Goal: Task Accomplishment & Management: Manage account settings

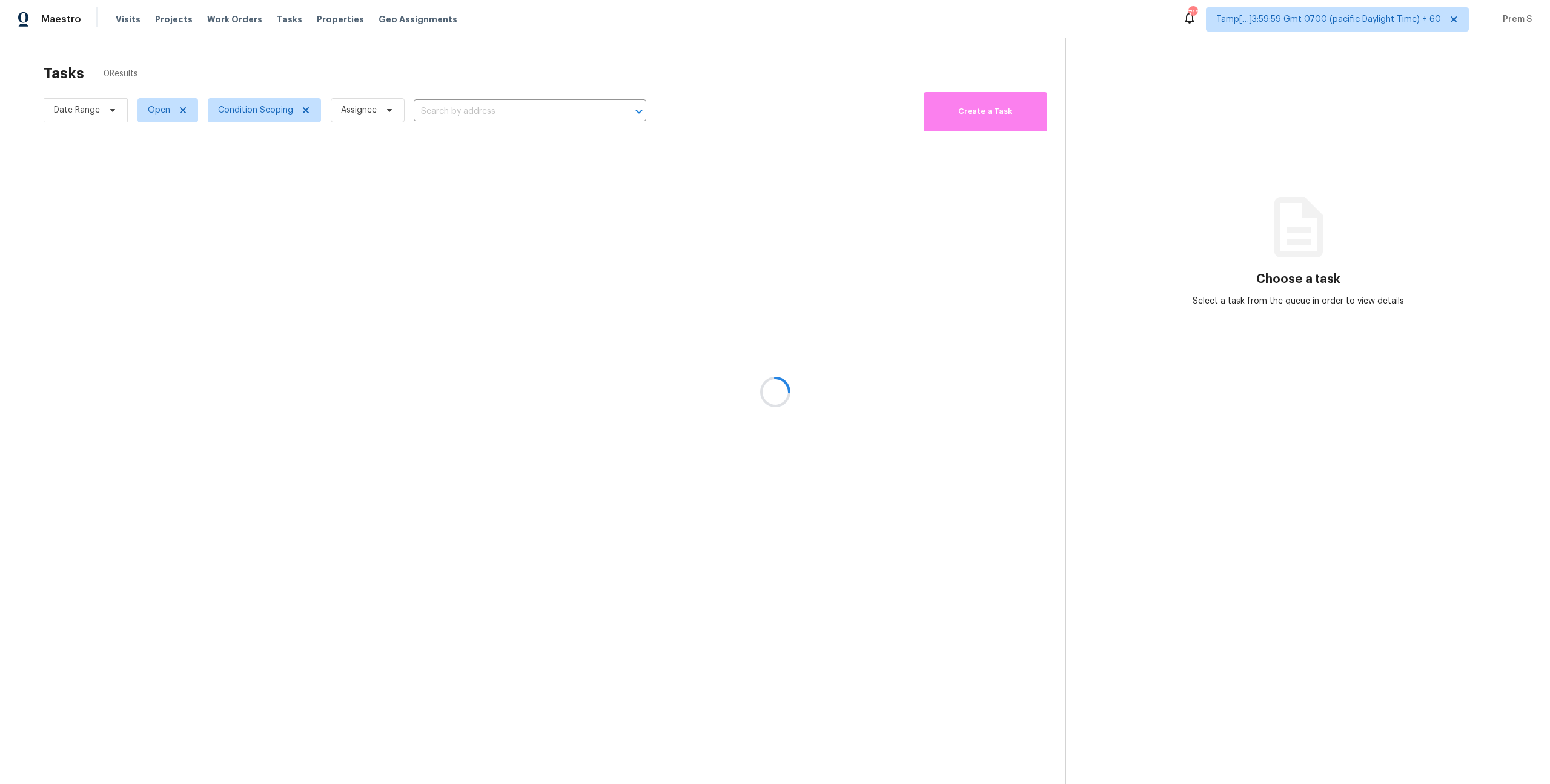
click at [269, 110] on div at bounding box center [775, 392] width 1550 height 784
click at [269, 110] on span "Condition Scoping" at bounding box center [256, 110] width 75 height 12
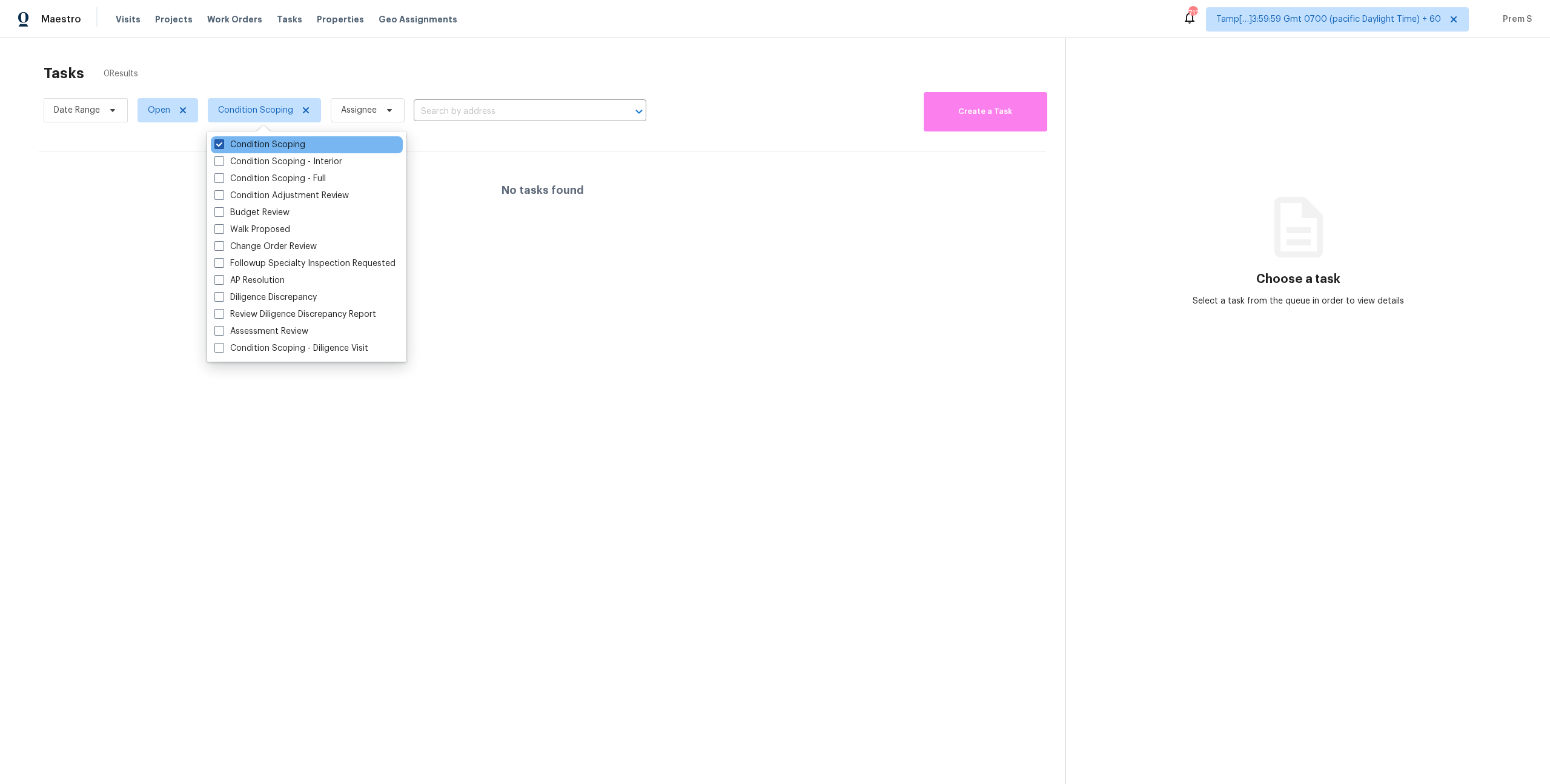
click at [271, 147] on label "Condition Scoping" at bounding box center [260, 145] width 91 height 12
click at [222, 147] on input "Condition Scoping" at bounding box center [218, 142] width 8 height 8
checkbox input "false"
click at [267, 160] on label "Condition Scoping - Interior" at bounding box center [278, 161] width 128 height 12
click at [222, 160] on input "Condition Scoping - Interior" at bounding box center [218, 159] width 8 height 8
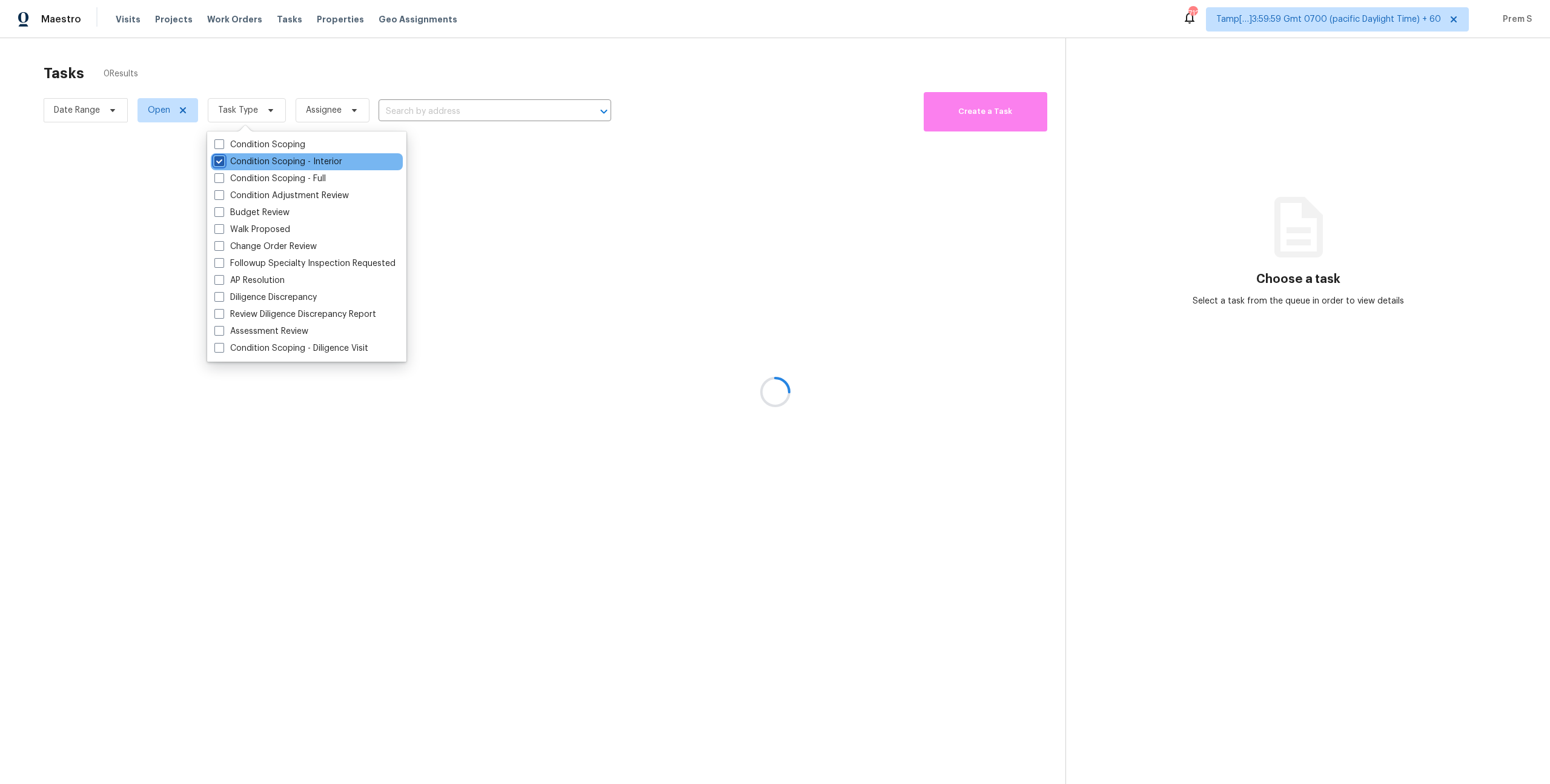
checkbox input "true"
click at [266, 175] on label "Condition Scoping - Full" at bounding box center [270, 179] width 112 height 12
click at [222, 175] on input "Condition Scoping - Full" at bounding box center [218, 176] width 8 height 8
checkbox input "true"
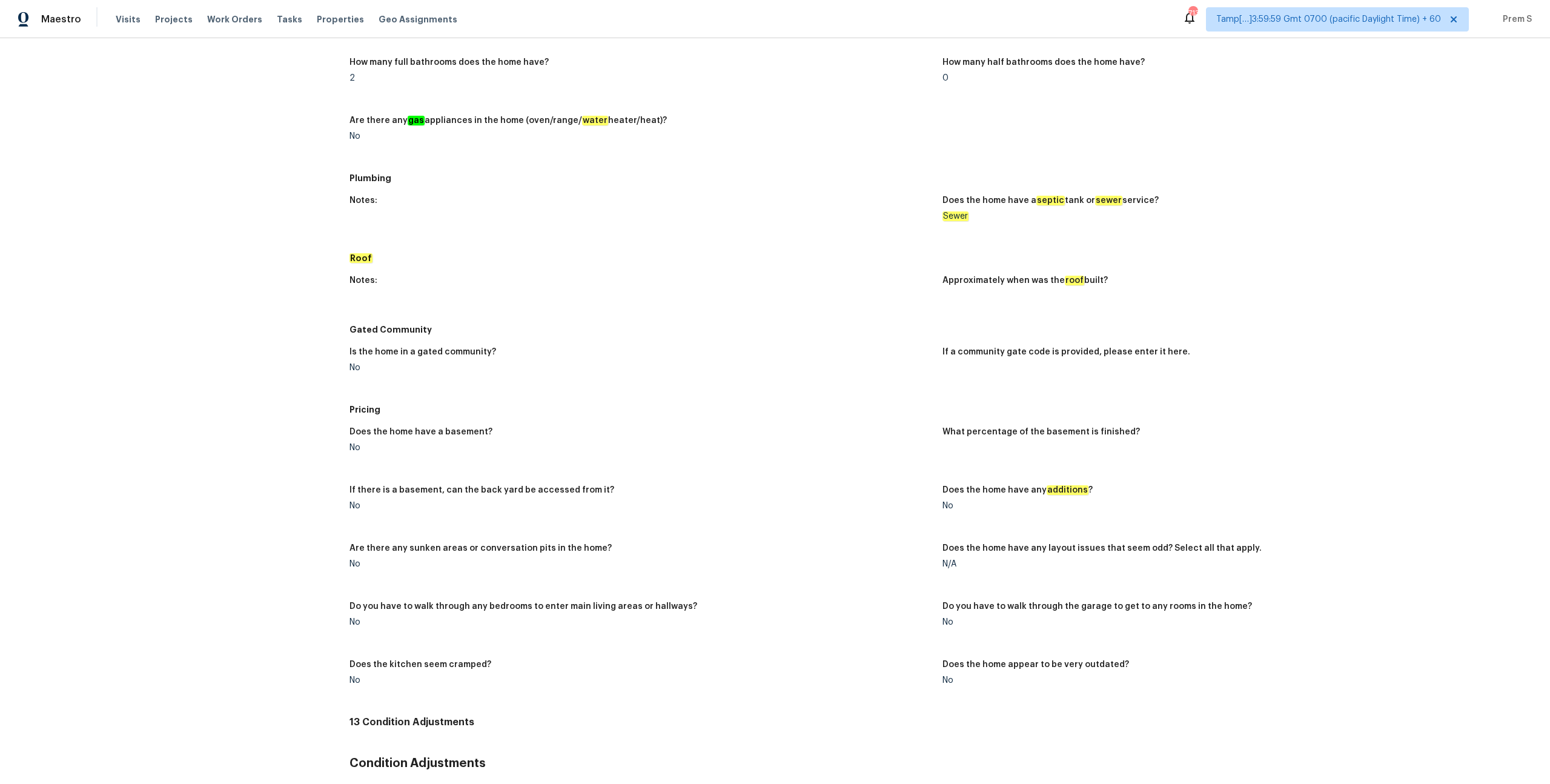
scroll to position [1052, 0]
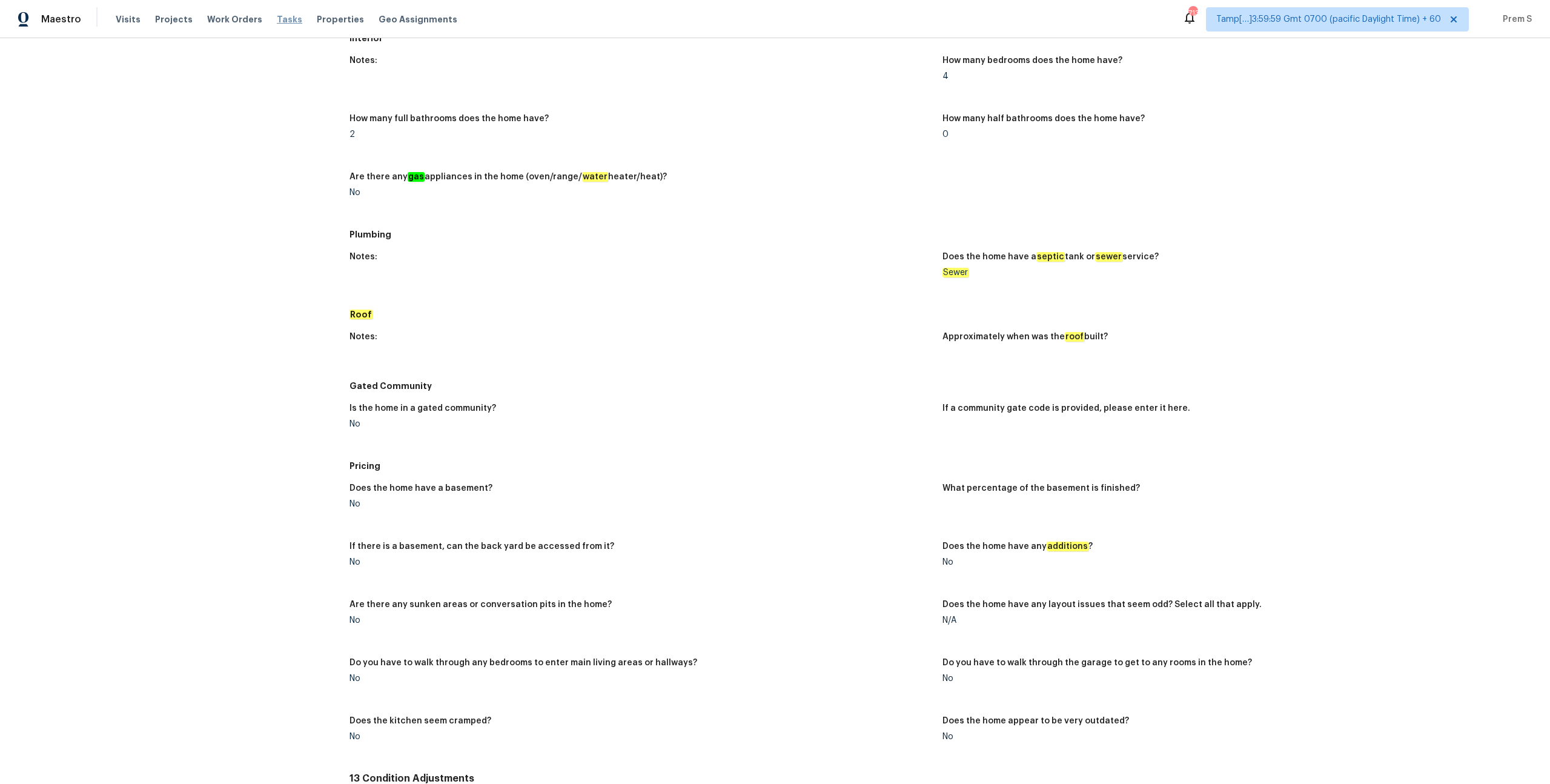
click at [277, 21] on span "Tasks" at bounding box center [289, 19] width 25 height 9
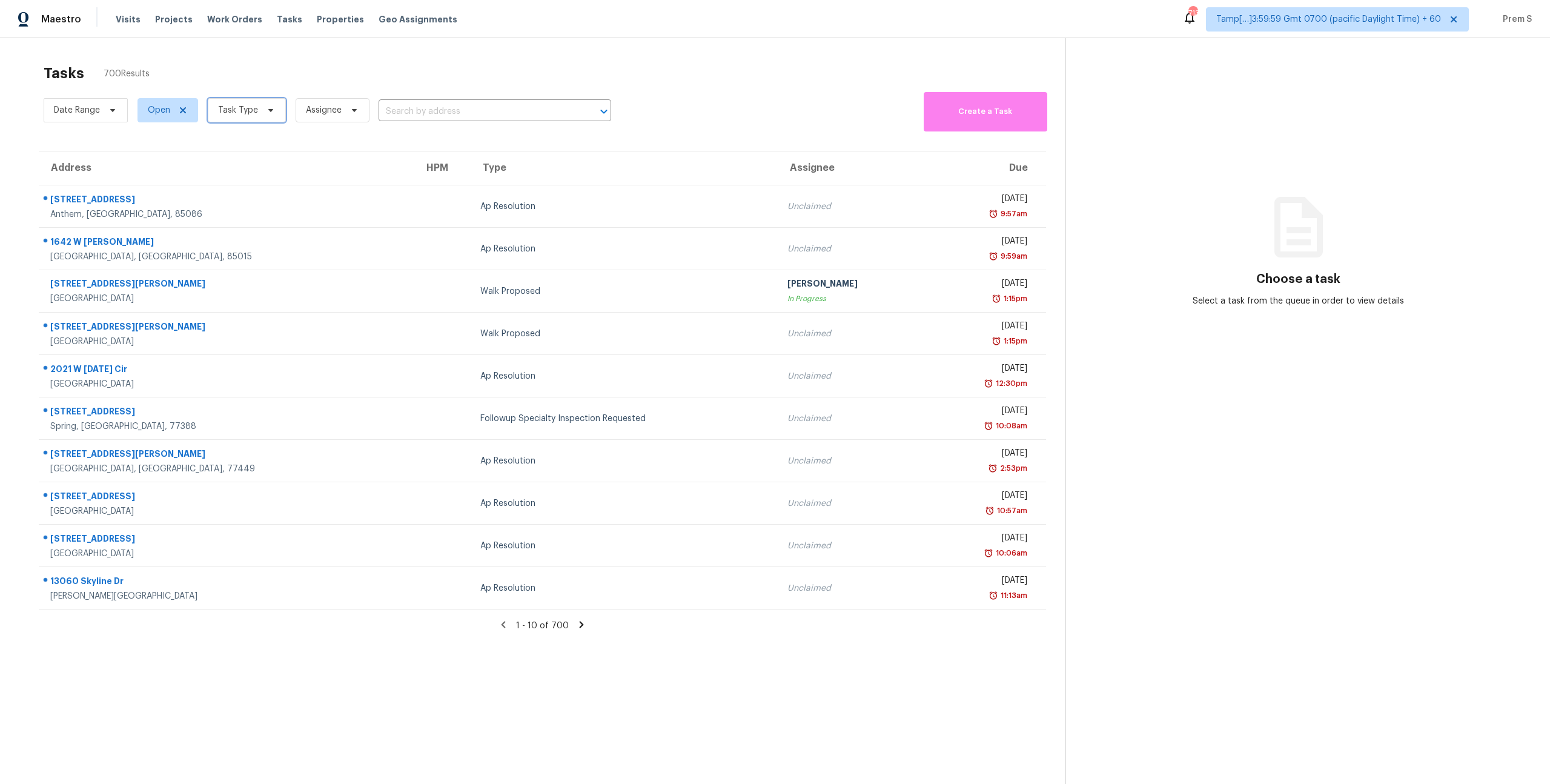
click at [270, 112] on icon at bounding box center [270, 110] width 10 height 10
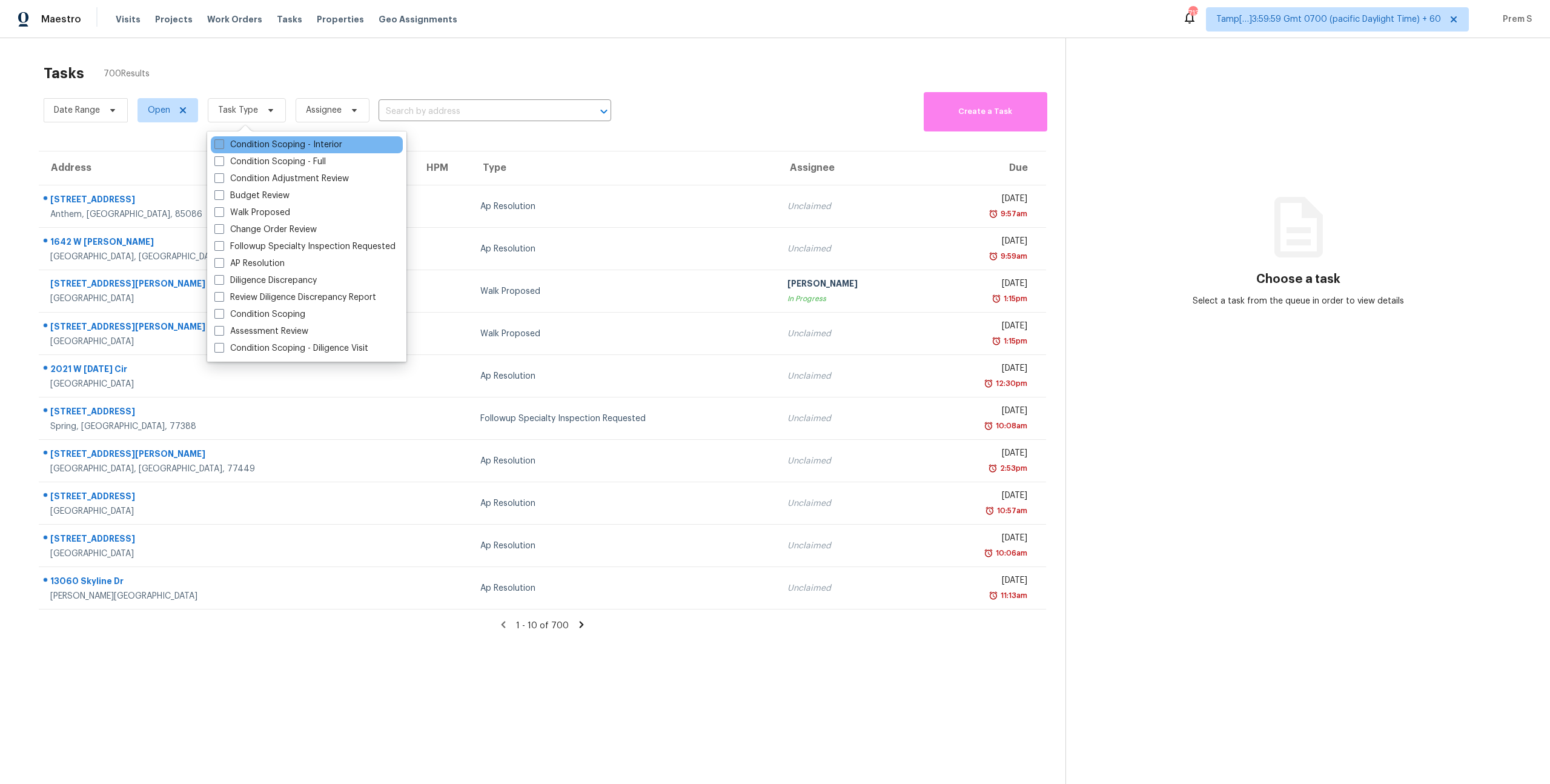
click at [274, 149] on label "Condition Scoping - Interior" at bounding box center [278, 145] width 128 height 12
click at [222, 147] on input "Condition Scoping - Interior" at bounding box center [218, 142] width 8 height 8
checkbox input "true"
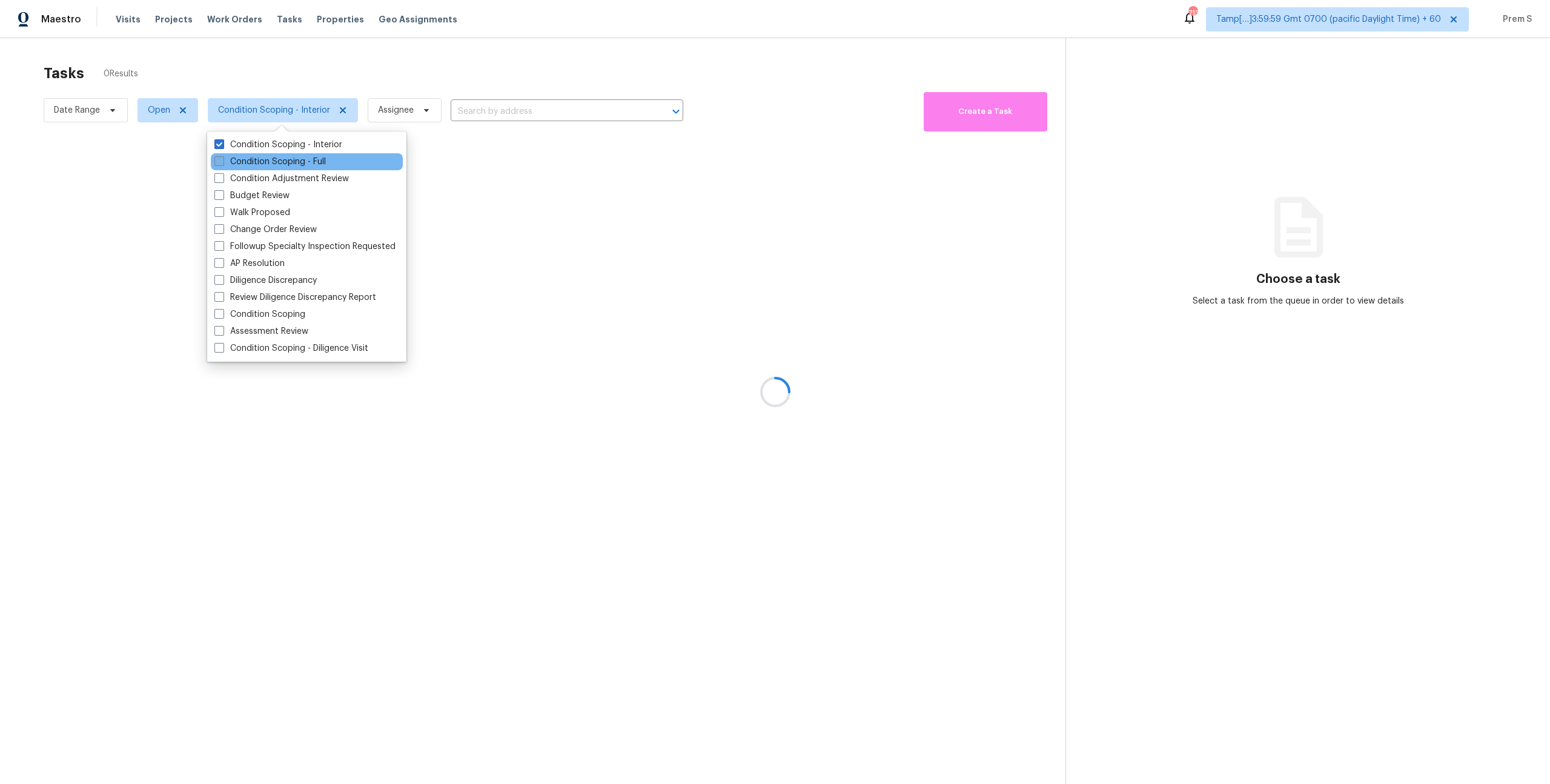
click at [292, 155] on label "Condition Scoping - Full" at bounding box center [270, 161] width 112 height 12
click at [222, 155] on input "Condition Scoping - Full" at bounding box center [218, 159] width 8 height 8
checkbox input "true"
click at [282, 313] on label "Condition Scoping" at bounding box center [260, 315] width 91 height 12
click at [222, 313] on input "Condition Scoping" at bounding box center [218, 312] width 8 height 8
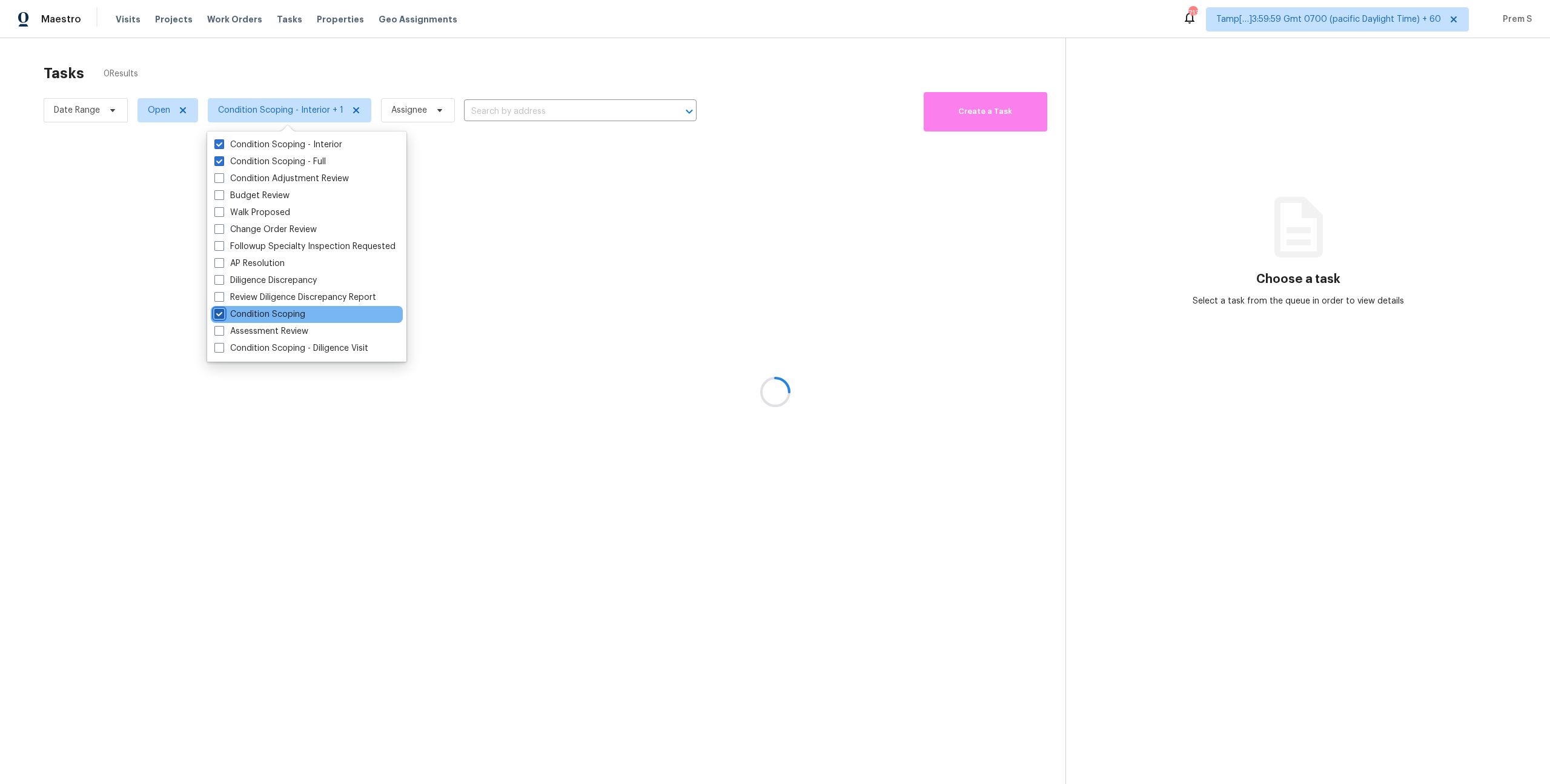
checkbox input "true"
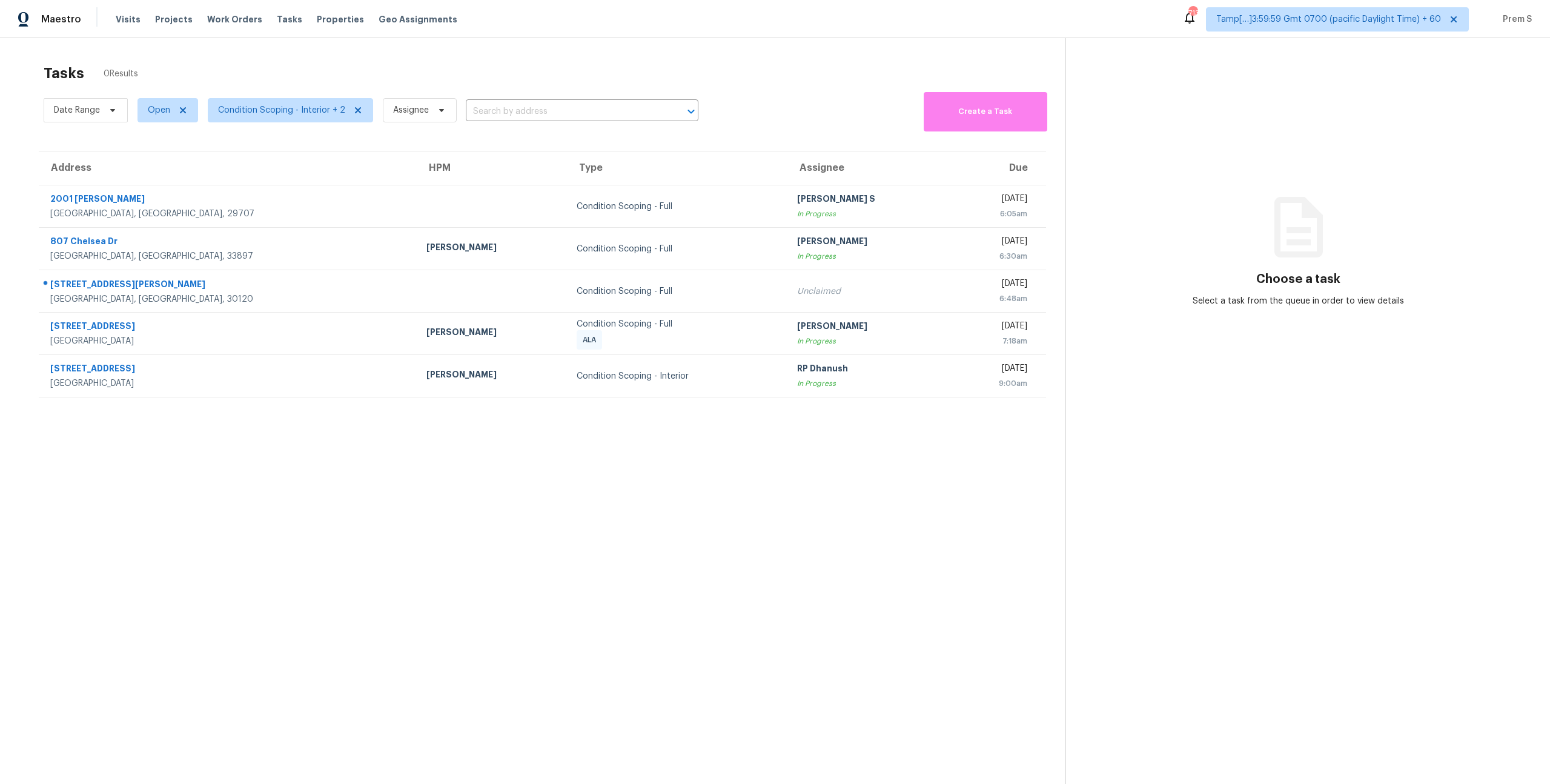
click at [393, 46] on div "Tasks 0 Results Date Range Open Condition Scoping - Interior + 2 Assignee ​ Cre…" at bounding box center [775, 430] width 1550 height 784
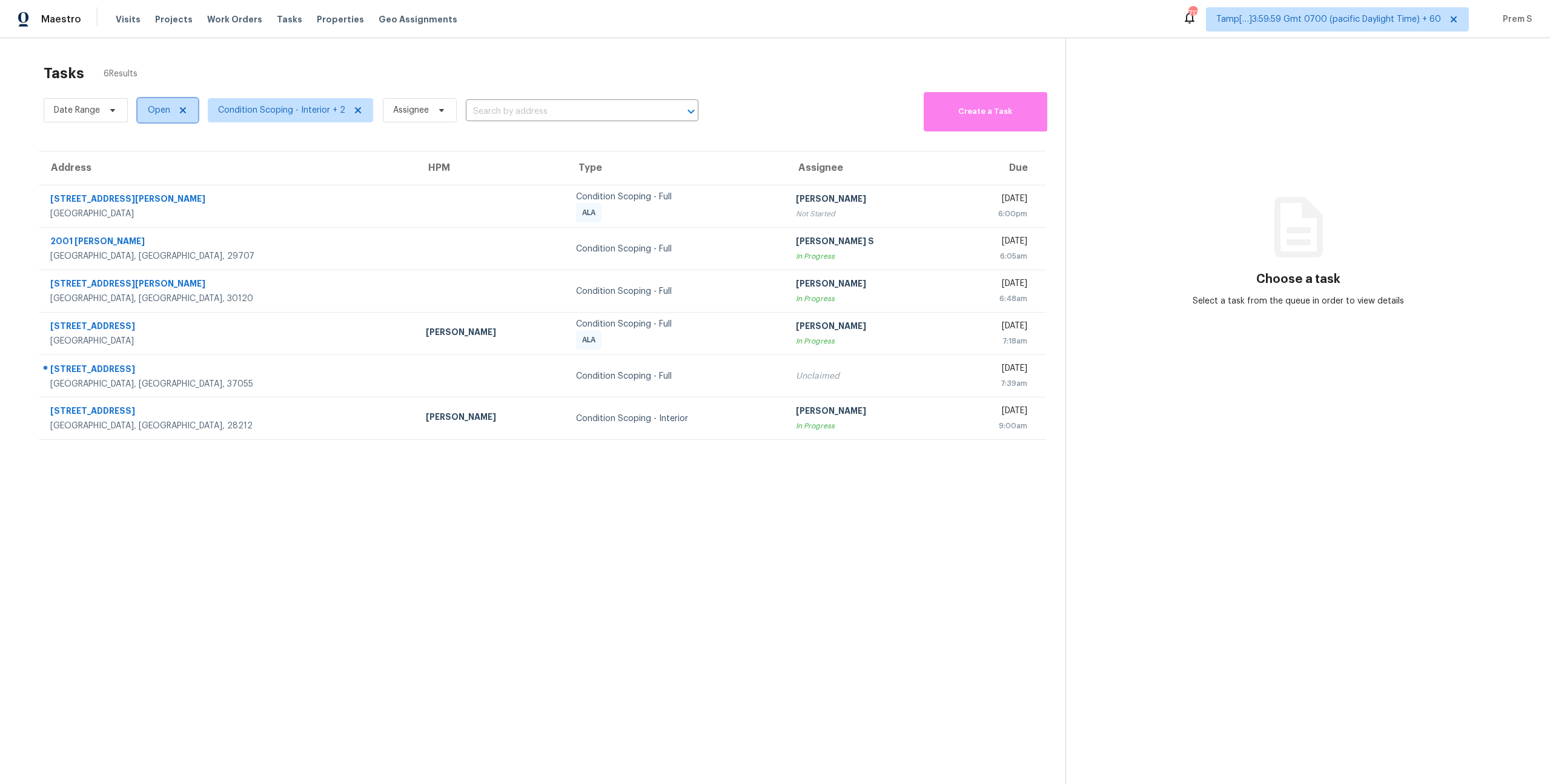
click at [183, 107] on icon at bounding box center [182, 110] width 10 height 10
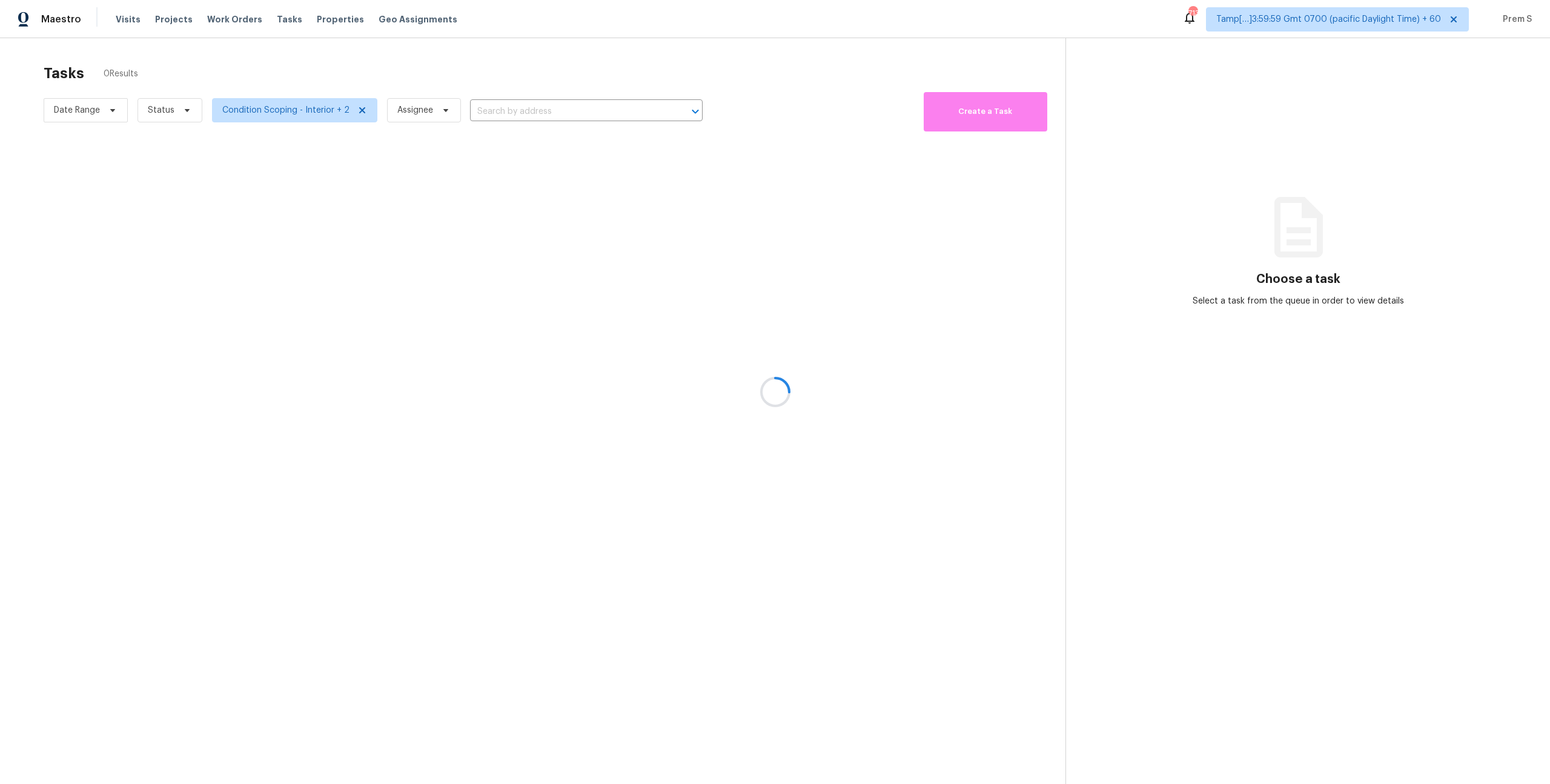
click at [186, 114] on div at bounding box center [775, 392] width 1550 height 784
click at [265, 110] on div at bounding box center [775, 392] width 1550 height 784
click at [189, 112] on div at bounding box center [775, 392] width 1550 height 784
click at [176, 112] on div at bounding box center [775, 392] width 1550 height 784
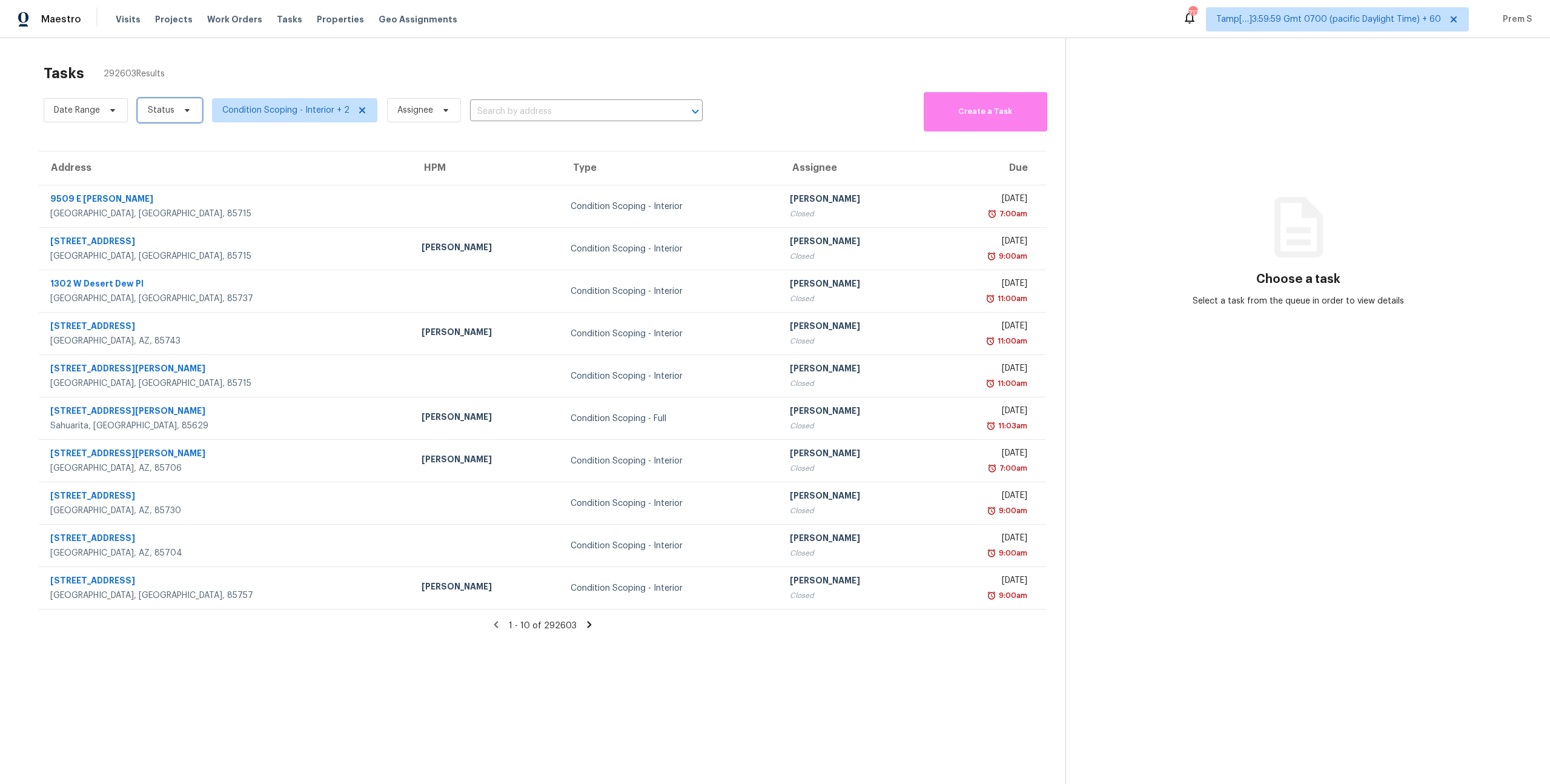
click at [171, 118] on span "Status" at bounding box center [170, 111] width 65 height 24
click at [172, 176] on label "Blocked" at bounding box center [167, 179] width 48 height 12
click at [152, 176] on input "Blocked" at bounding box center [147, 176] width 8 height 8
checkbox input "true"
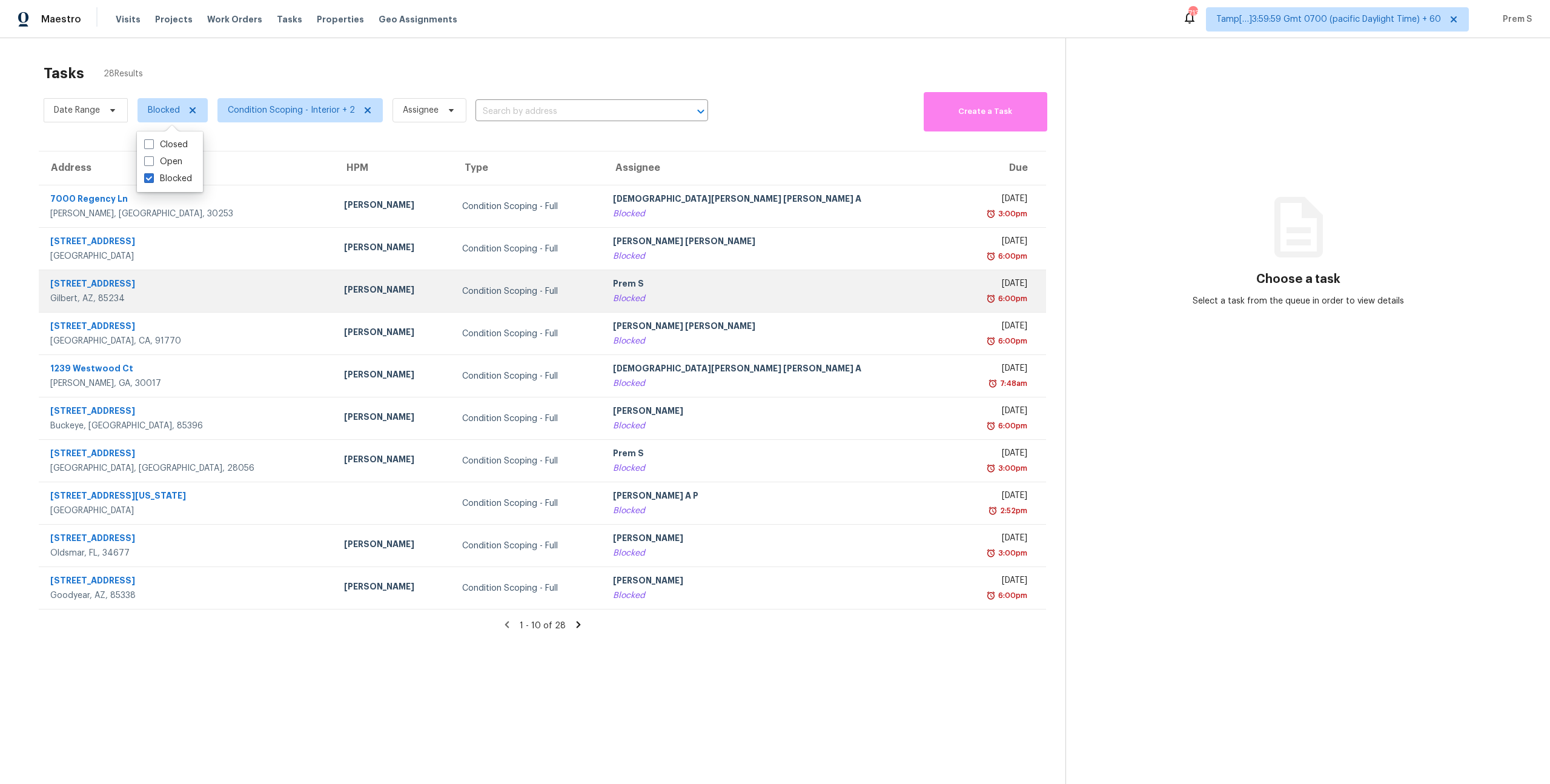
click at [687, 287] on div "Prem S" at bounding box center [779, 284] width 332 height 15
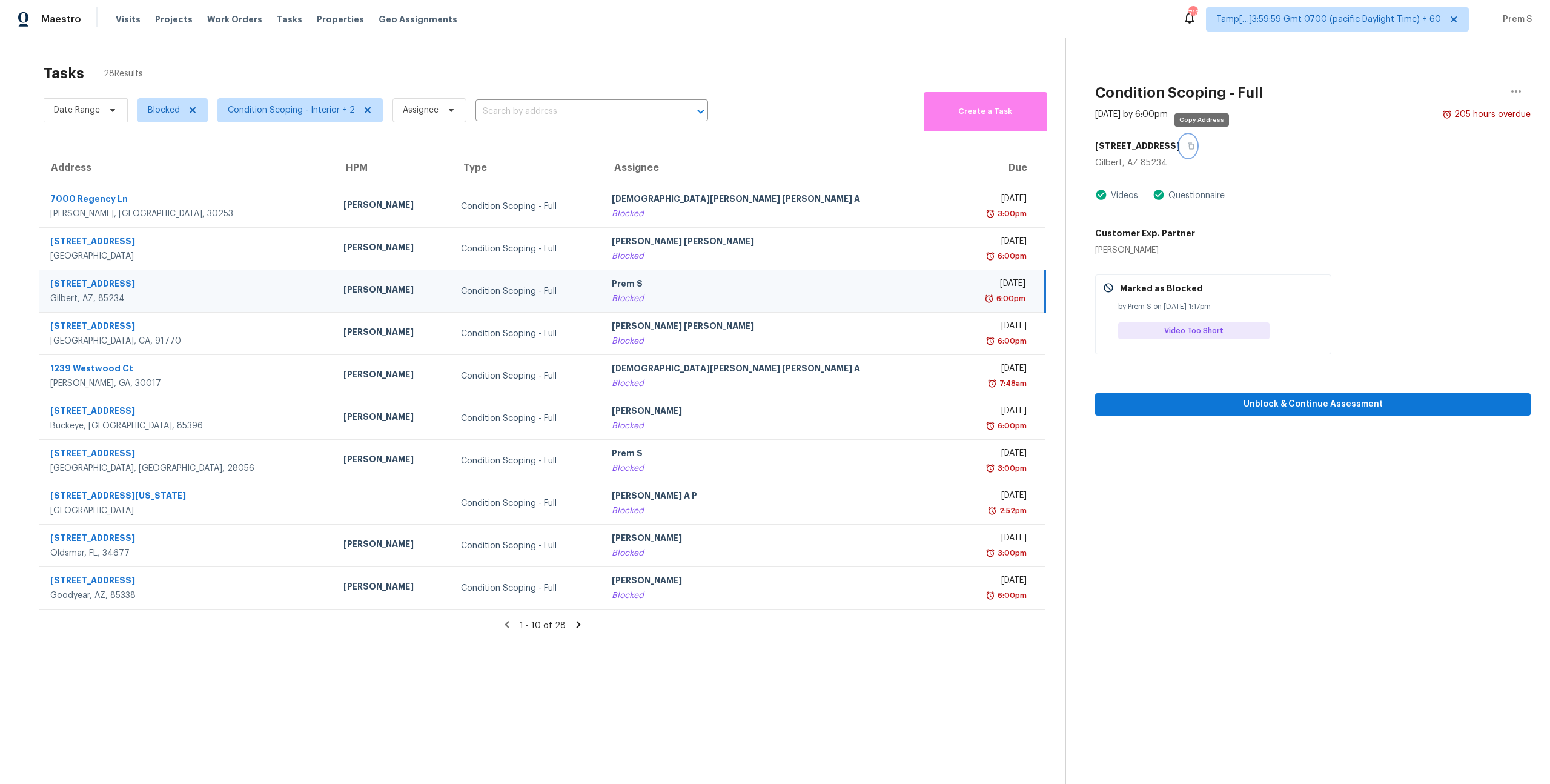
click at [1195, 148] on icon "button" at bounding box center [1192, 147] width 6 height 7
click at [164, 110] on span "Blocked" at bounding box center [163, 110] width 32 height 12
click at [175, 146] on label "Blocked" at bounding box center [167, 145] width 48 height 12
click at [152, 146] on input "Blocked" at bounding box center [147, 142] width 8 height 8
checkbox input "false"
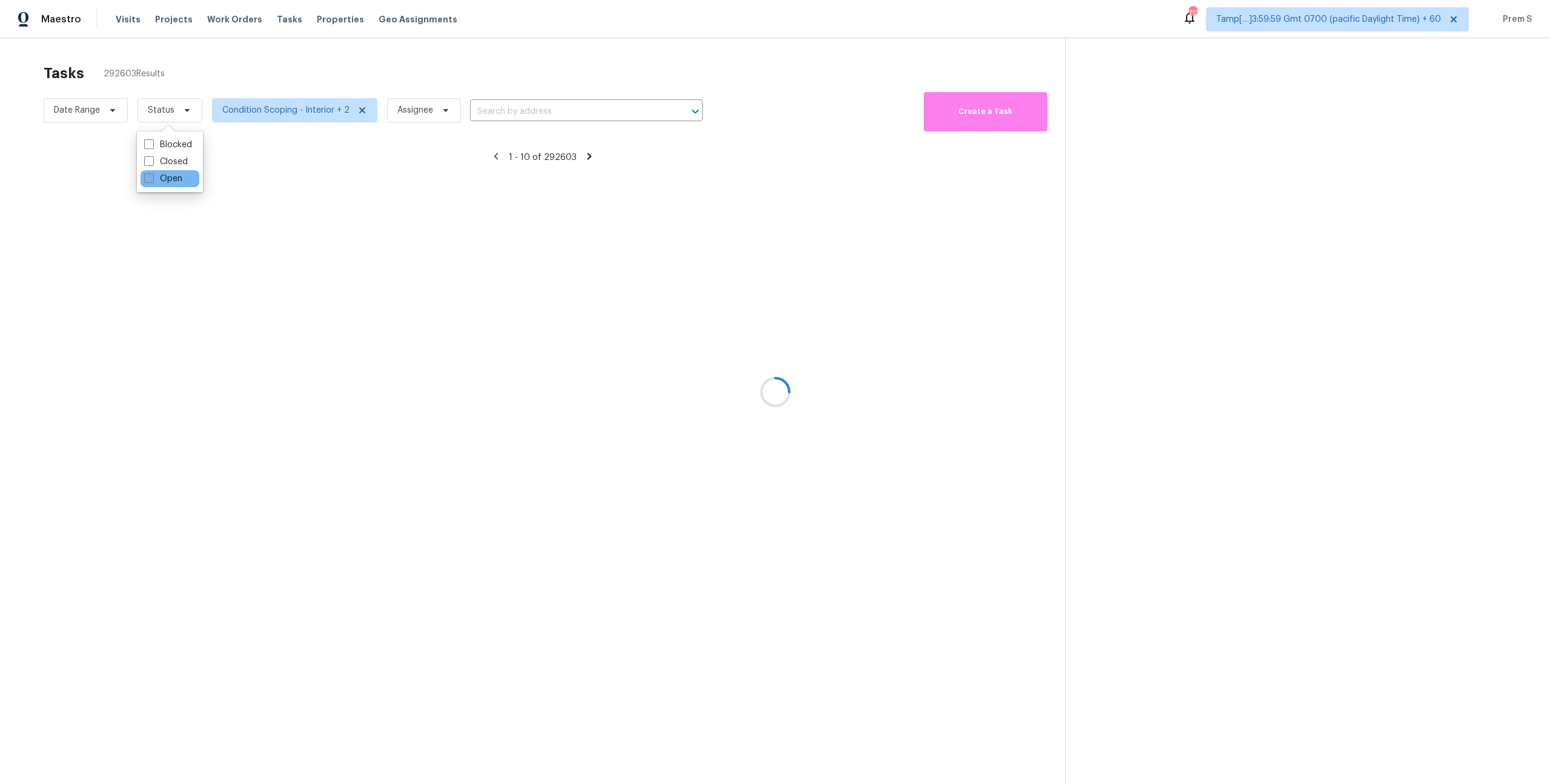
click at [175, 178] on label "Open" at bounding box center [163, 179] width 38 height 12
click at [152, 178] on input "Open" at bounding box center [147, 176] width 8 height 8
checkbox input "true"
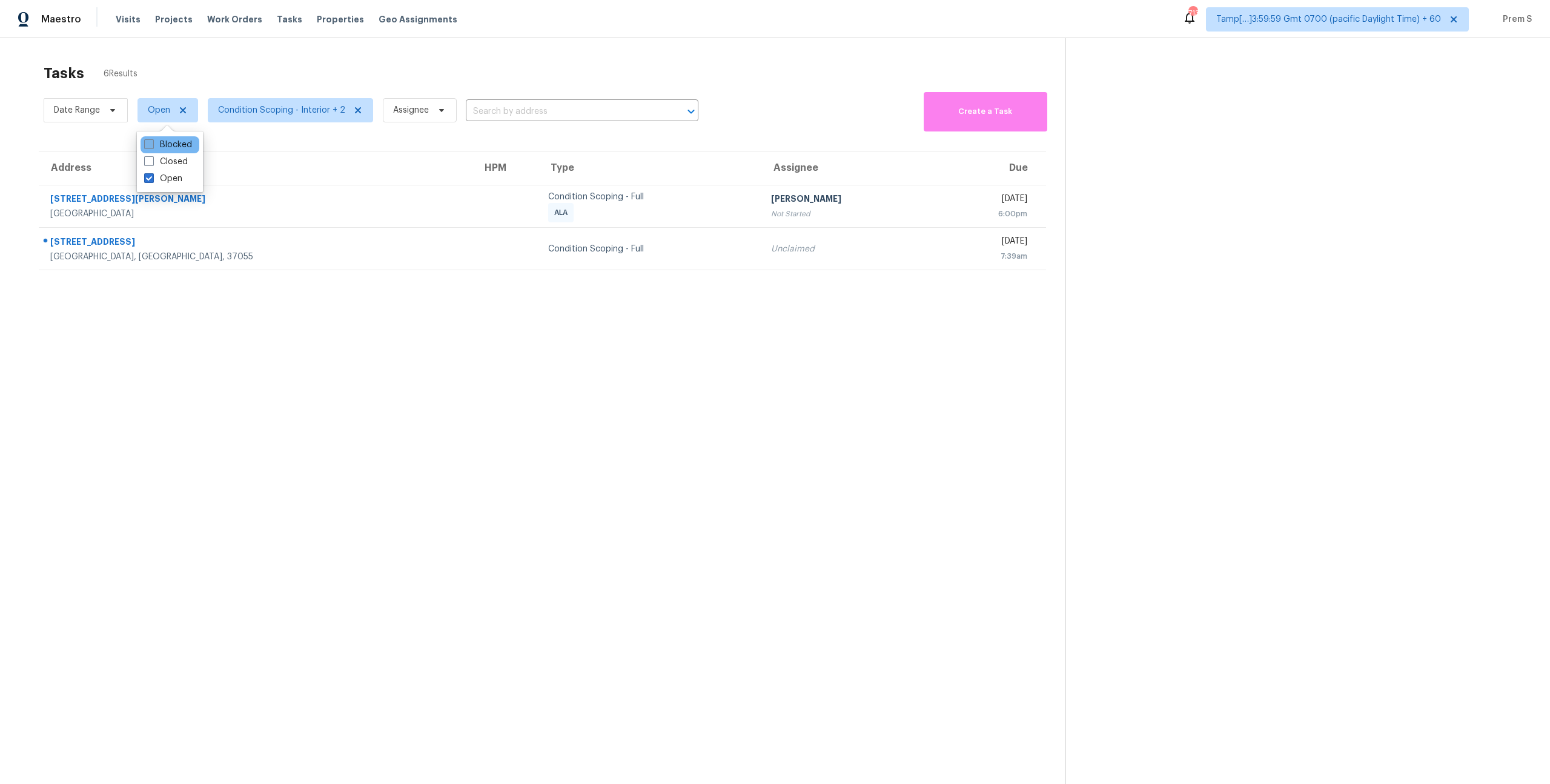
click at [176, 146] on label "Blocked" at bounding box center [167, 145] width 48 height 12
click at [152, 146] on input "Blocked" at bounding box center [147, 142] width 8 height 8
checkbox input "true"
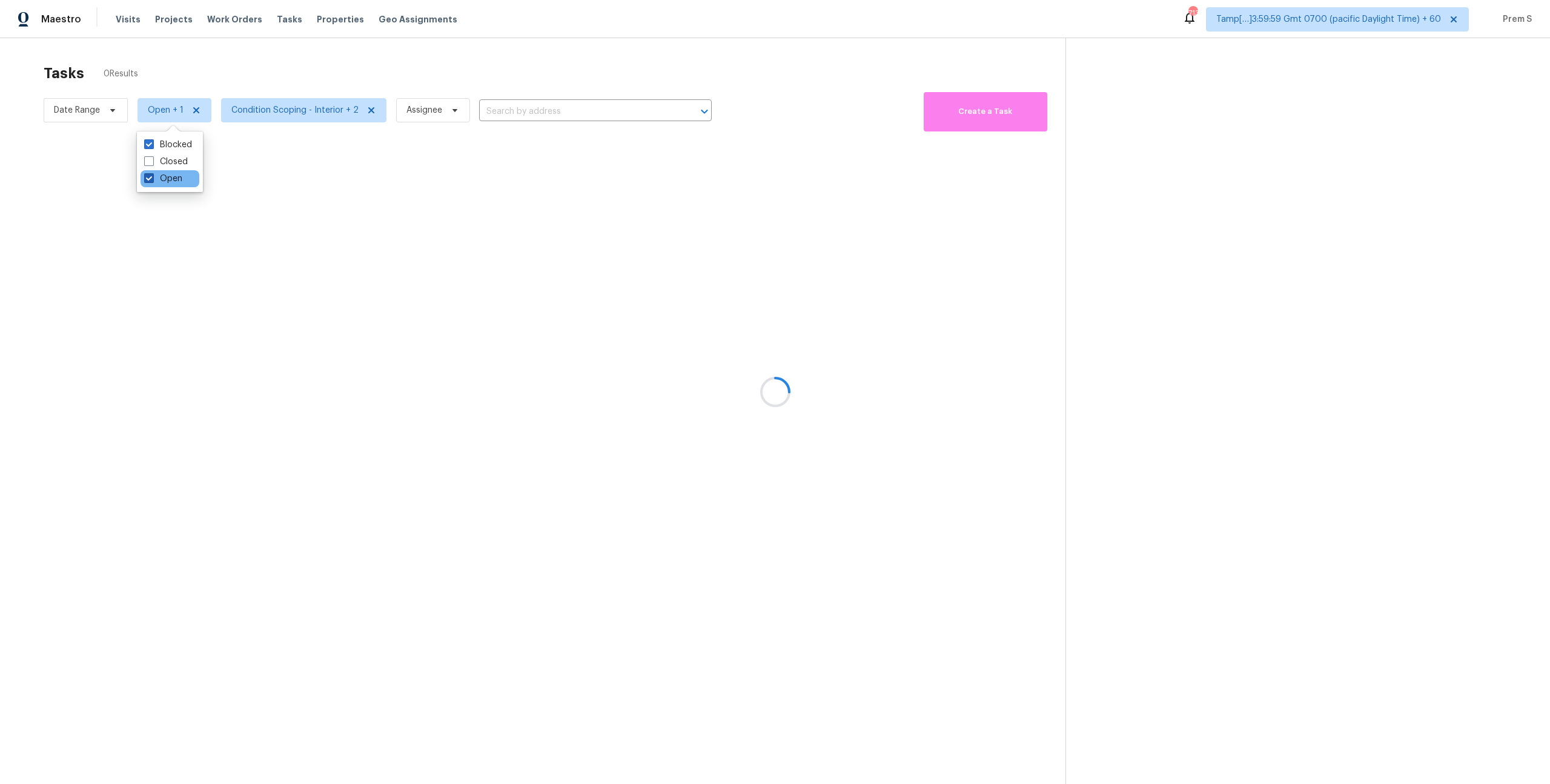
click at [167, 176] on label "Open" at bounding box center [163, 179] width 38 height 12
click at [152, 176] on input "Open" at bounding box center [147, 176] width 8 height 8
checkbox input "false"
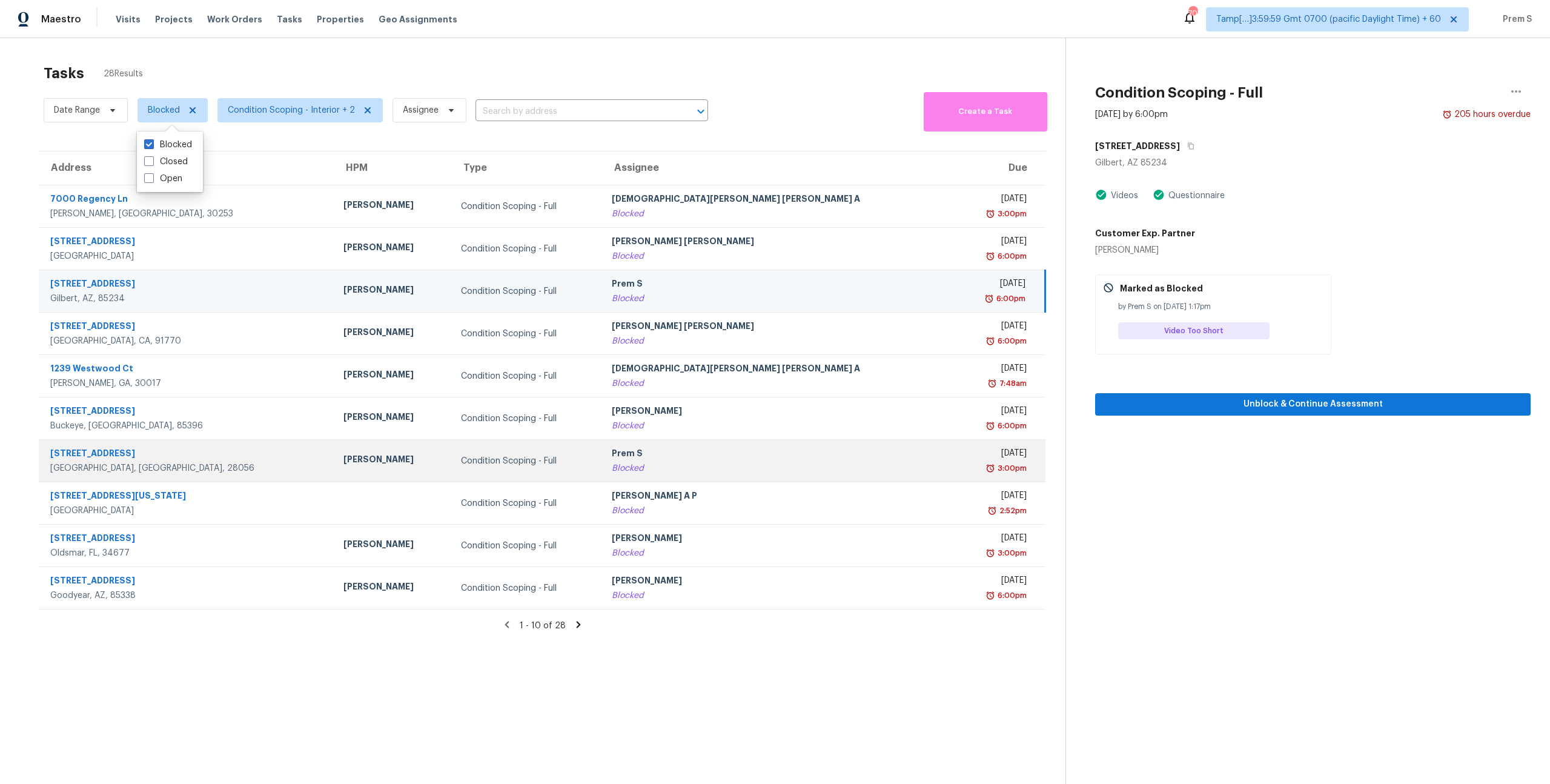
click at [652, 458] on div "Prem S" at bounding box center [777, 454] width 331 height 15
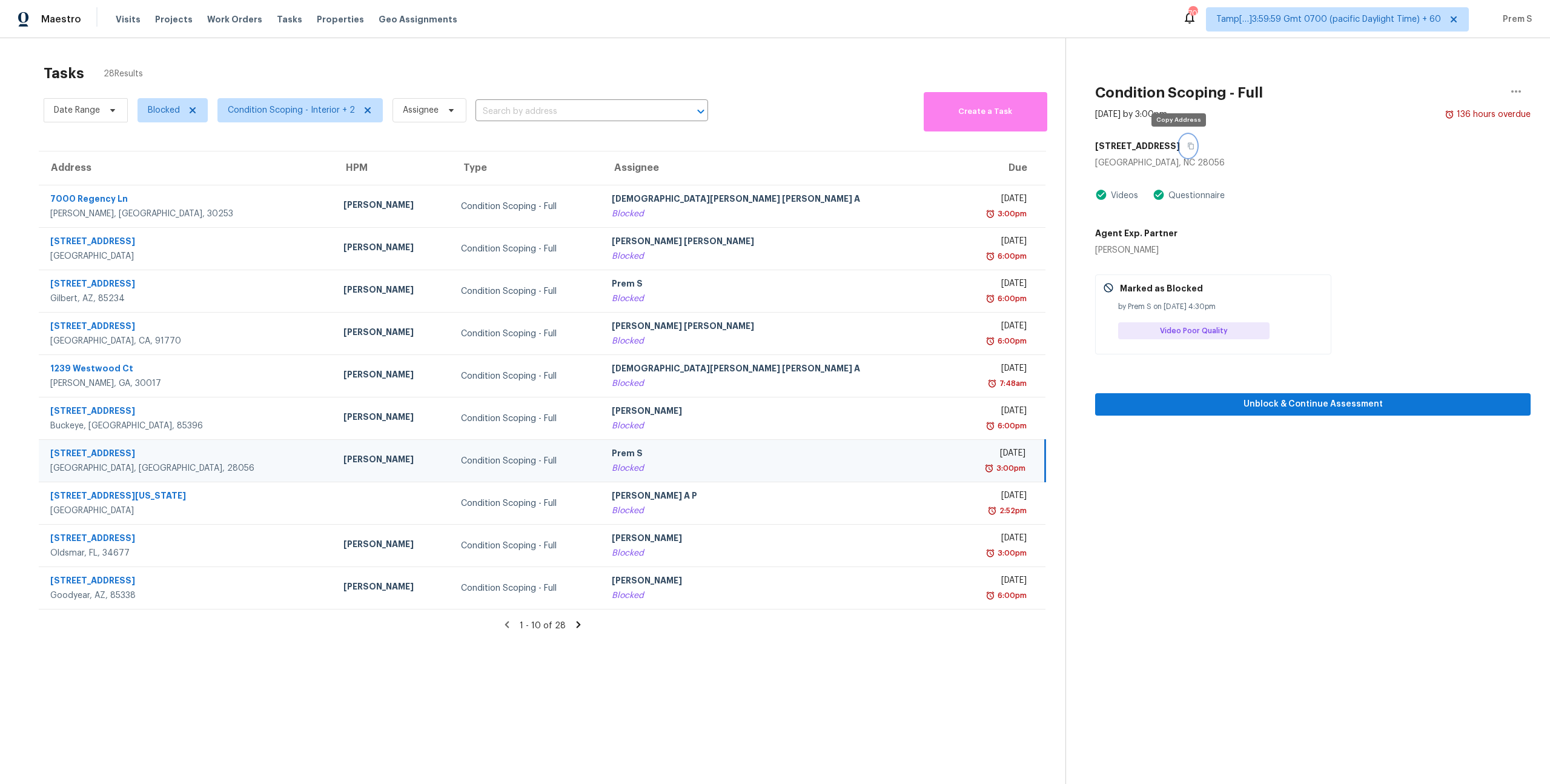
click at [1187, 142] on icon "button" at bounding box center [1191, 146] width 7 height 7
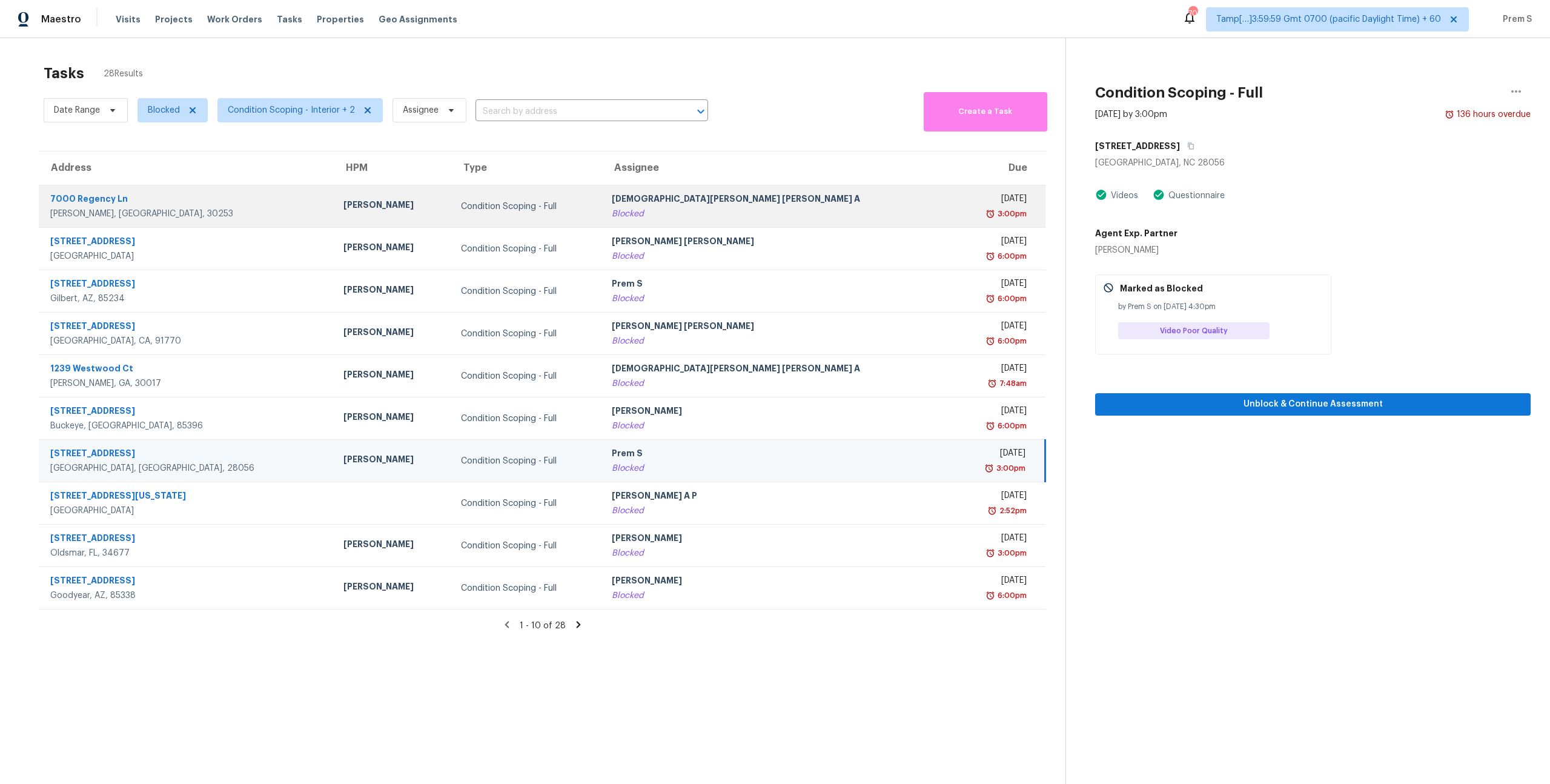
click at [761, 199] on div "Mohamed Azeem Mohsin A" at bounding box center [777, 200] width 331 height 15
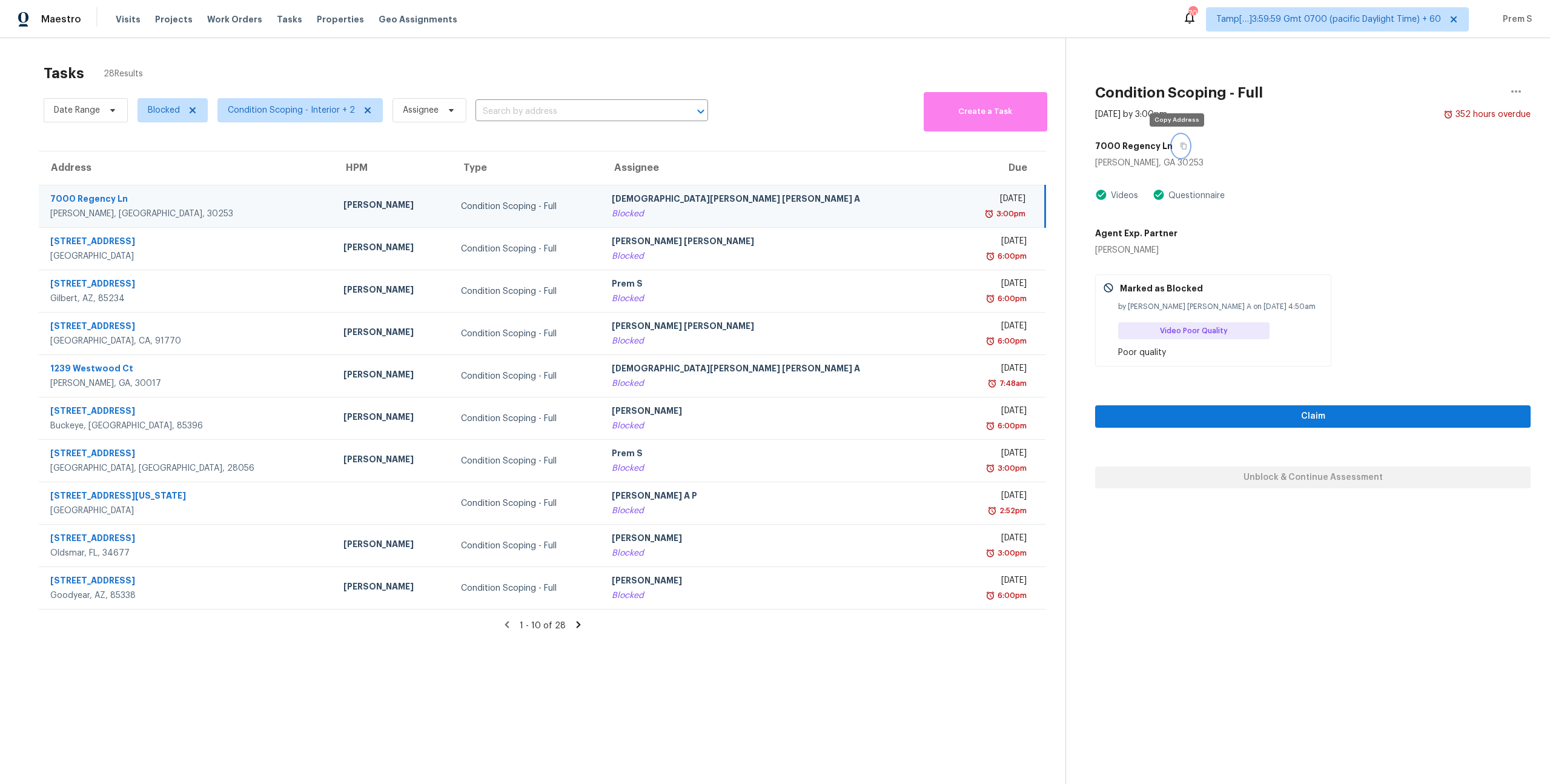
click at [1180, 144] on icon "button" at bounding box center [1184, 146] width 7 height 7
click at [180, 113] on span "Blocked" at bounding box center [173, 111] width 71 height 24
click at [161, 146] on label "Blocked" at bounding box center [167, 145] width 48 height 12
click at [152, 146] on input "Blocked" at bounding box center [147, 142] width 8 height 8
checkbox input "false"
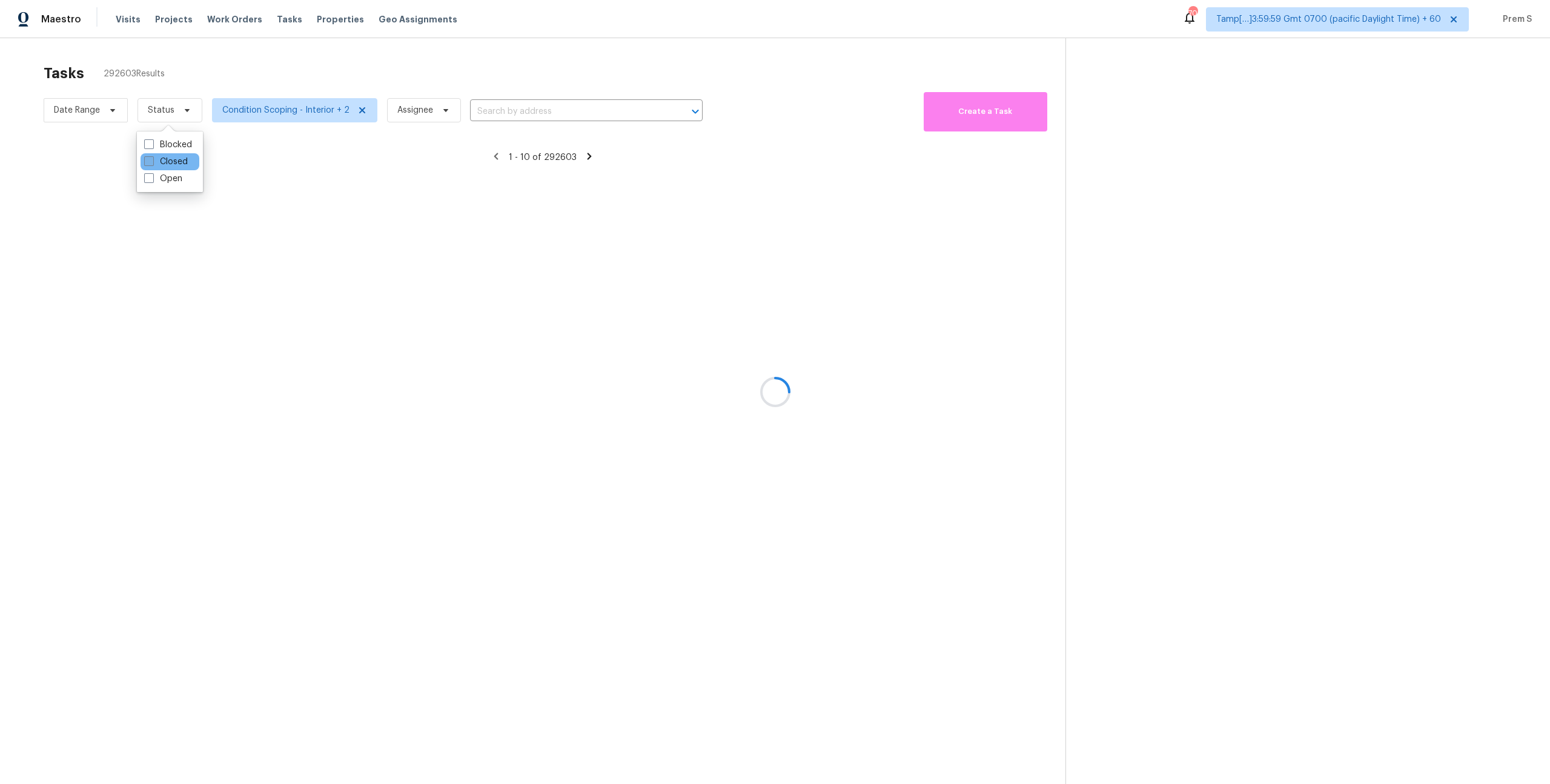
click at [160, 158] on label "Closed" at bounding box center [166, 161] width 44 height 12
click at [152, 158] on input "Closed" at bounding box center [147, 159] width 8 height 8
checkbox input "true"
click at [492, 119] on div at bounding box center [775, 392] width 1550 height 784
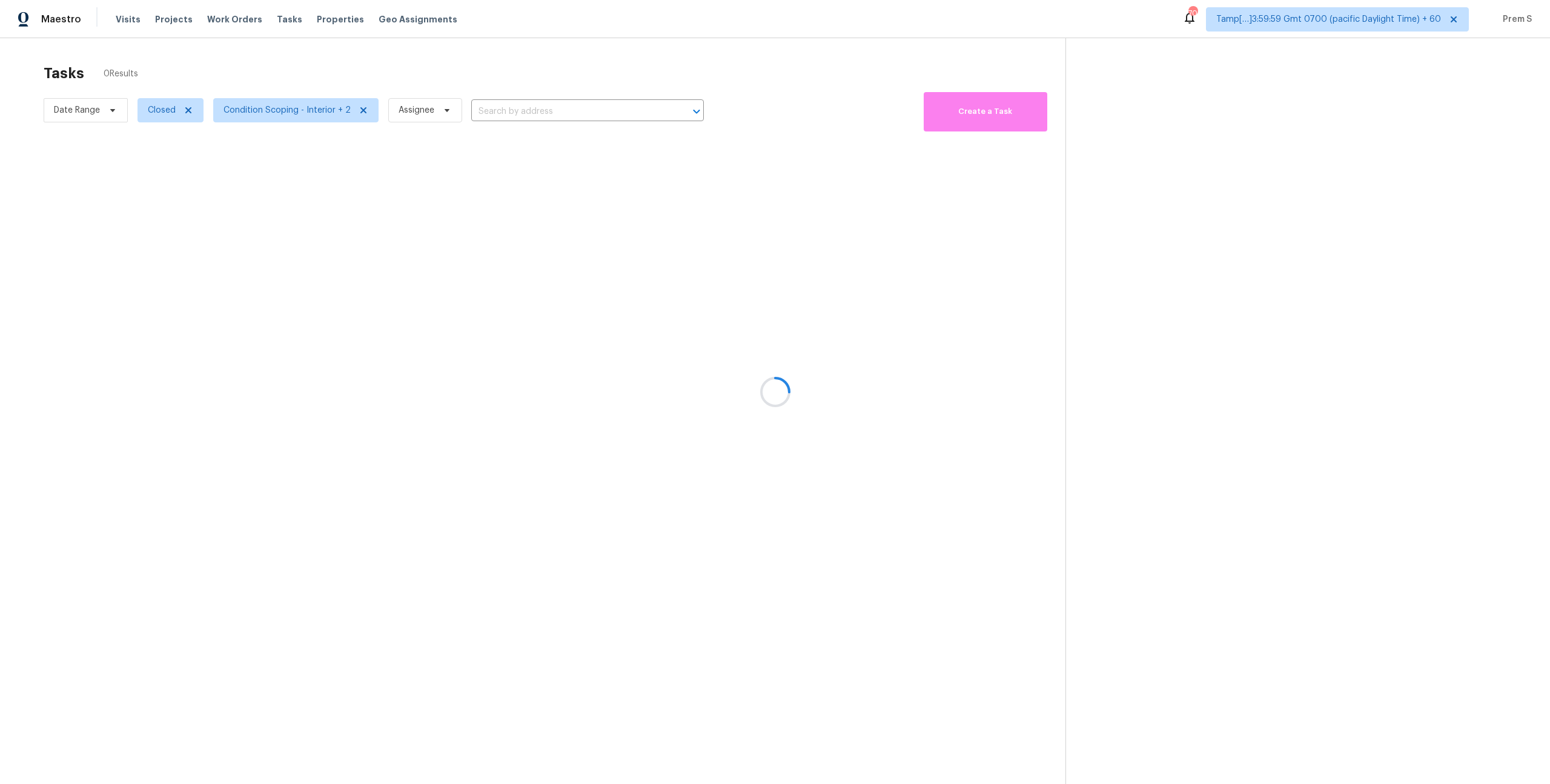
click at [515, 113] on div at bounding box center [775, 392] width 1550 height 784
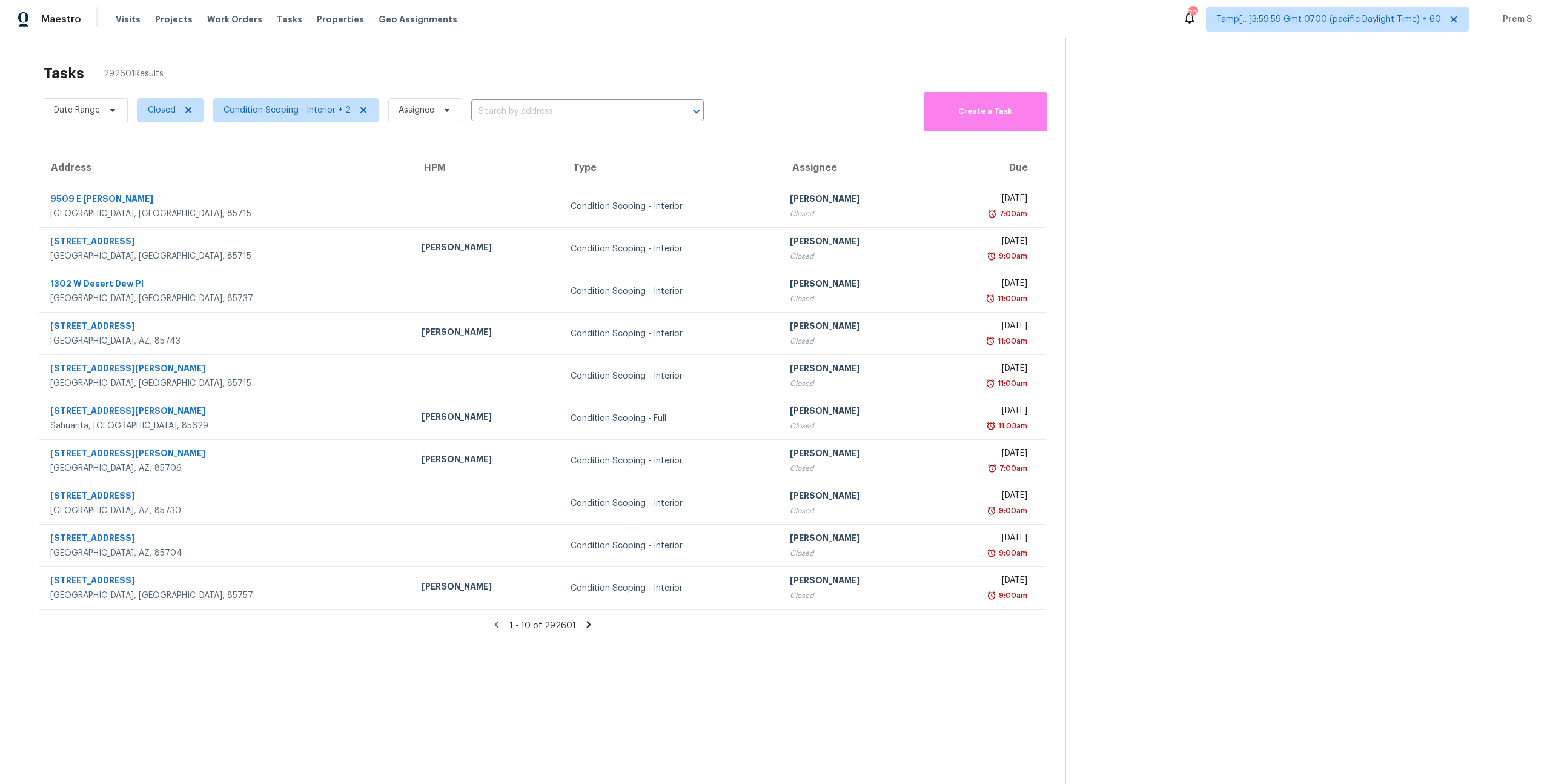
click at [515, 113] on input "text" at bounding box center [570, 112] width 199 height 19
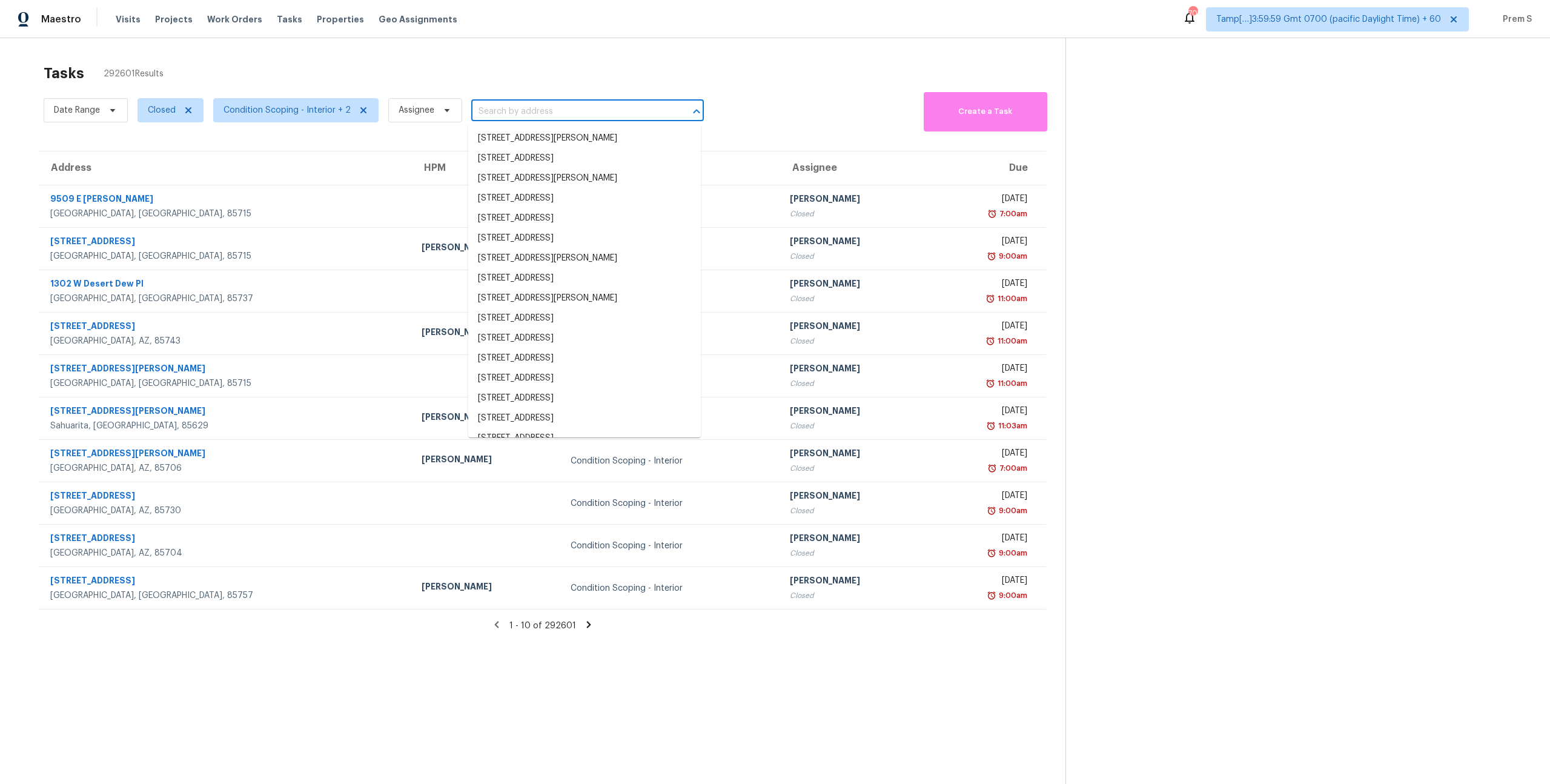
paste input "7000 Regency Ln, McDonough, GA 30253"
type input "7000 Regency Ln, McDonough, GA 30253"
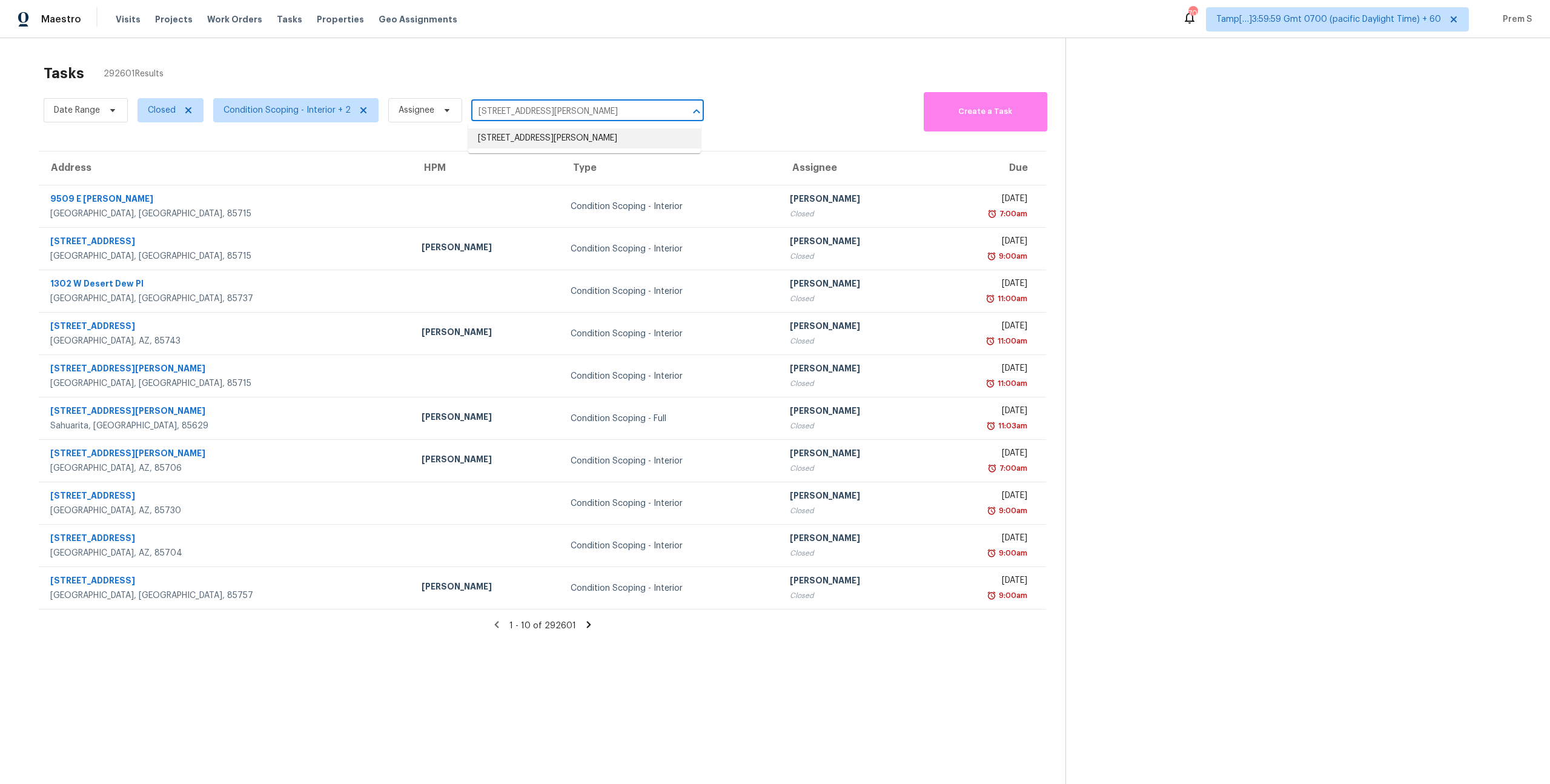
click at [535, 138] on li "7000 Regency Ln, McDonough, GA 30253" at bounding box center [584, 138] width 233 height 20
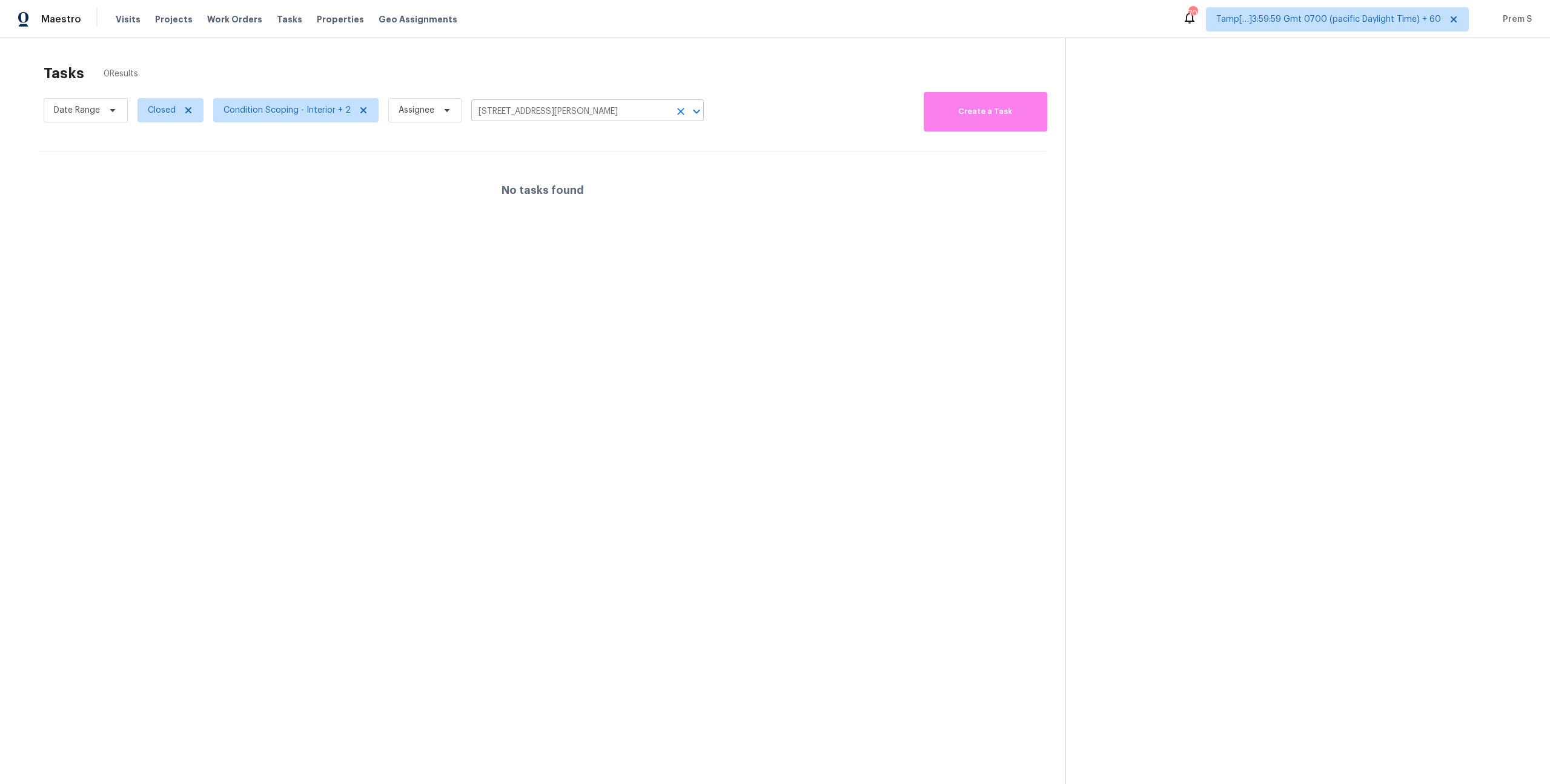
click at [675, 112] on icon "Clear" at bounding box center [681, 112] width 12 height 12
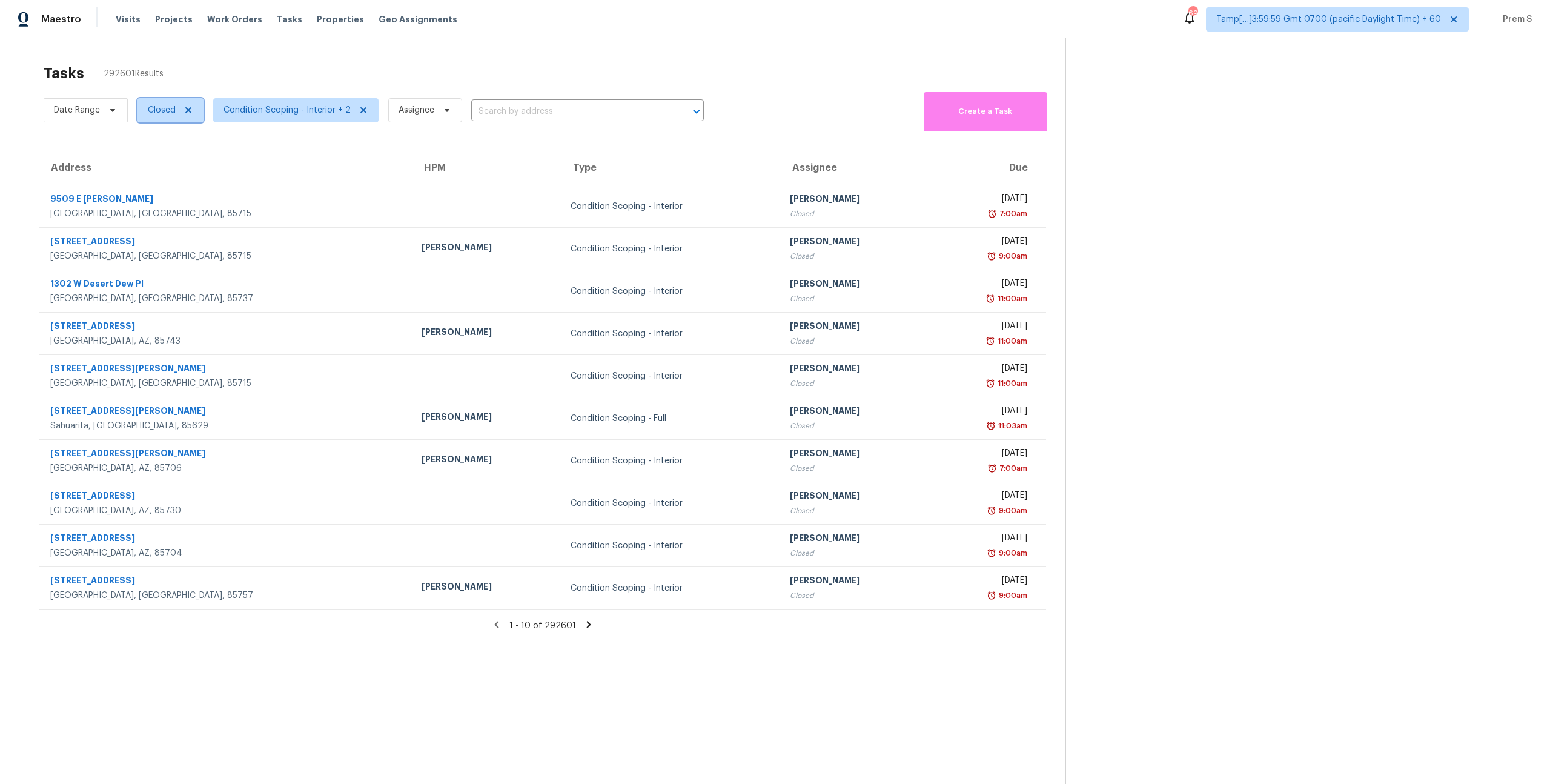
click at [169, 109] on span "Closed" at bounding box center [161, 110] width 28 height 12
click at [167, 147] on label "Closed" at bounding box center [166, 145] width 44 height 12
click at [152, 147] on input "Closed" at bounding box center [147, 142] width 8 height 8
checkbox input "false"
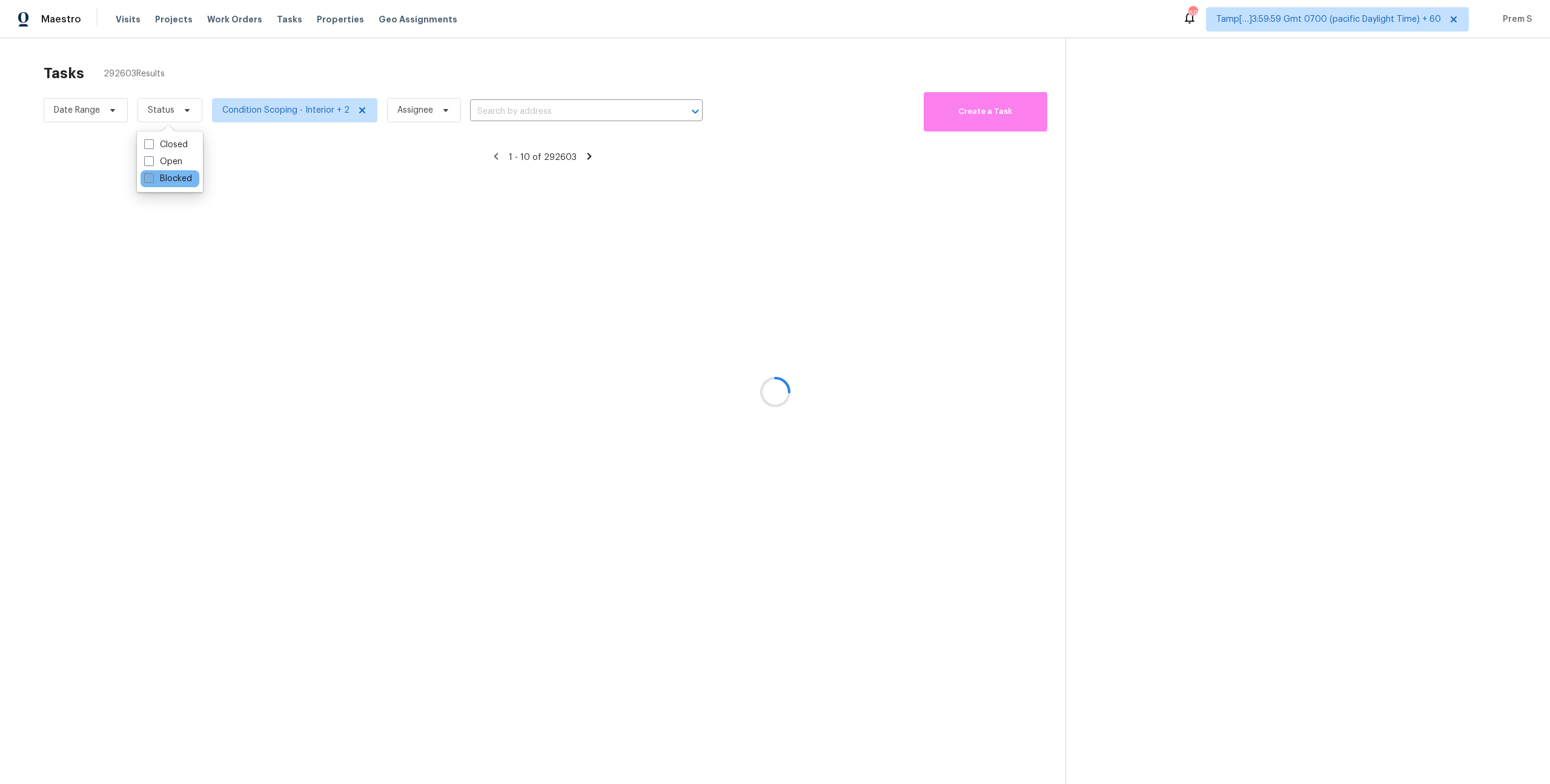
click at [164, 178] on label "Blocked" at bounding box center [167, 179] width 48 height 12
click at [152, 178] on input "Blocked" at bounding box center [147, 176] width 8 height 8
checkbox input "true"
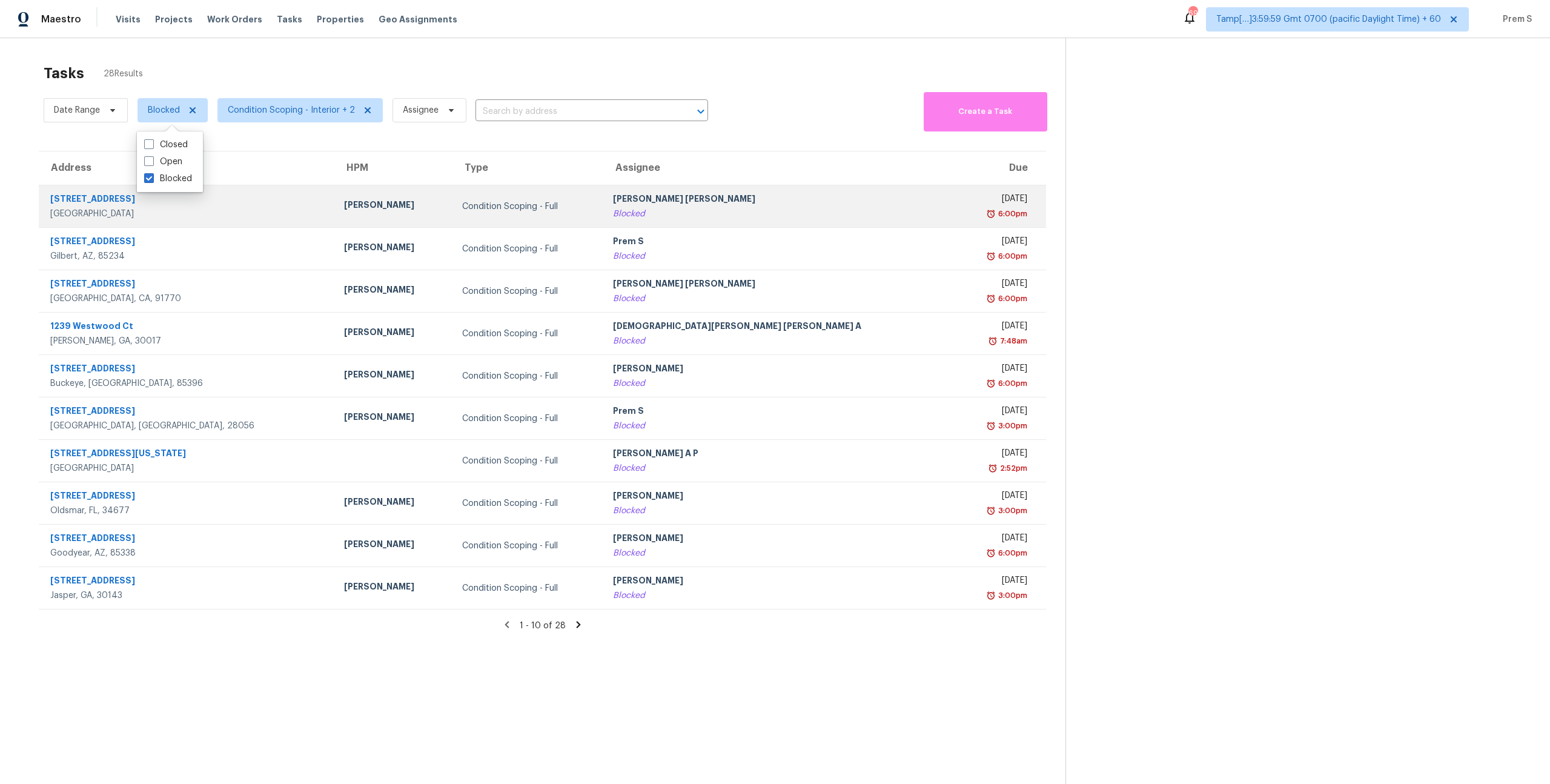
click at [709, 222] on td "Jishnu Manoj Blocked" at bounding box center [779, 207] width 352 height 43
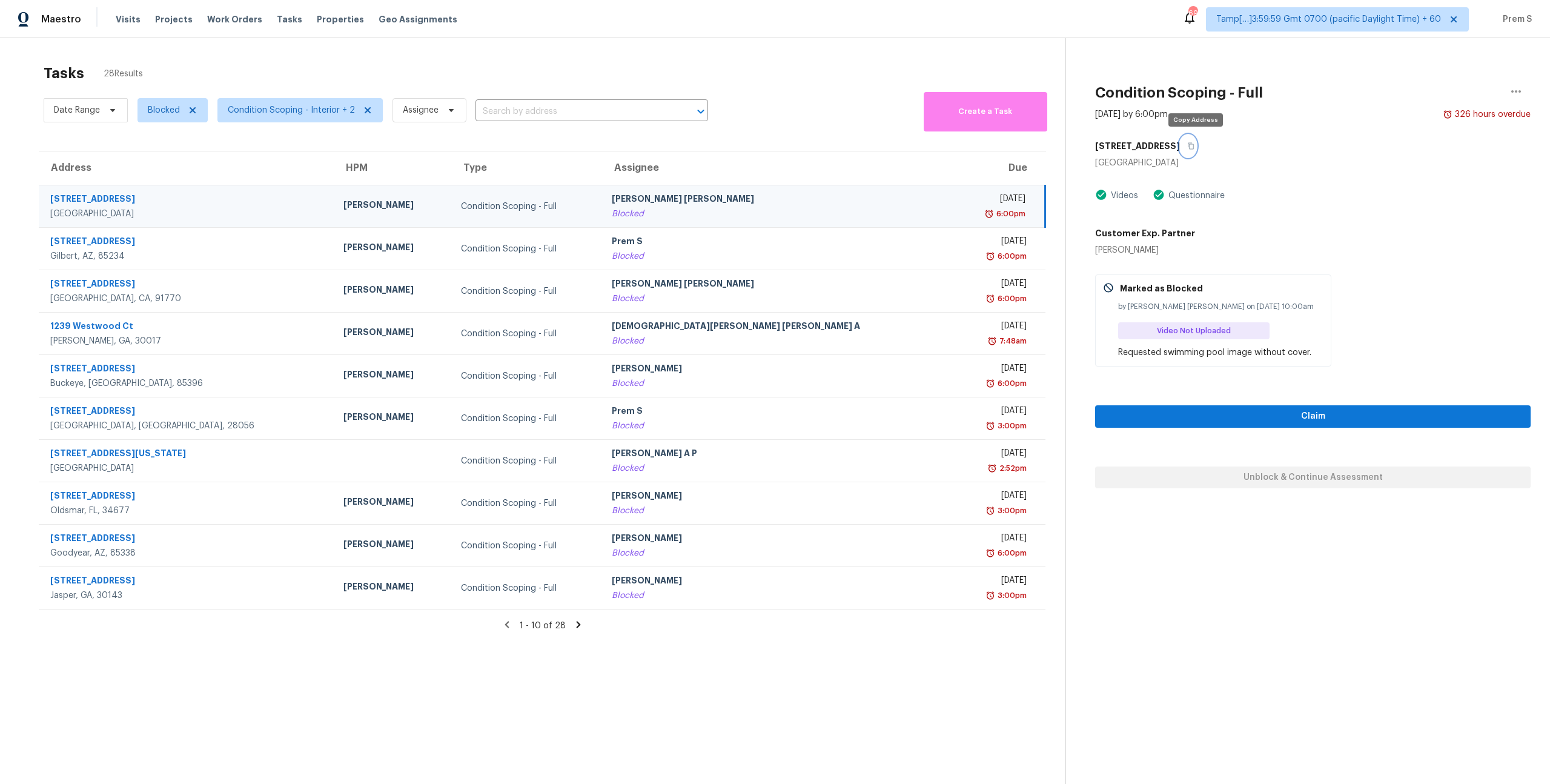
click at [1195, 148] on icon "button" at bounding box center [1191, 146] width 7 height 7
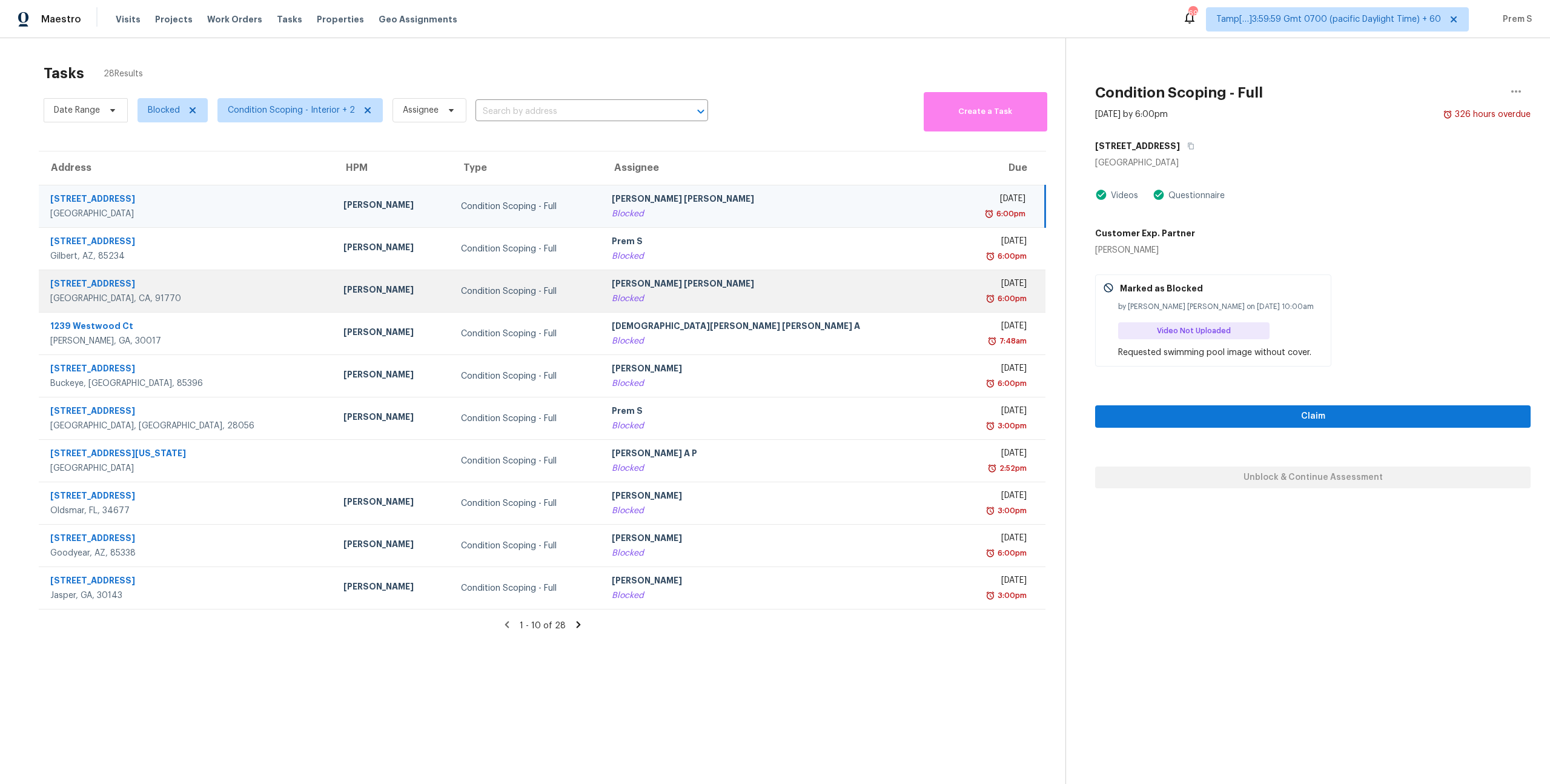
click at [701, 291] on div "Jishnu Manoj" at bounding box center [777, 284] width 331 height 15
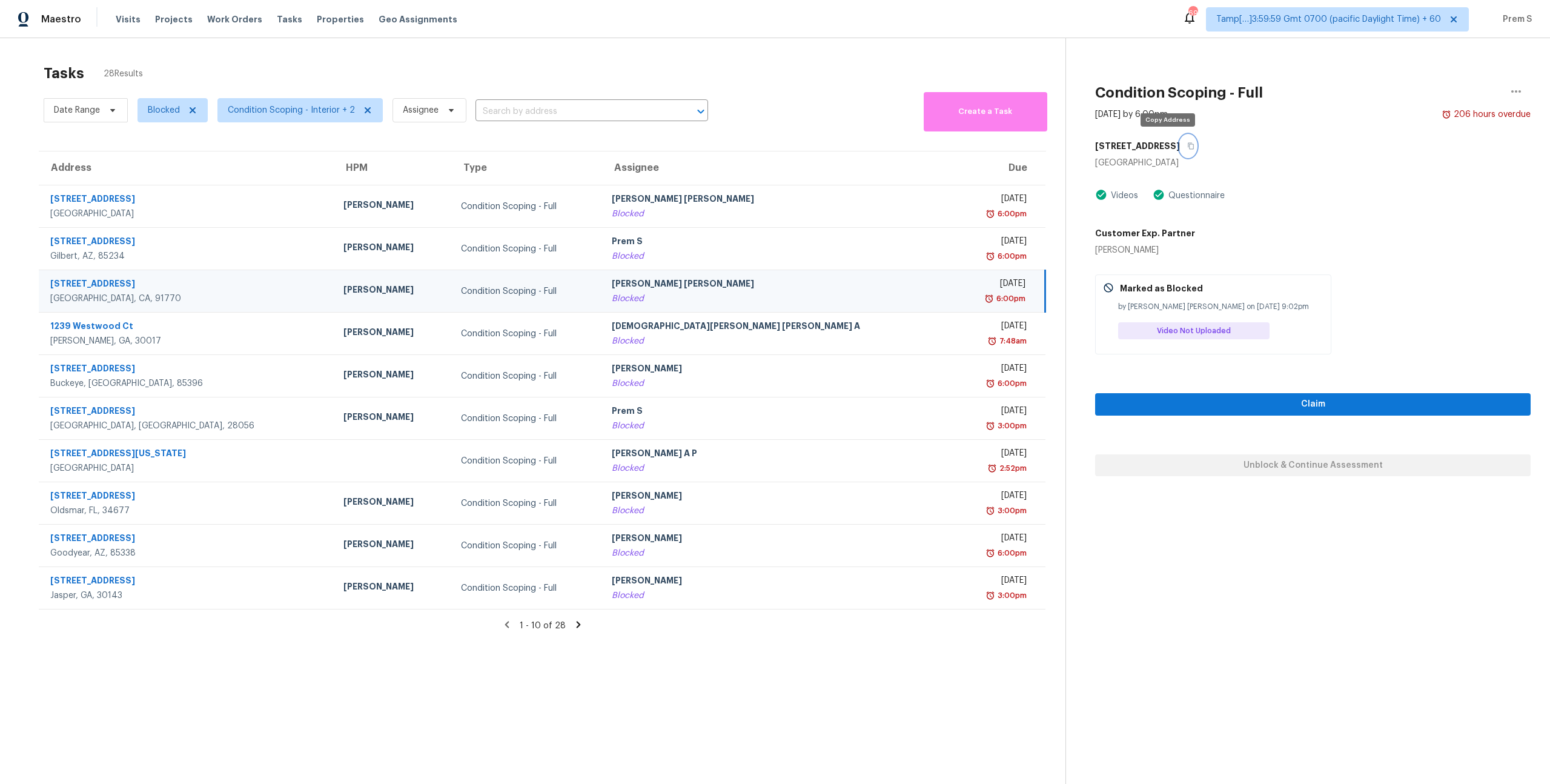
click at [1180, 153] on button "button" at bounding box center [1188, 146] width 17 height 22
click at [167, 113] on span "Blocked" at bounding box center [163, 110] width 32 height 12
click at [166, 146] on label "Blocked" at bounding box center [167, 145] width 48 height 12
click at [152, 146] on input "Blocked" at bounding box center [147, 142] width 8 height 8
checkbox input "false"
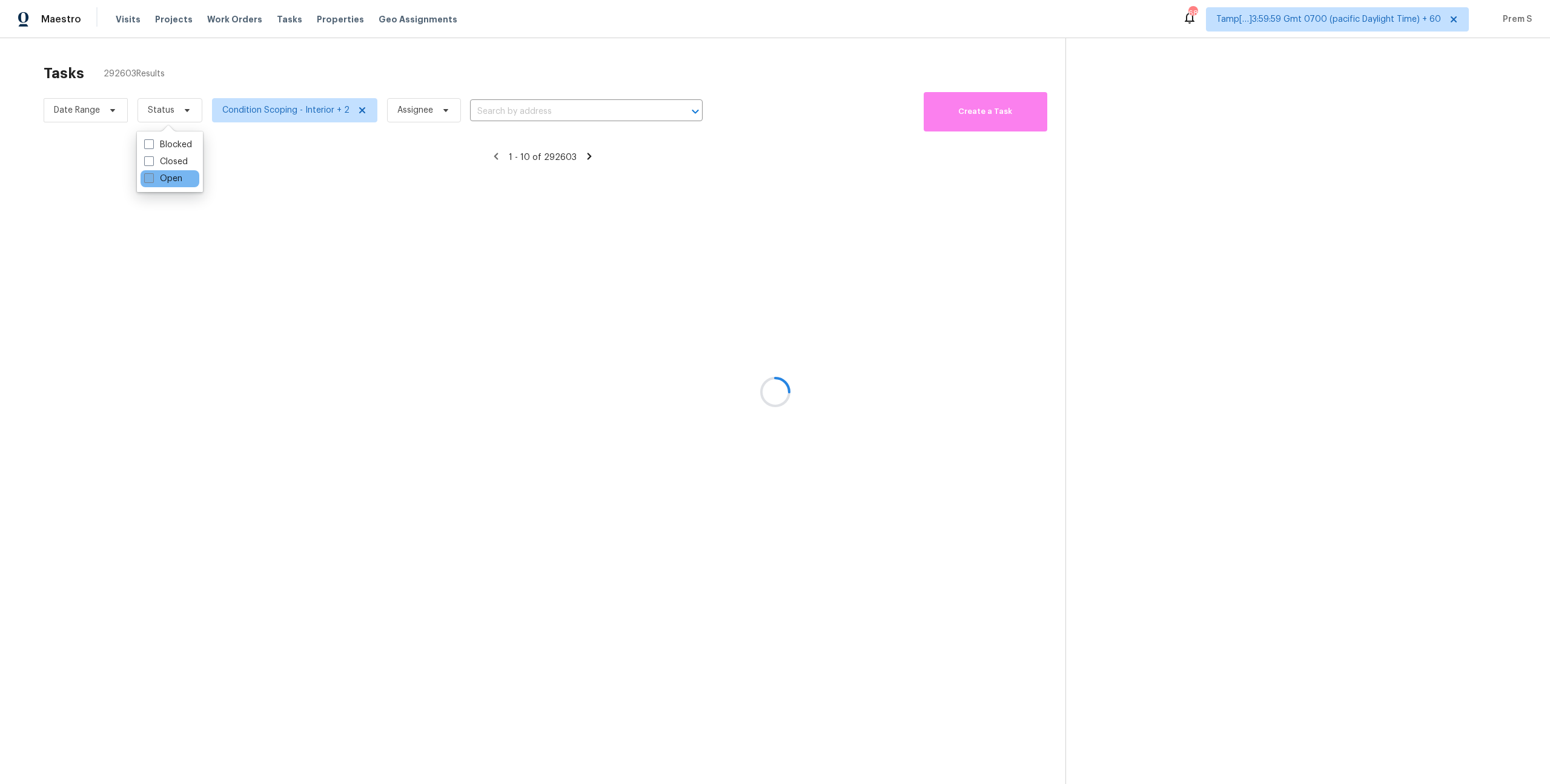
click at [173, 176] on label "Open" at bounding box center [163, 179] width 38 height 12
click at [152, 176] on input "Open" at bounding box center [147, 176] width 8 height 8
checkbox input "true"
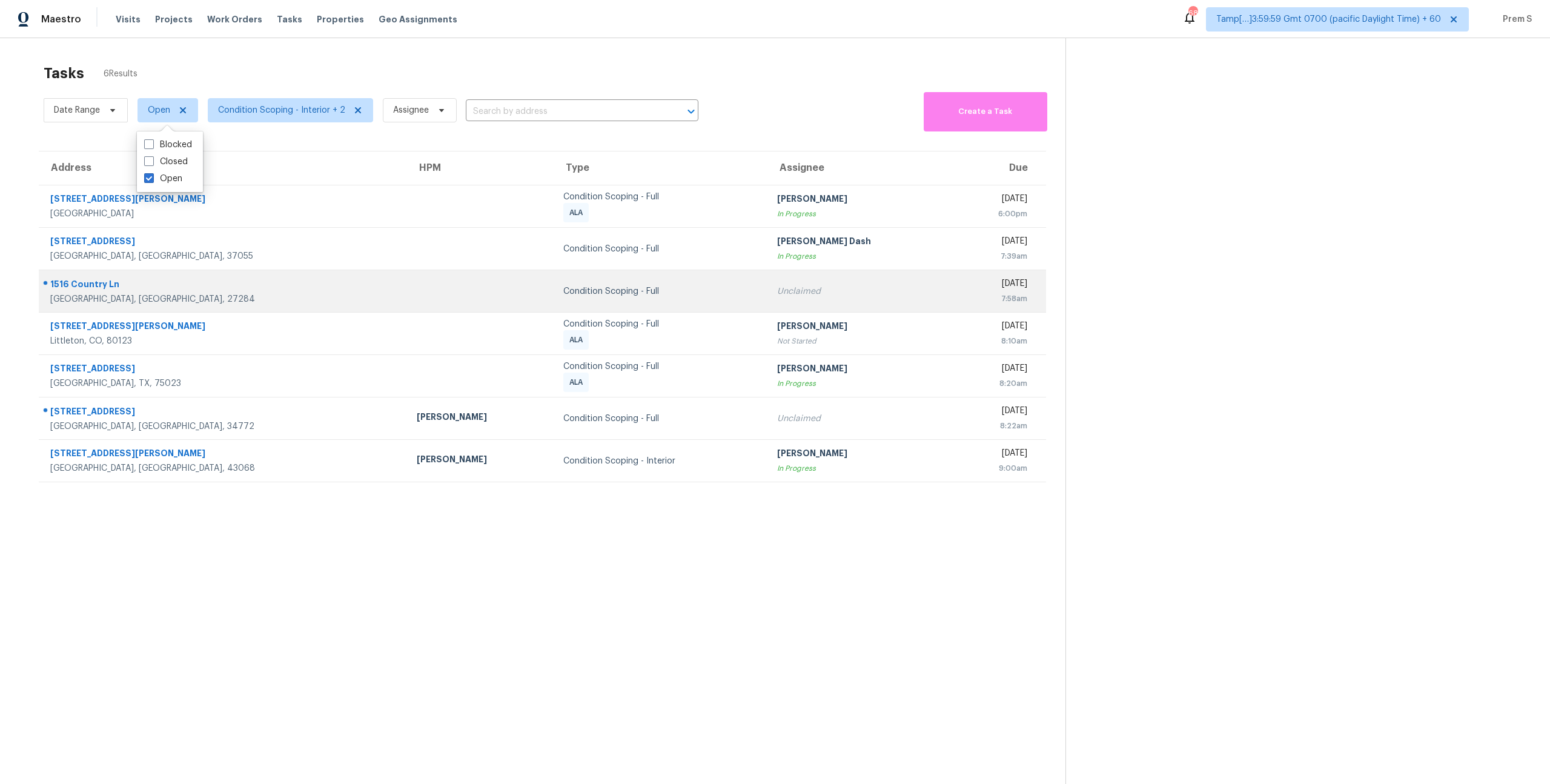
click at [777, 287] on div "Unclaimed" at bounding box center [860, 291] width 166 height 12
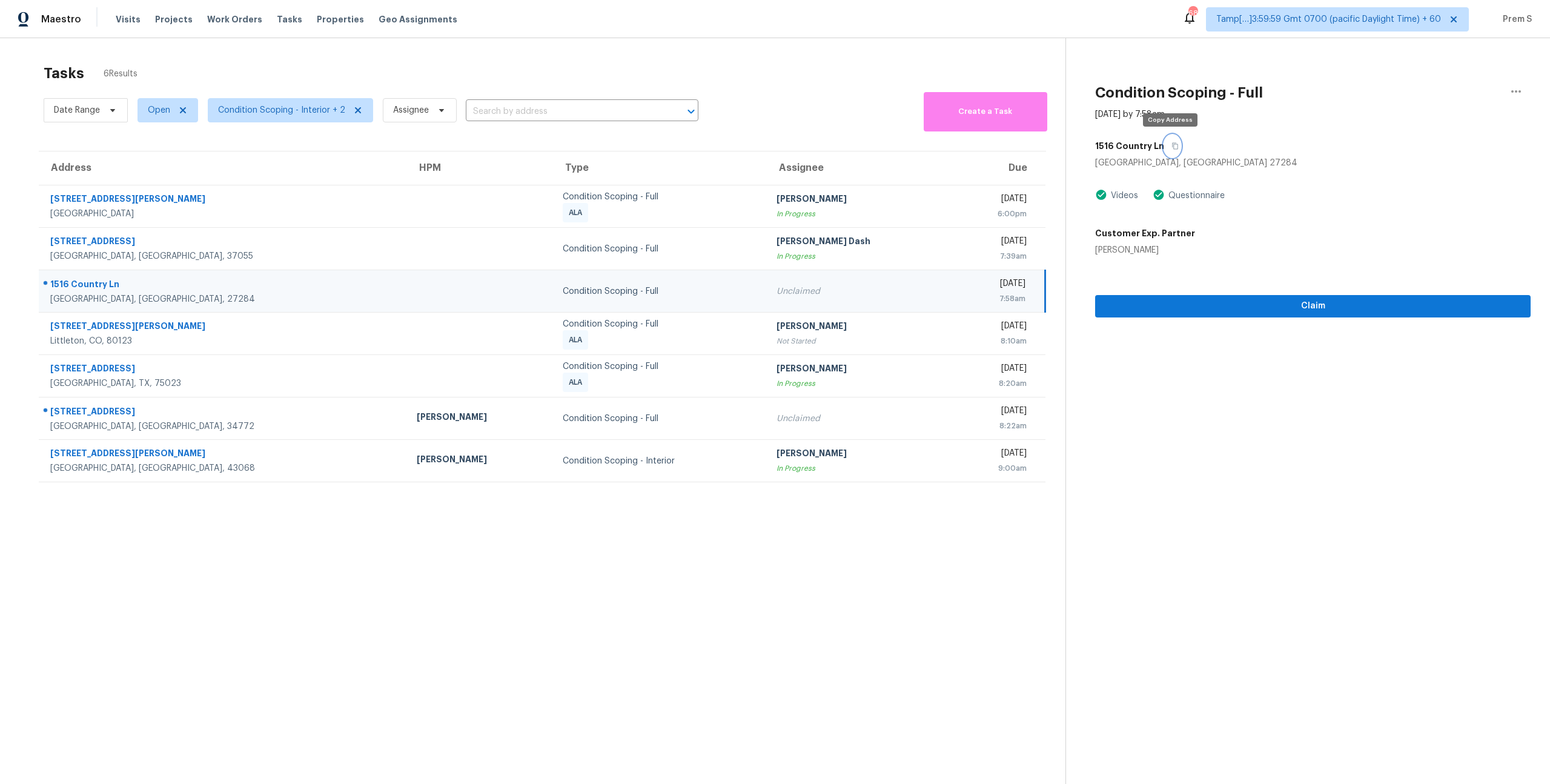
click at [1171, 143] on icon "button" at bounding box center [1175, 146] width 7 height 7
click at [1326, 316] on button "Claim" at bounding box center [1313, 306] width 435 height 23
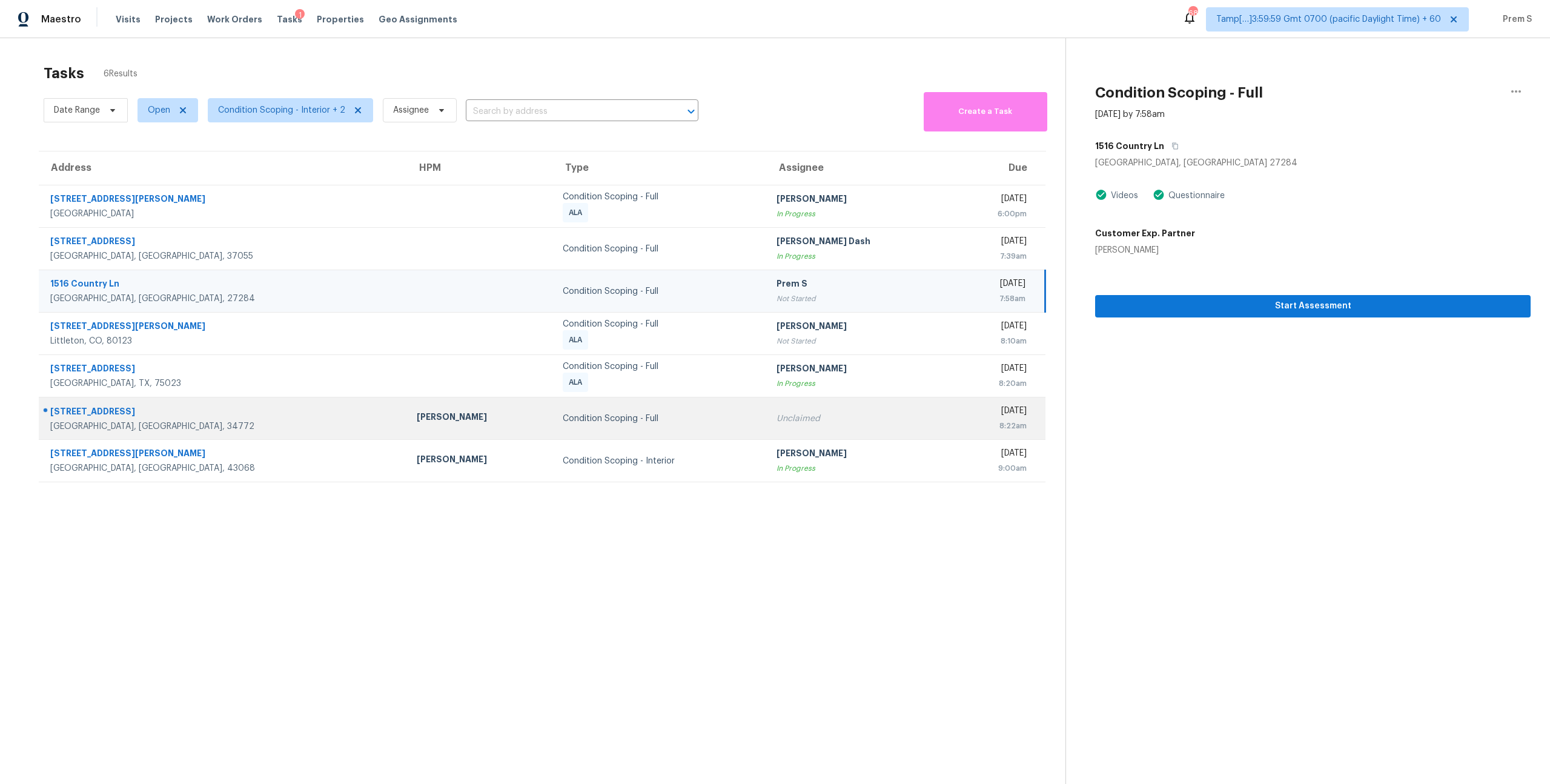
click at [849, 413] on td "Unclaimed" at bounding box center [859, 419] width 185 height 43
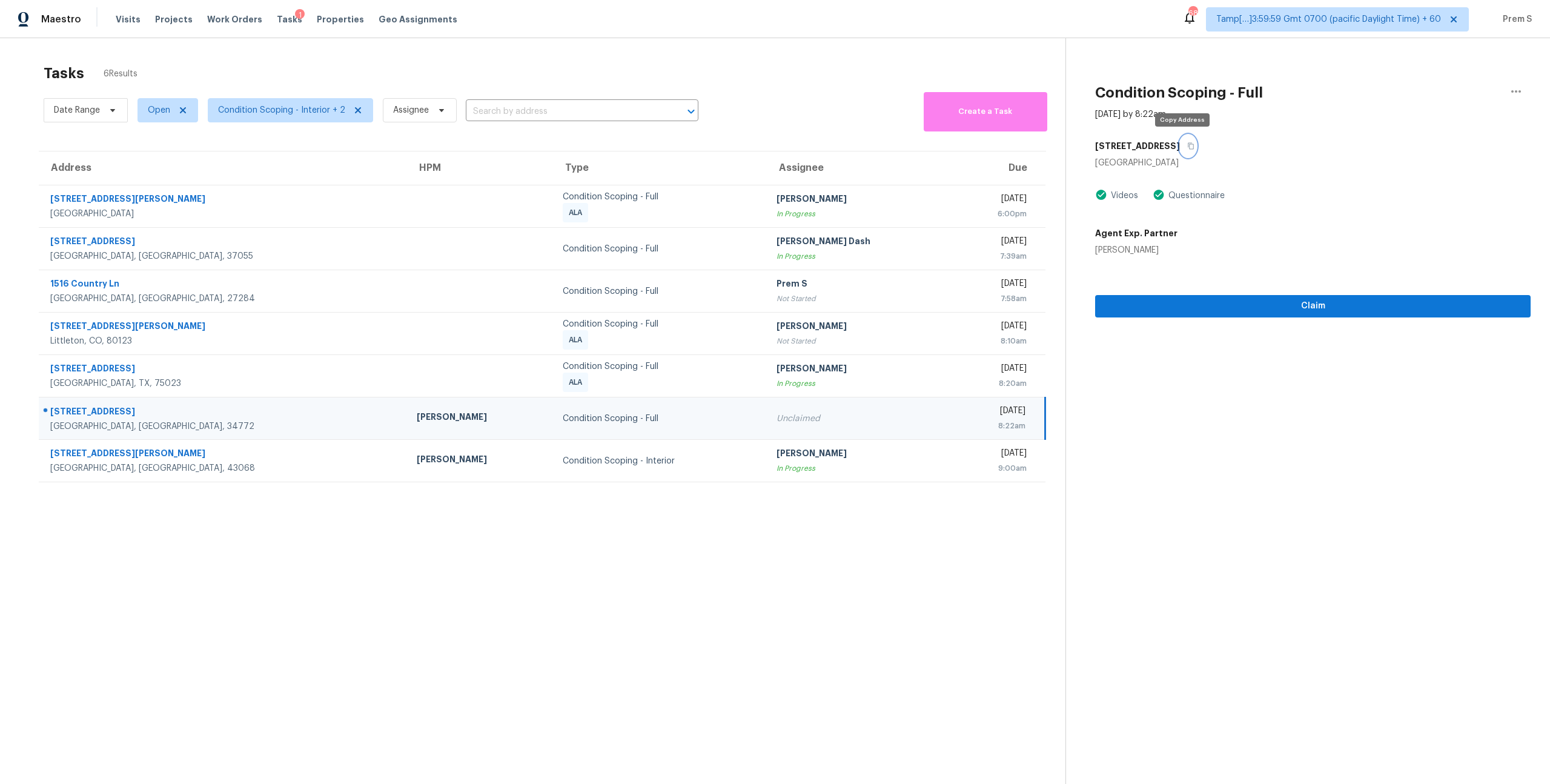
click at [1187, 147] on icon "button" at bounding box center [1191, 146] width 7 height 7
click at [167, 112] on span "Open" at bounding box center [159, 110] width 23 height 12
click at [174, 144] on label "Open" at bounding box center [163, 145] width 38 height 12
click at [152, 144] on input "Open" at bounding box center [147, 142] width 8 height 8
checkbox input "false"
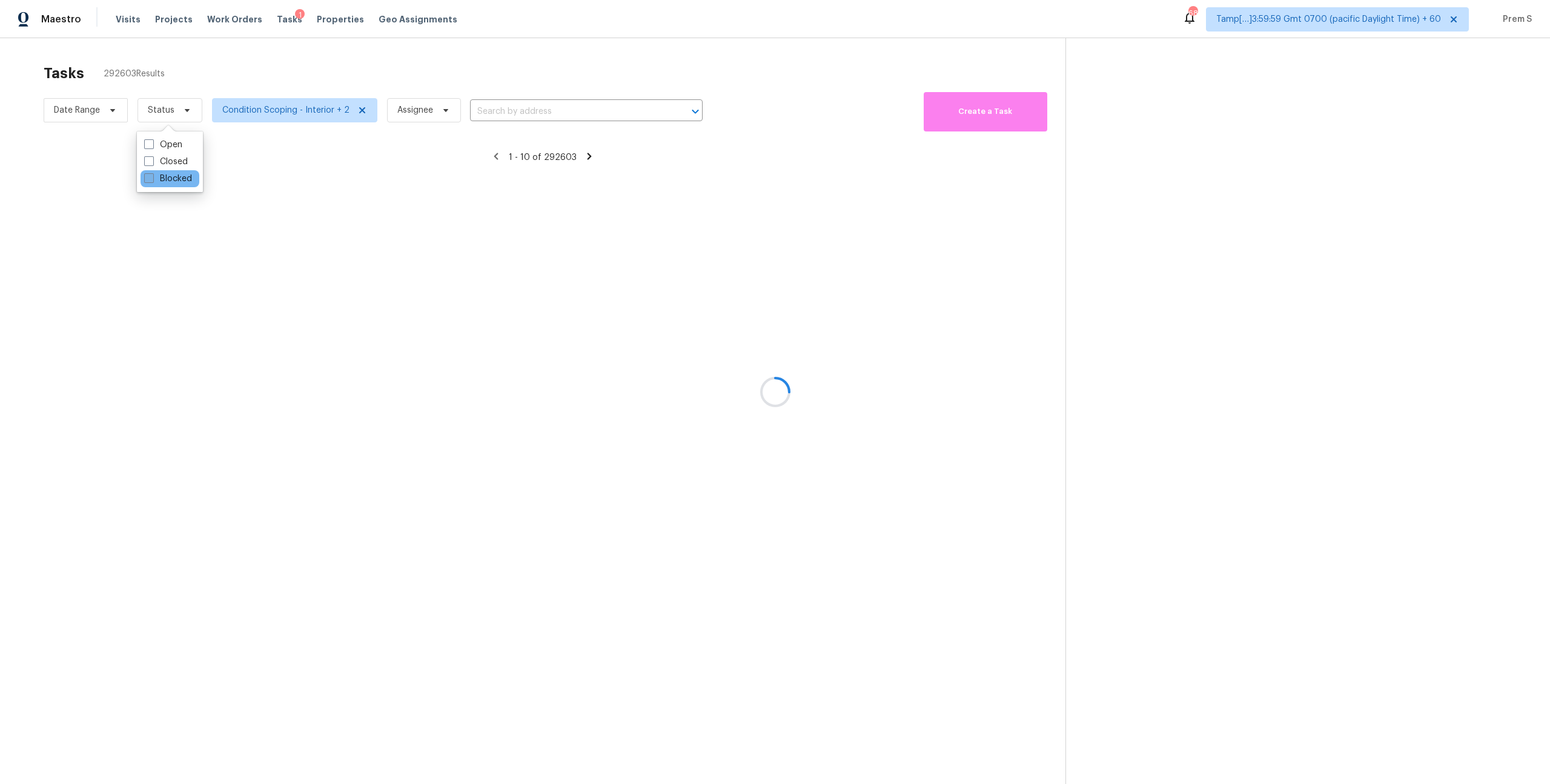
click at [174, 174] on label "Blocked" at bounding box center [167, 179] width 48 height 12
click at [152, 174] on input "Blocked" at bounding box center [147, 176] width 8 height 8
checkbox input "true"
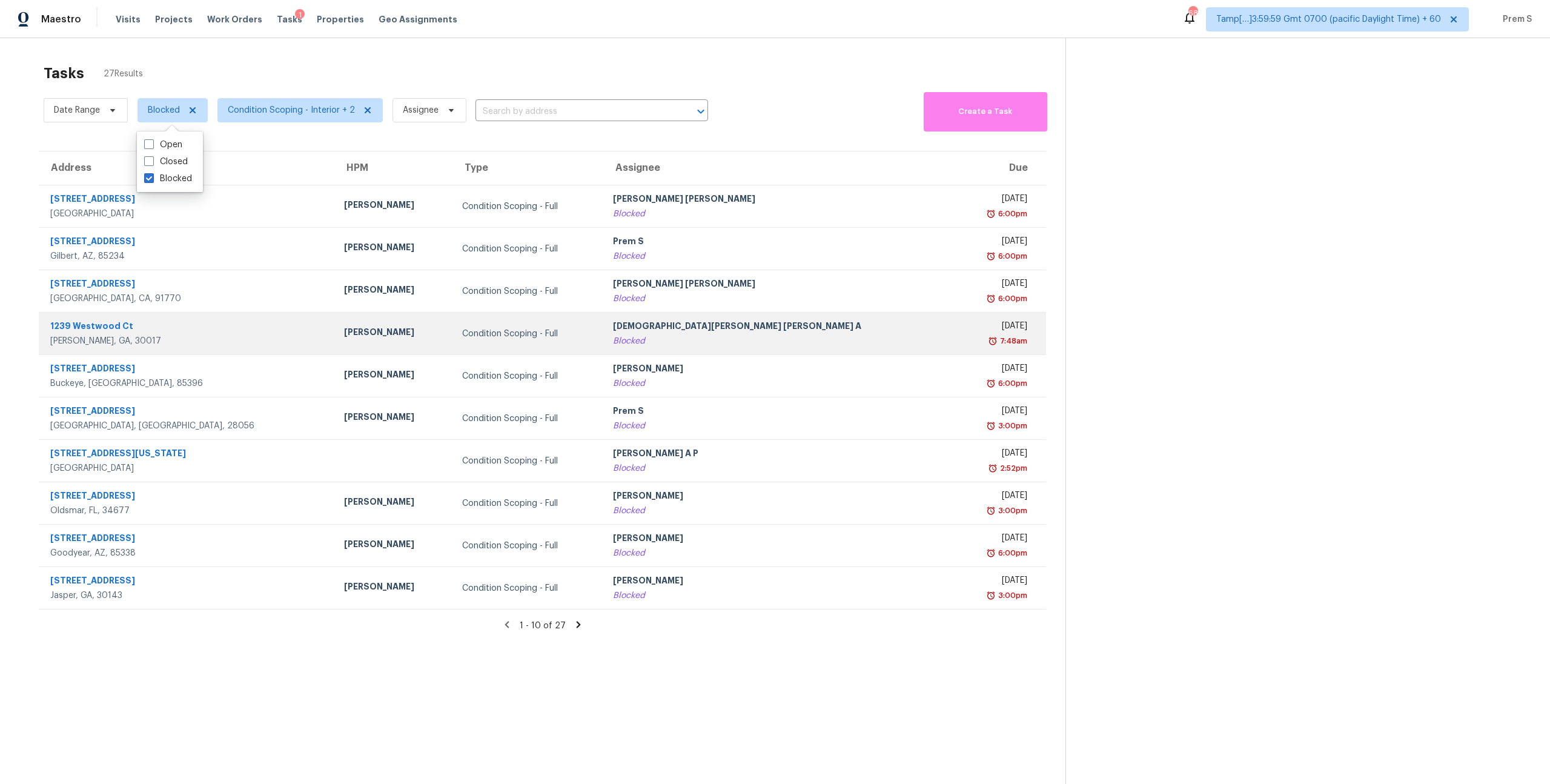
click at [588, 334] on div "Condition Scoping - Full" at bounding box center [528, 334] width 132 height 12
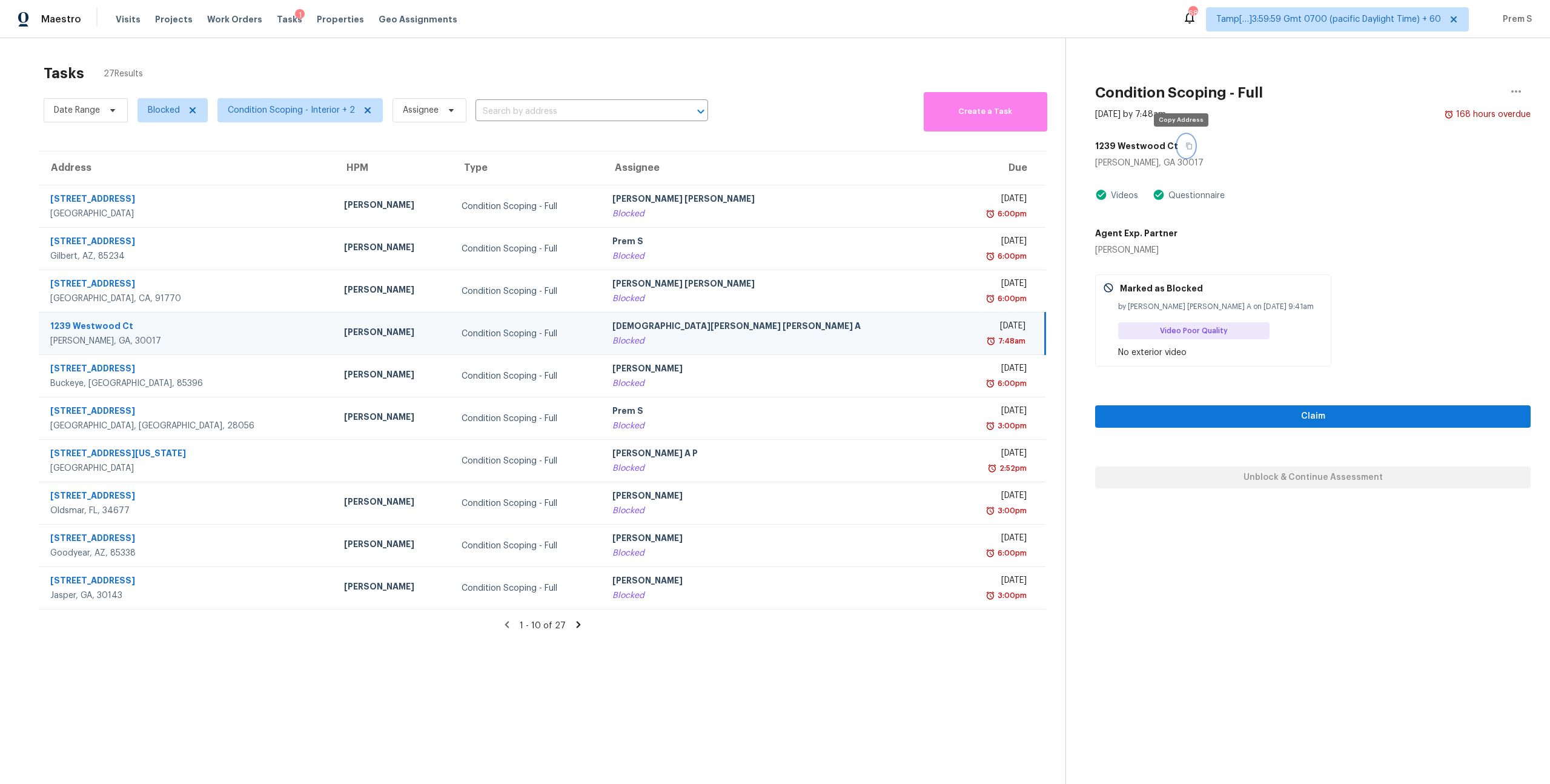
click at [1185, 145] on icon "button" at bounding box center [1189, 146] width 7 height 7
click at [811, 336] on div "Blocked" at bounding box center [778, 341] width 332 height 12
click at [1187, 145] on icon "button" at bounding box center [1190, 147] width 6 height 7
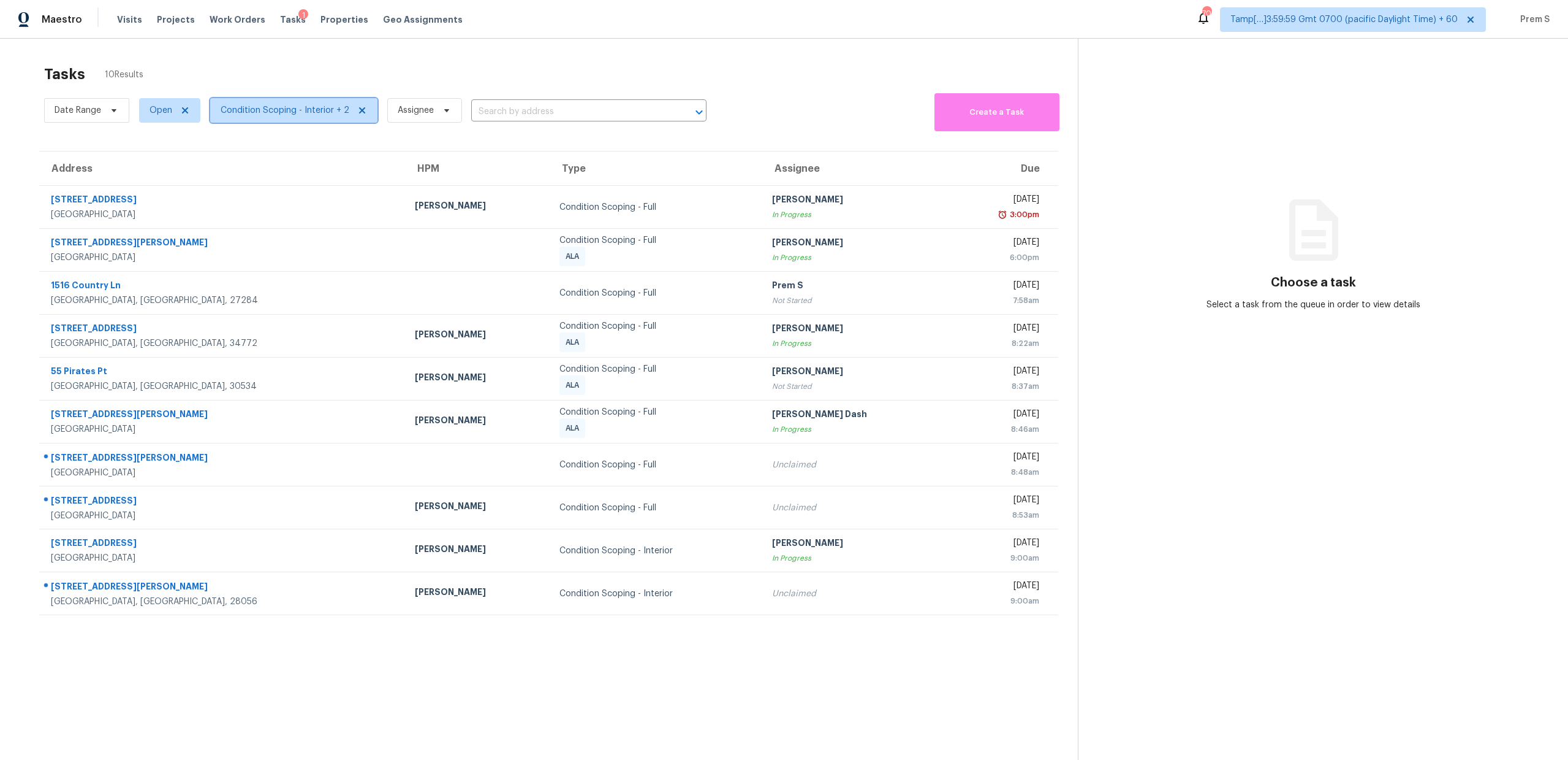
click at [294, 108] on span "Condition Scoping - Interior + 2" at bounding box center [285, 110] width 129 height 12
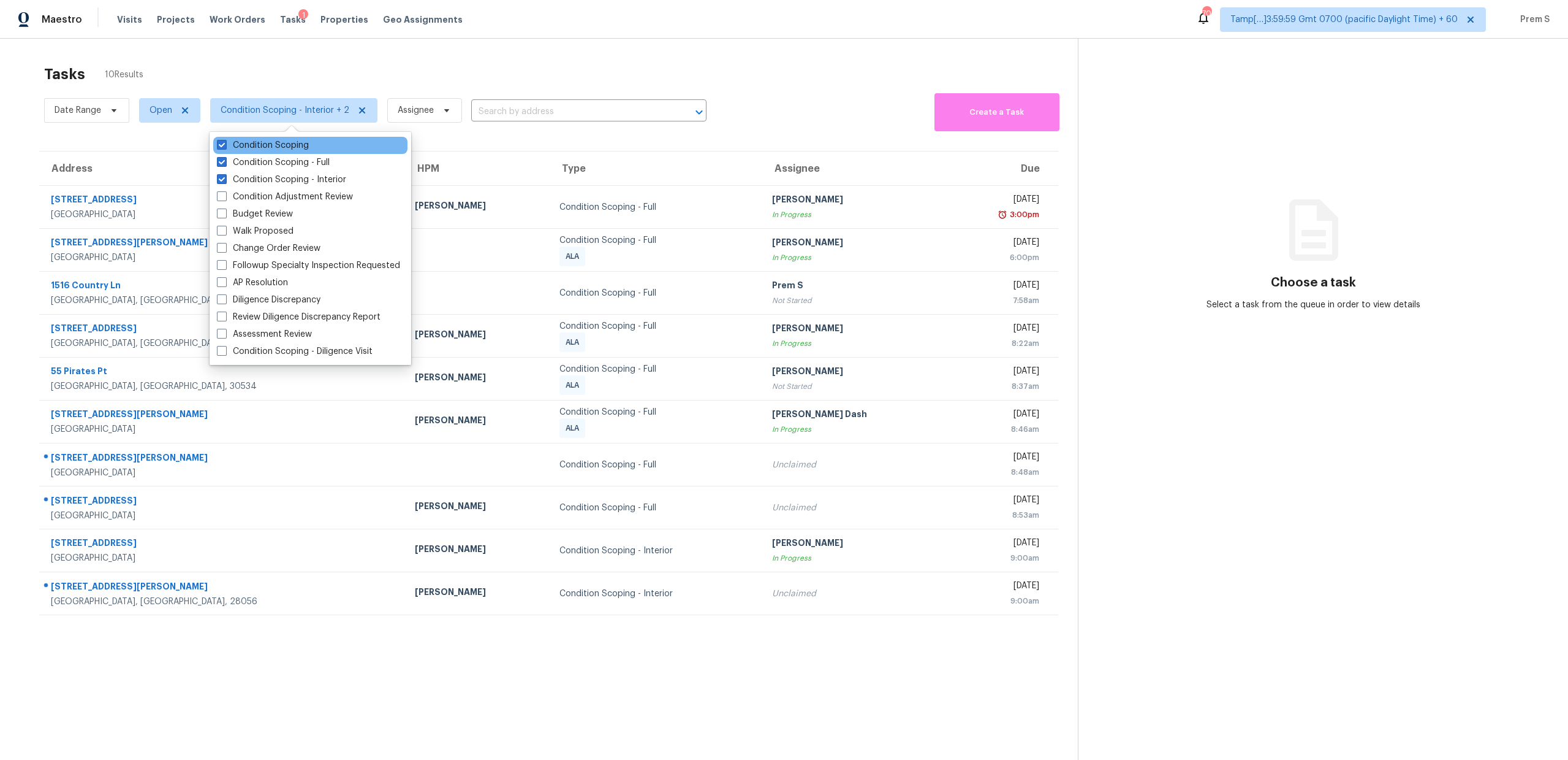
click at [308, 147] on div "Condition Scoping" at bounding box center [311, 145] width 194 height 17
click at [274, 162] on label "Condition Scoping - Full" at bounding box center [274, 162] width 113 height 12
click at [225, 162] on input "Condition Scoping - Full" at bounding box center [221, 160] width 8 height 8
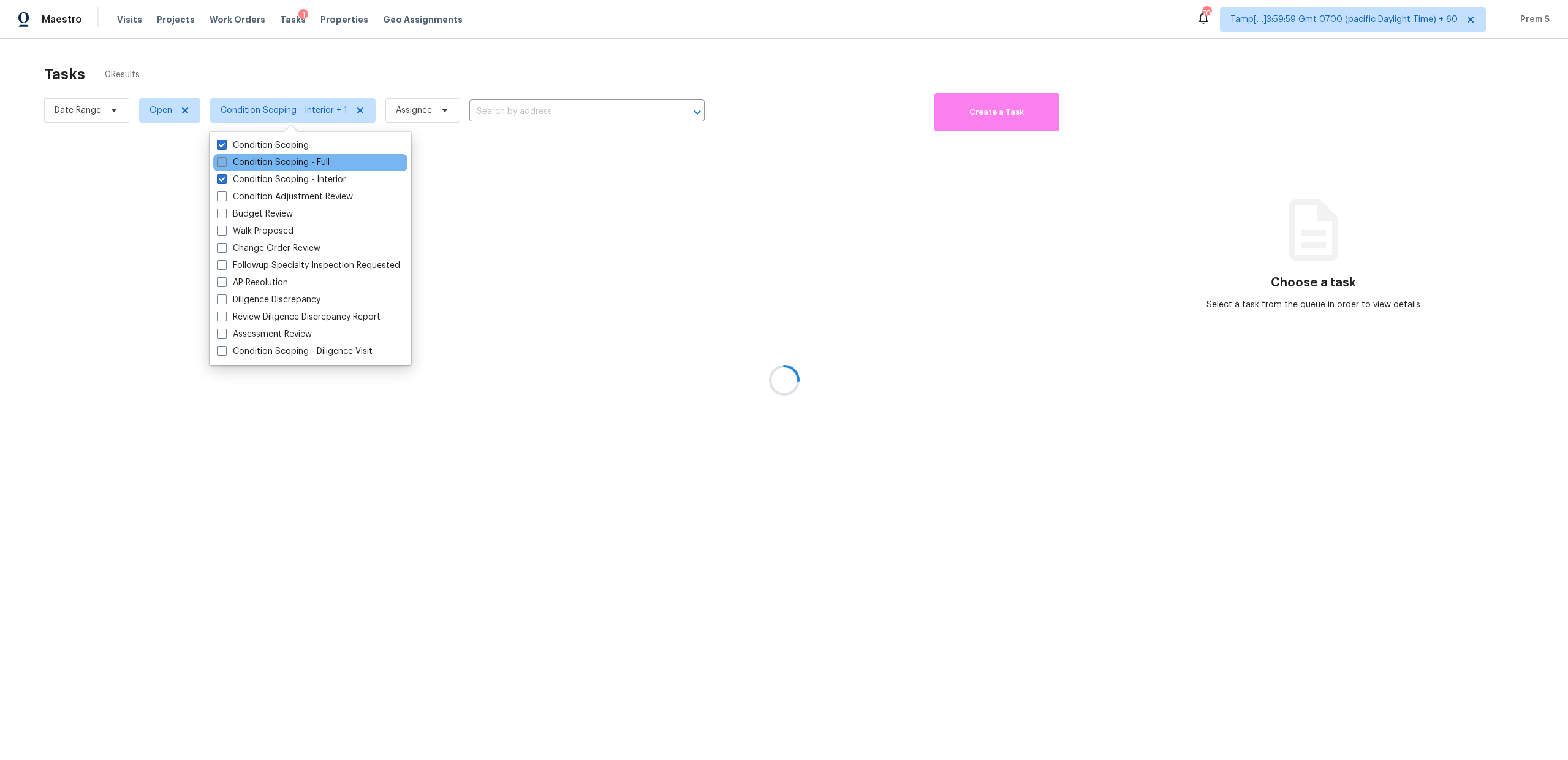
click at [274, 162] on label "Condition Scoping - Full" at bounding box center [274, 162] width 113 height 12
click at [225, 162] on input "Condition Scoping - Full" at bounding box center [221, 160] width 8 height 8
checkbox input "true"
click at [776, 82] on div at bounding box center [784, 380] width 1568 height 760
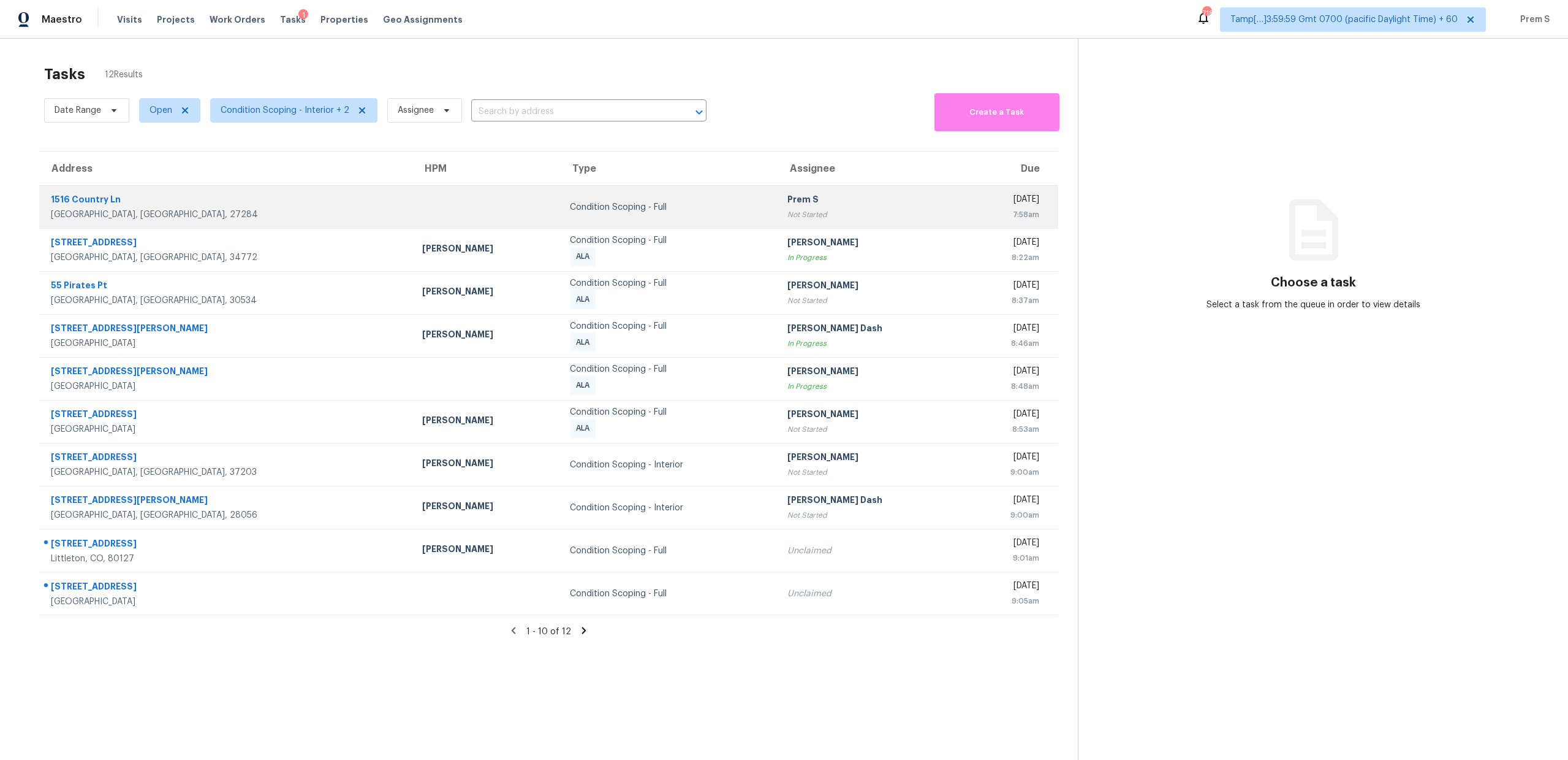
click at [581, 207] on div "Condition Scoping - Full" at bounding box center [669, 207] width 198 height 12
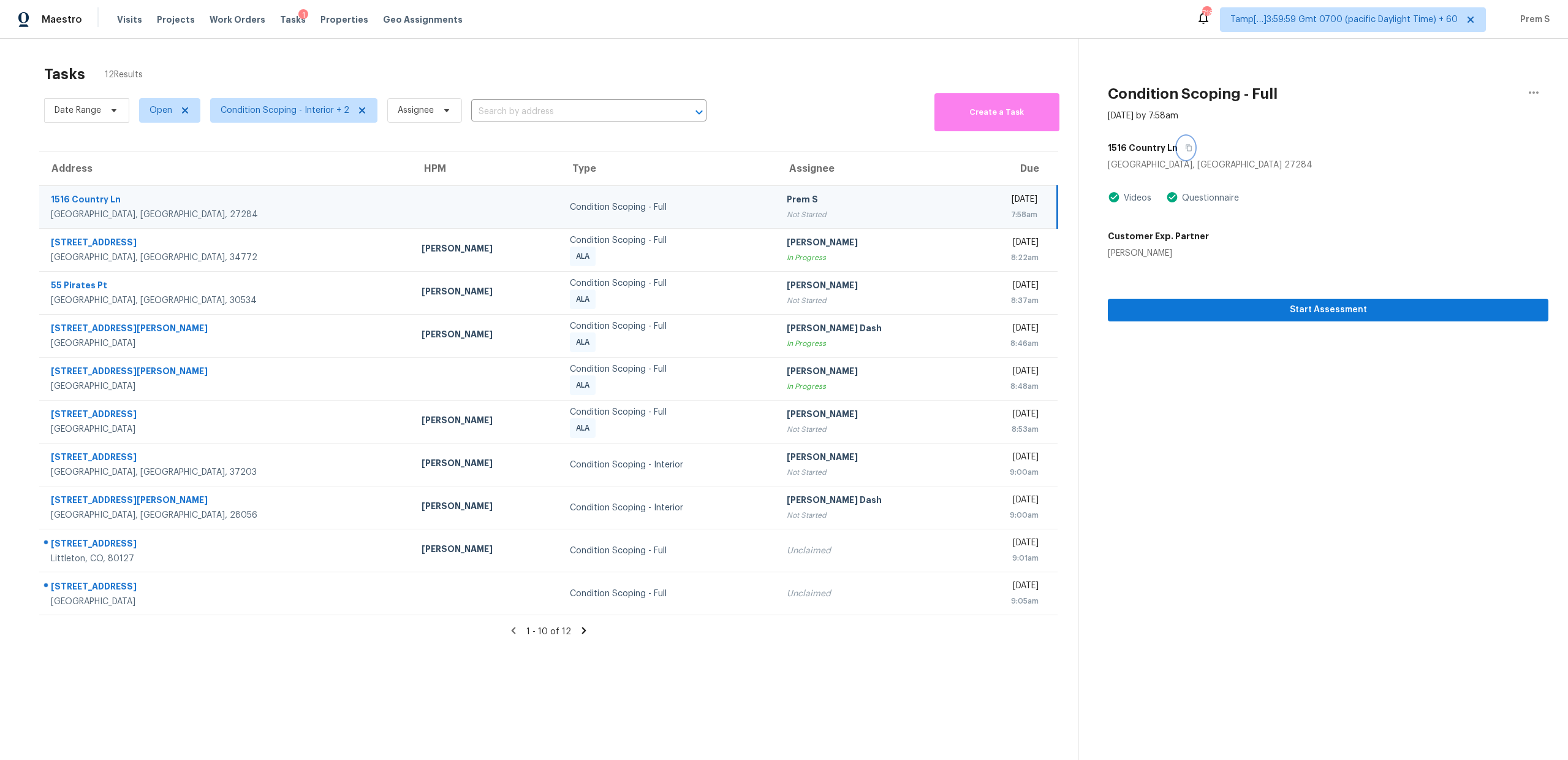
click at [1185, 153] on button "button" at bounding box center [1186, 147] width 17 height 22
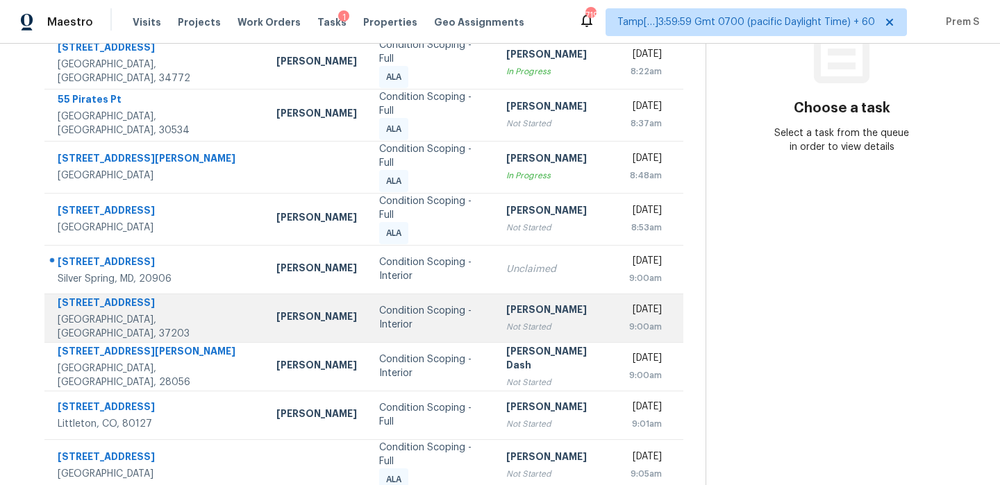
scroll to position [238, 0]
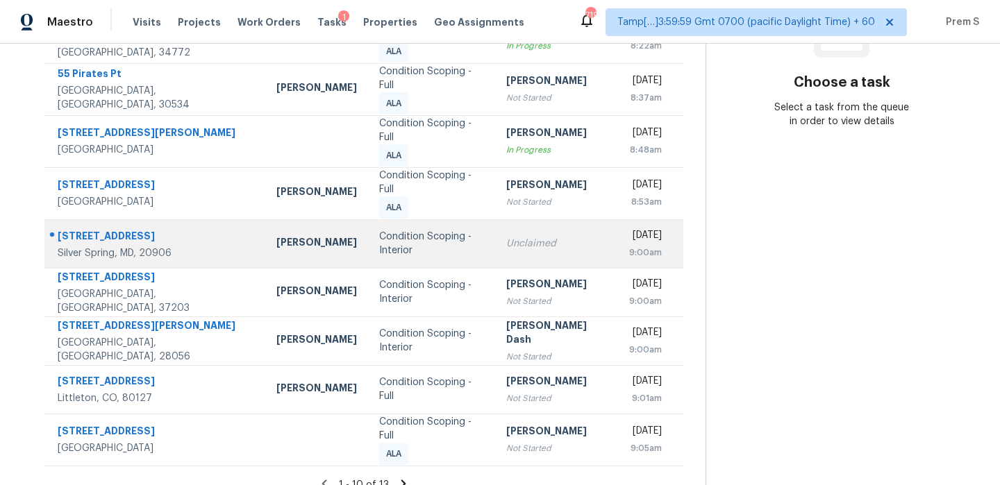
click at [506, 237] on div "Unclaimed" at bounding box center [556, 244] width 100 height 14
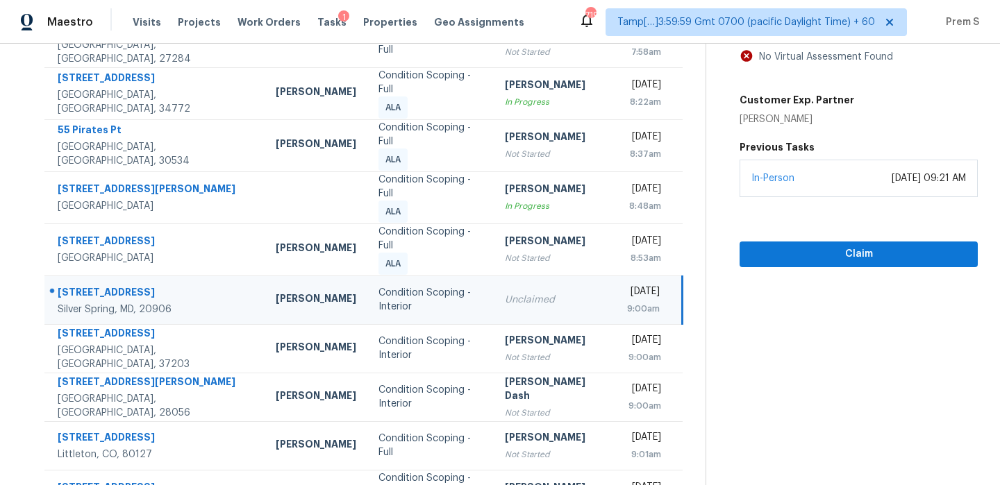
scroll to position [129, 0]
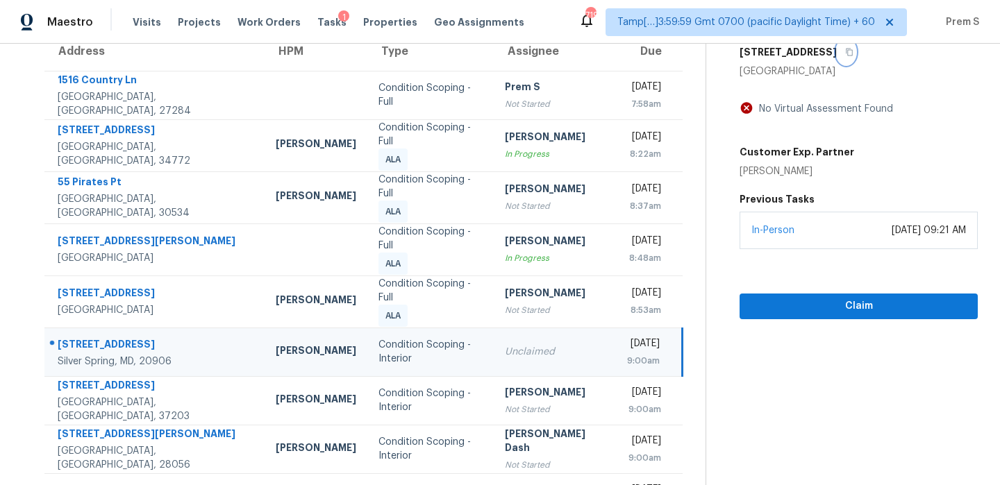
click at [854, 53] on icon "button" at bounding box center [849, 52] width 8 height 8
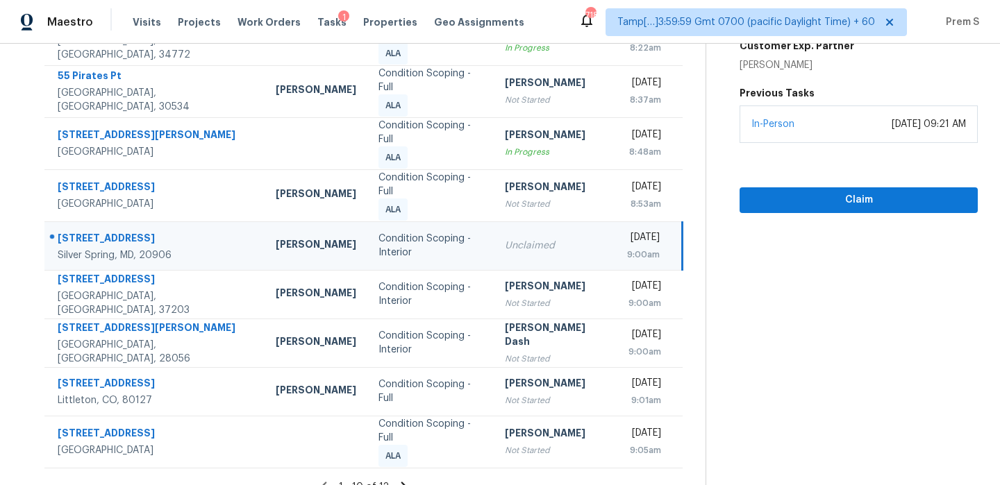
scroll to position [0, 0]
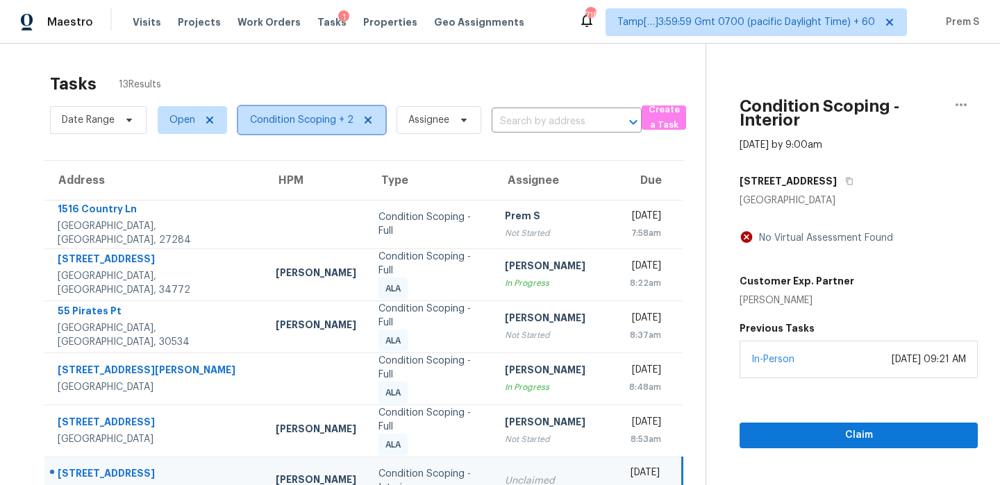
click at [296, 119] on span "Condition Scoping + 2" at bounding box center [301, 120] width 103 height 14
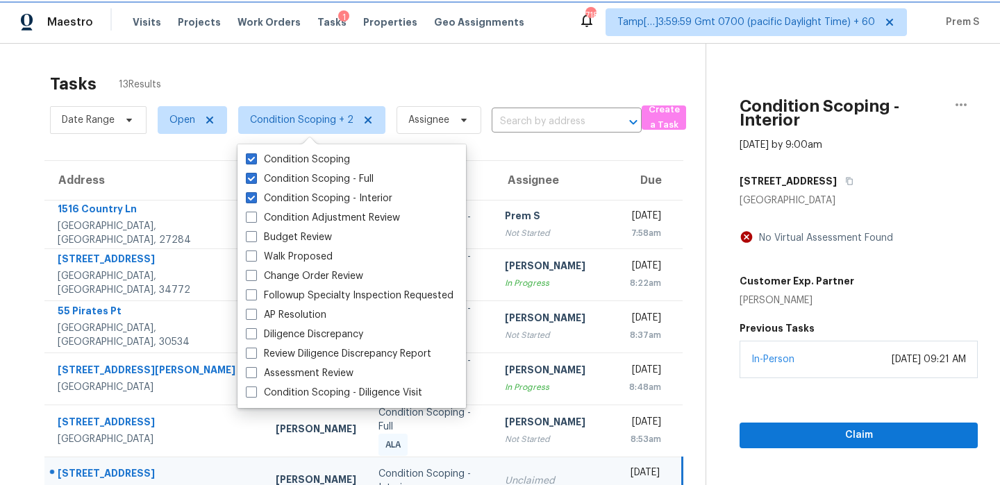
click at [316, 126] on span "Condition Scoping + 2" at bounding box center [301, 120] width 103 height 14
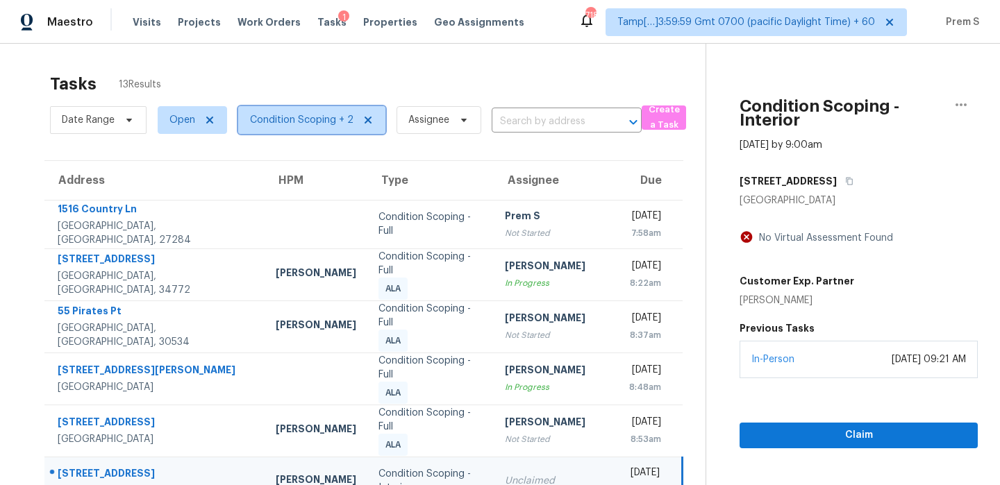
click at [316, 126] on span "Condition Scoping + 2" at bounding box center [301, 120] width 103 height 14
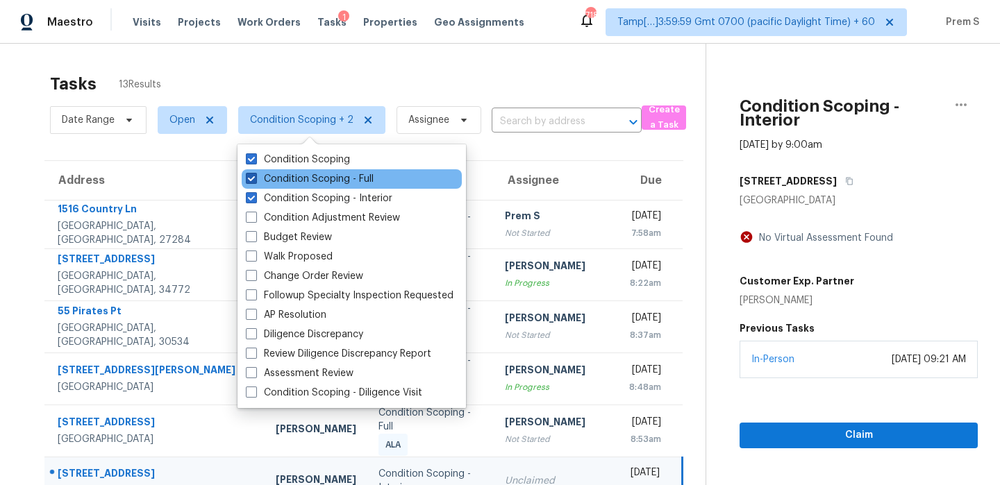
click at [307, 181] on label "Condition Scoping - Full" at bounding box center [310, 179] width 128 height 14
click at [255, 181] on input "Condition Scoping - Full" at bounding box center [250, 176] width 9 height 9
checkbox input "false"
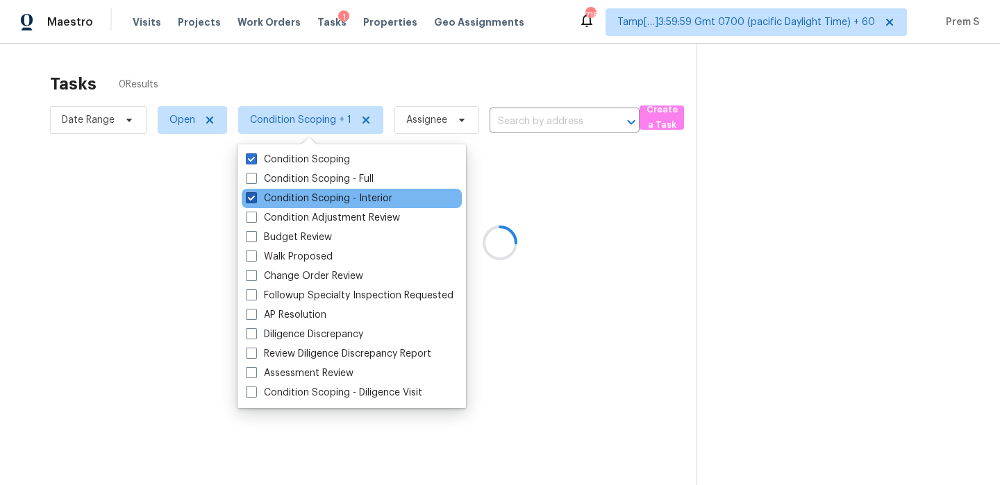
click at [299, 197] on label "Condition Scoping - Interior" at bounding box center [319, 199] width 147 height 14
click at [255, 197] on input "Condition Scoping - Interior" at bounding box center [250, 196] width 9 height 9
checkbox input "false"
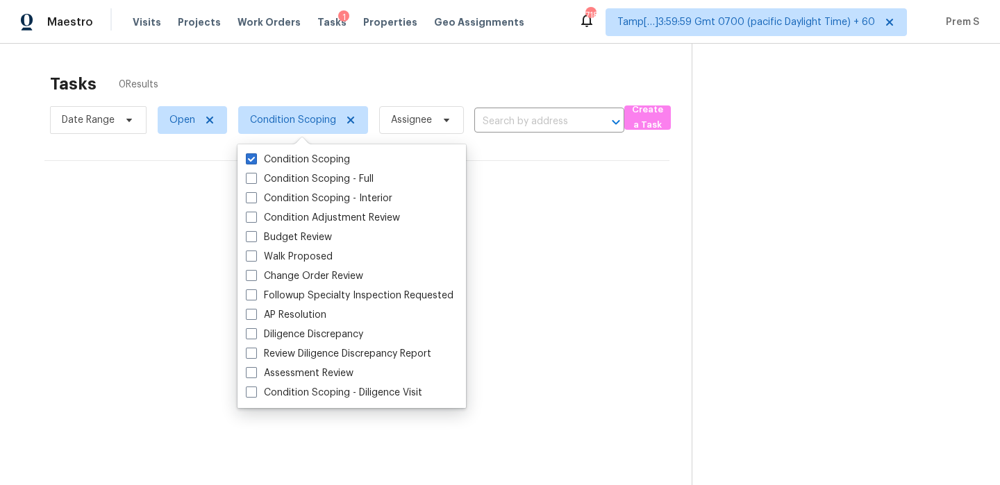
click at [483, 58] on div "Tasks 0 Results Date Range Open Condition Scoping Assignee ​ Create a Task No t…" at bounding box center [500, 286] width 1000 height 485
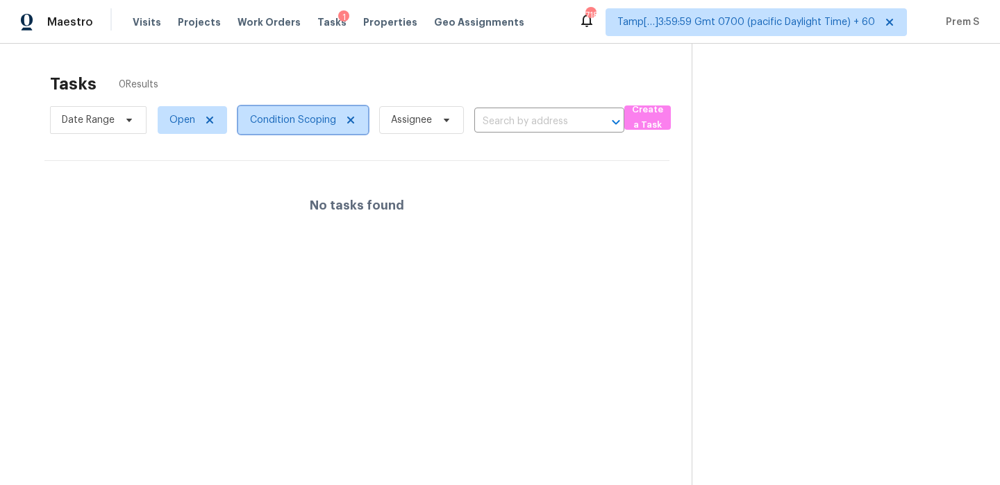
click at [322, 107] on span "Condition Scoping" at bounding box center [303, 120] width 130 height 28
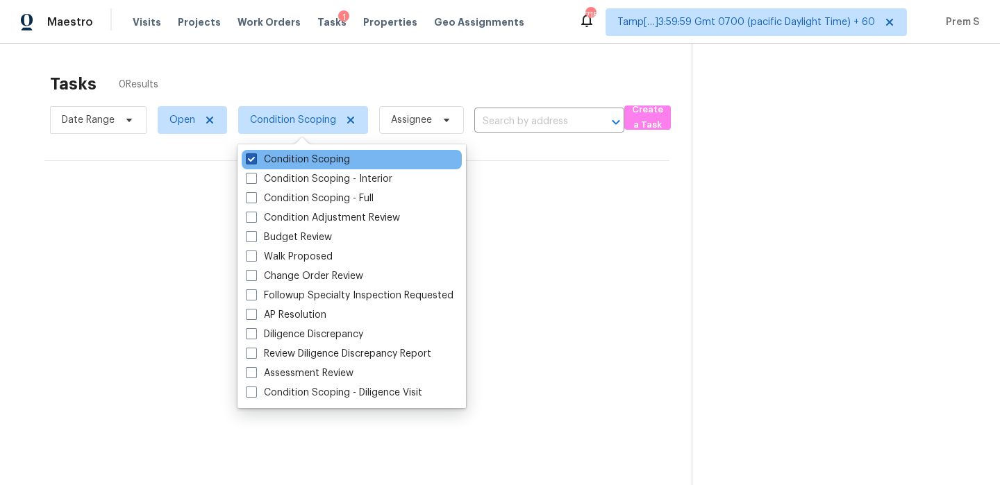
click at [307, 160] on label "Condition Scoping" at bounding box center [298, 160] width 104 height 14
click at [255, 160] on input "Condition Scoping" at bounding box center [250, 157] width 9 height 9
checkbox input "false"
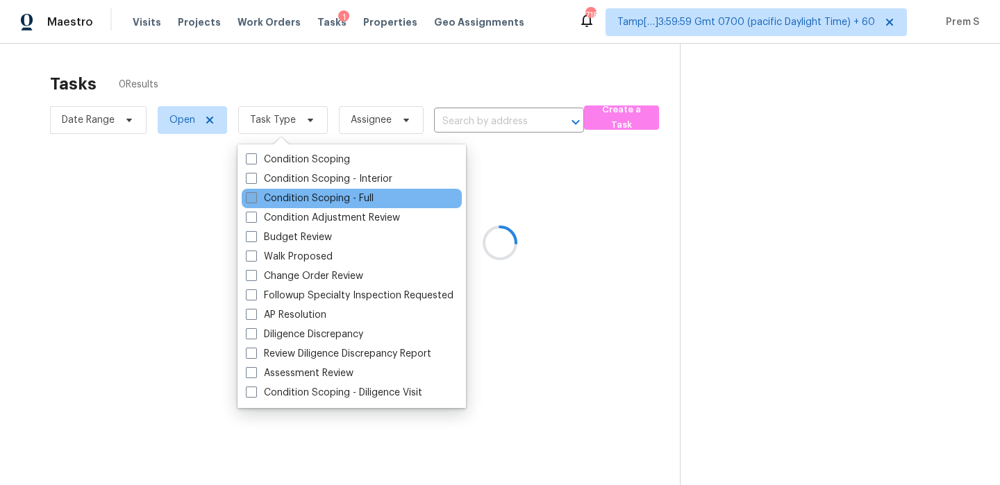
click at [301, 197] on label "Condition Scoping - Full" at bounding box center [310, 199] width 128 height 14
click at [255, 197] on input "Condition Scoping - Full" at bounding box center [250, 196] width 9 height 9
checkbox input "true"
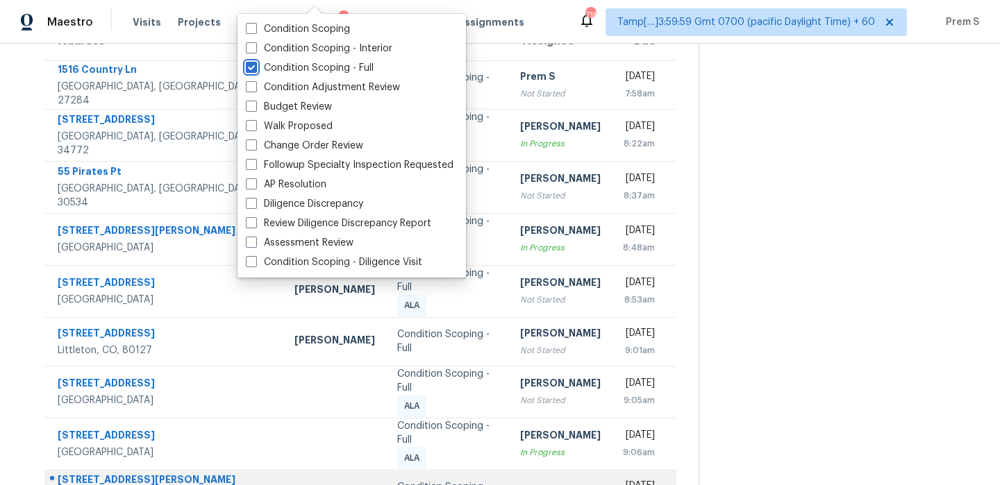
scroll to position [212, 0]
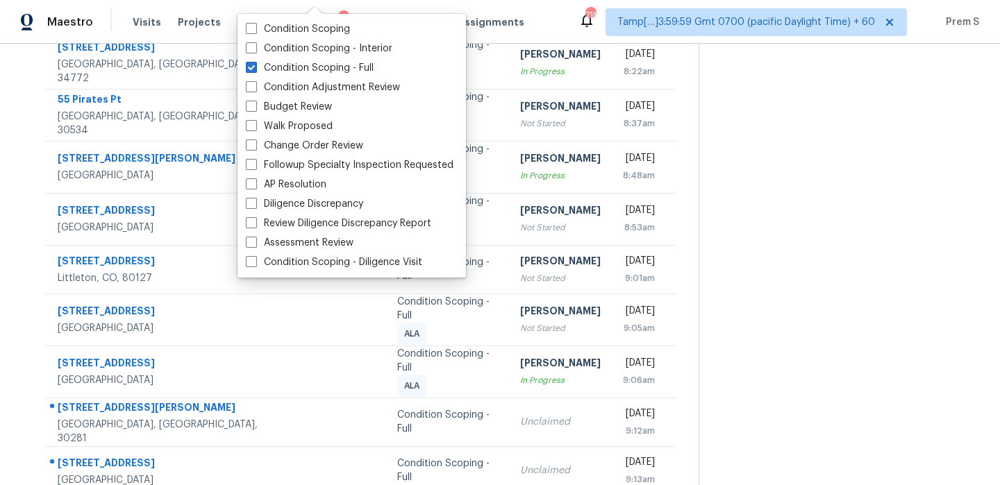
click at [887, 214] on section at bounding box center [838, 169] width 279 height 675
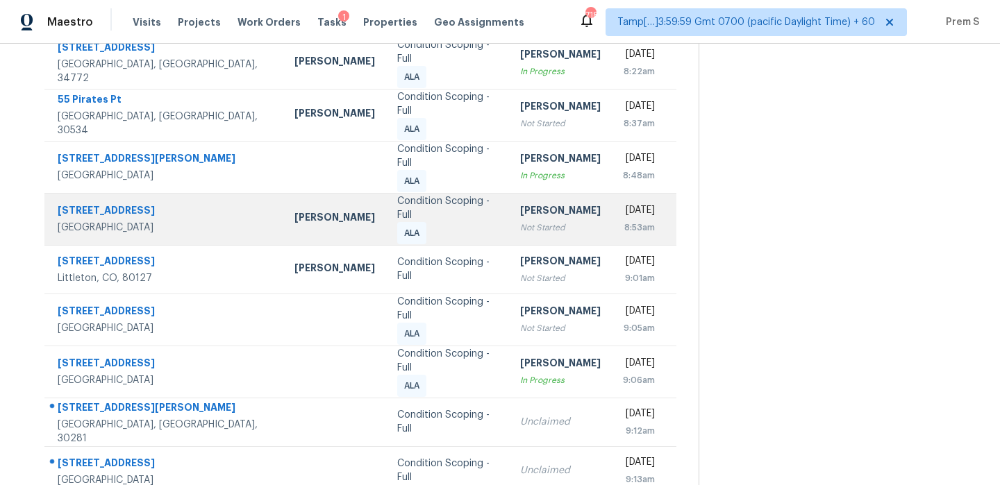
scroll to position [31, 0]
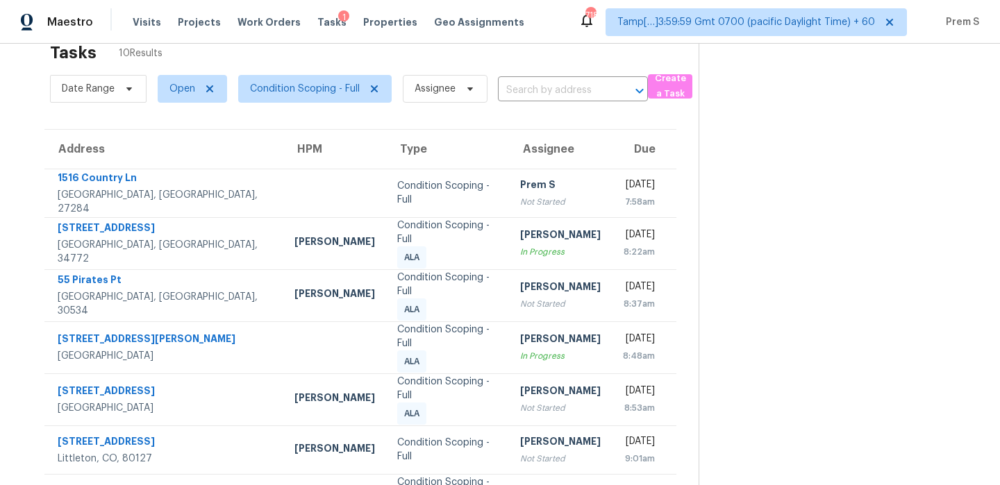
click at [726, 379] on section at bounding box center [838, 350] width 279 height 675
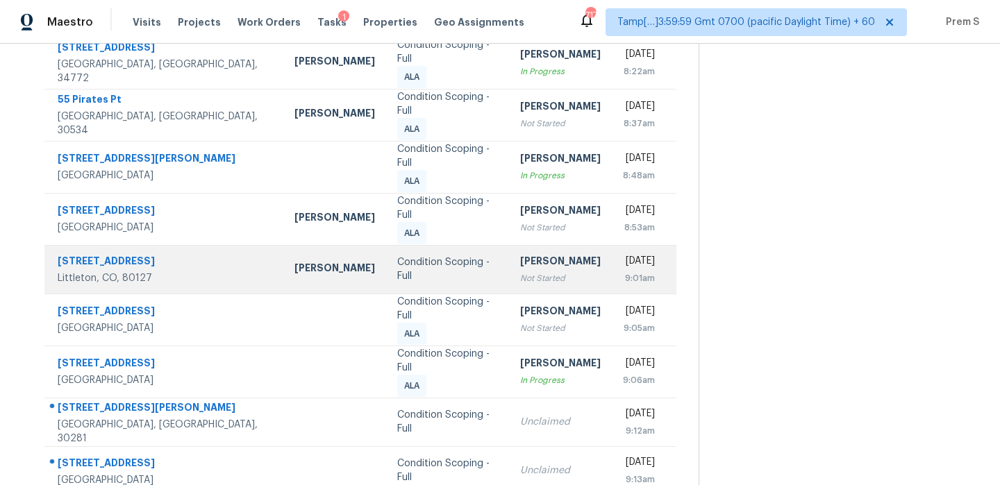
scroll to position [0, 0]
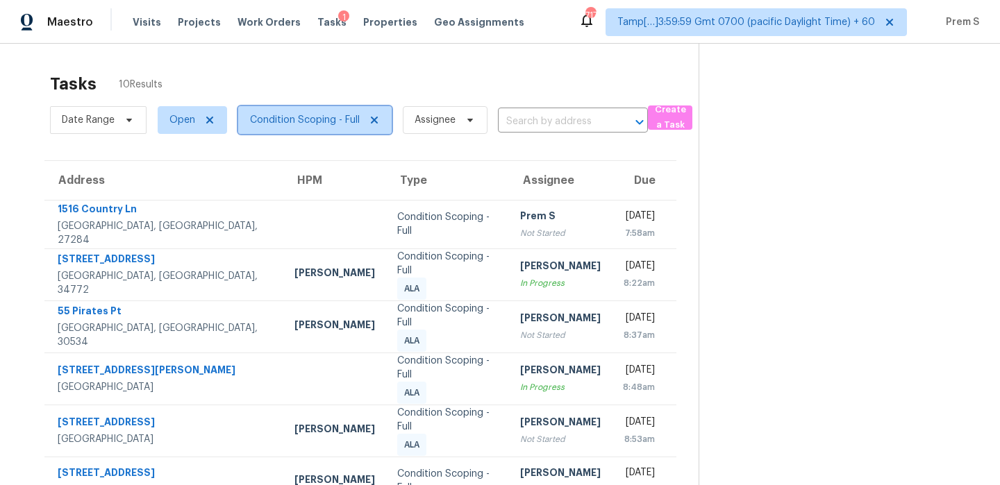
click at [274, 121] on span "Condition Scoping - Full" at bounding box center [305, 120] width 110 height 14
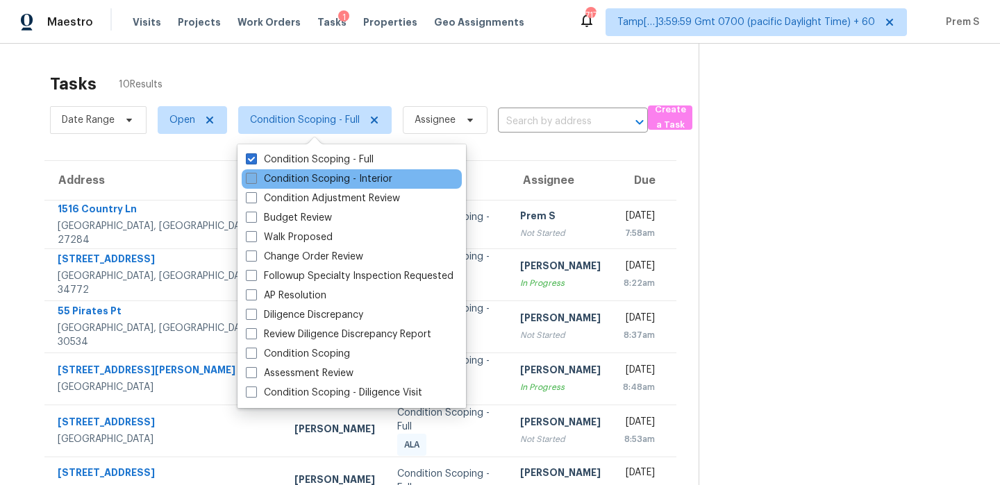
click at [283, 183] on label "Condition Scoping - Interior" at bounding box center [319, 179] width 147 height 14
click at [255, 181] on input "Condition Scoping - Interior" at bounding box center [250, 176] width 9 height 9
checkbox input "true"
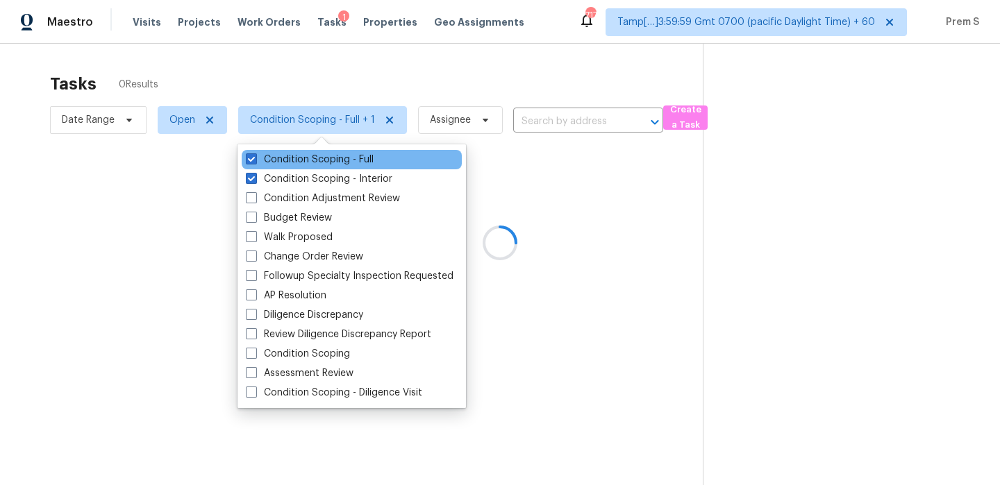
click at [310, 152] on div "Condition Scoping - Full" at bounding box center [352, 159] width 220 height 19
click at [304, 158] on label "Condition Scoping - Full" at bounding box center [310, 160] width 128 height 14
click at [255, 158] on input "Condition Scoping - Full" at bounding box center [250, 157] width 9 height 9
checkbox input "false"
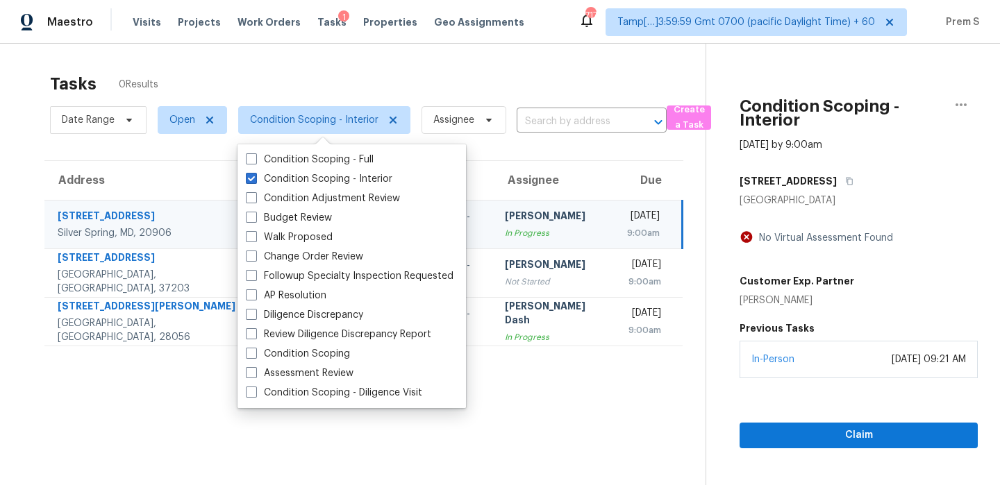
click at [535, 392] on section "Tasks 0 Results Date Range Open Condition Scoping - Interior Assignee ​ Create …" at bounding box center [363, 297] width 683 height 463
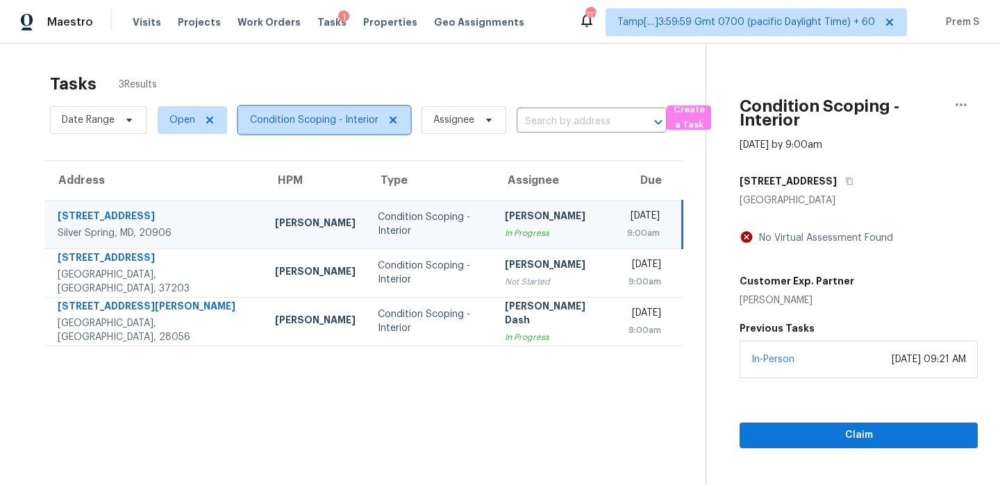
click at [315, 122] on span "Condition Scoping - Interior" at bounding box center [314, 120] width 128 height 14
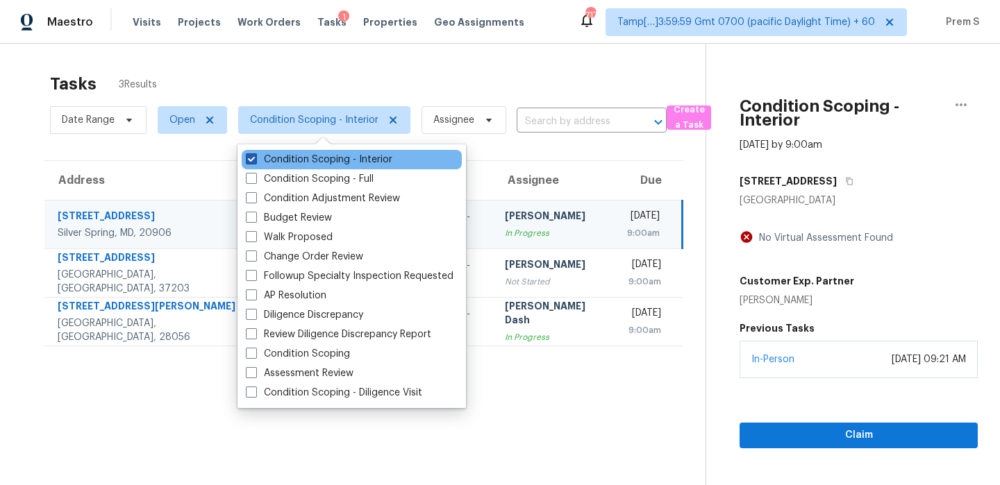
click at [310, 160] on label "Condition Scoping - Interior" at bounding box center [319, 160] width 147 height 14
click at [255, 160] on input "Condition Scoping - Interior" at bounding box center [250, 157] width 9 height 9
checkbox input "false"
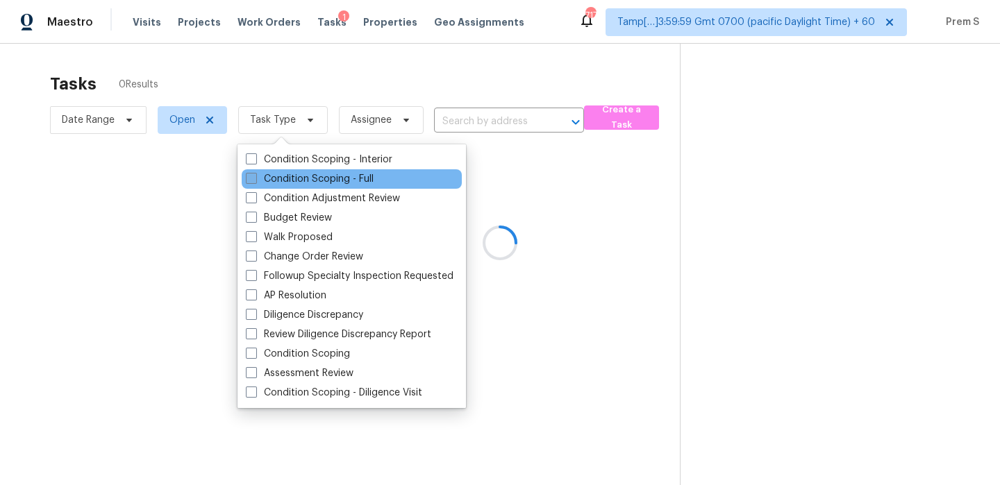
click at [304, 174] on label "Condition Scoping - Full" at bounding box center [310, 179] width 128 height 14
click at [255, 174] on input "Condition Scoping - Full" at bounding box center [250, 176] width 9 height 9
checkbox input "true"
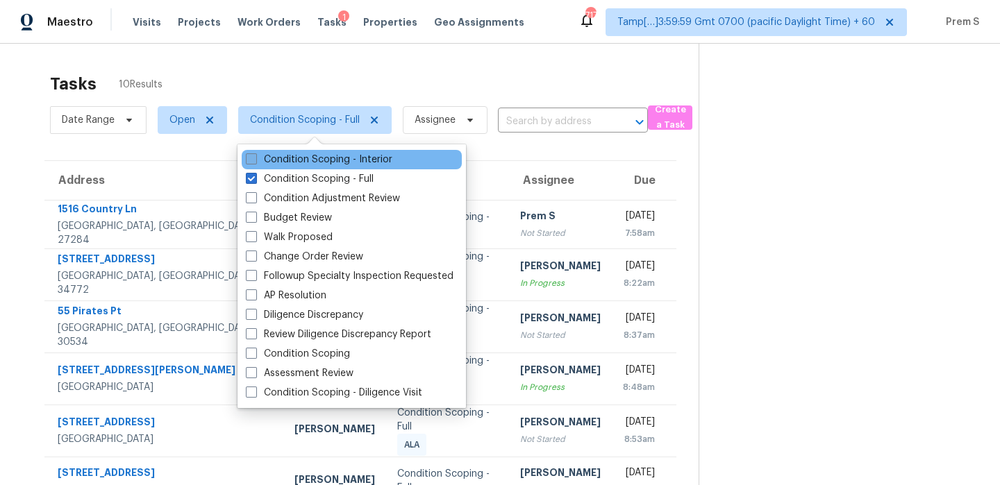
click at [313, 163] on label "Condition Scoping - Interior" at bounding box center [319, 160] width 147 height 14
click at [255, 162] on input "Condition Scoping - Interior" at bounding box center [250, 157] width 9 height 9
checkbox input "true"
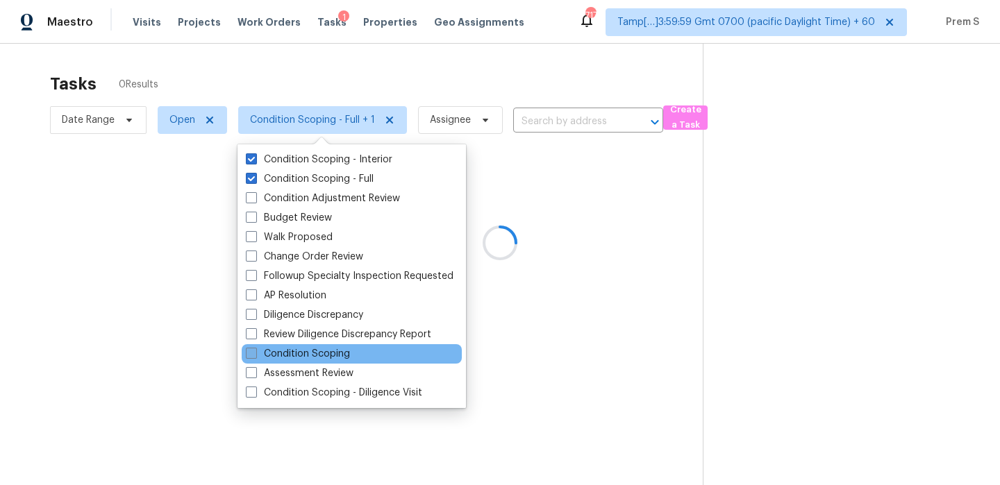
click at [329, 357] on label "Condition Scoping" at bounding box center [298, 354] width 104 height 14
click at [255, 356] on input "Condition Scoping" at bounding box center [250, 351] width 9 height 9
checkbox input "true"
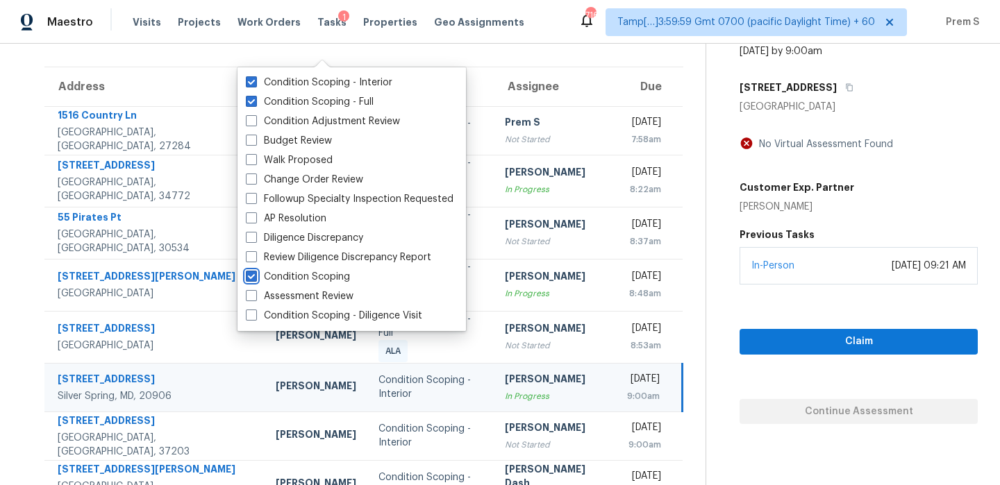
scroll to position [110, 0]
